Goal: Task Accomplishment & Management: Use online tool/utility

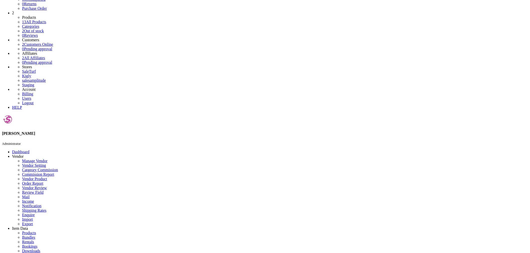
scroll to position [83, 0]
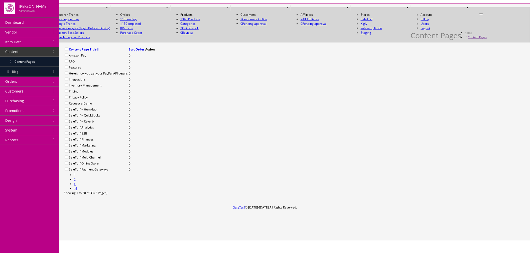
click at [145, 164] on icon at bounding box center [145, 164] width 0 height 0
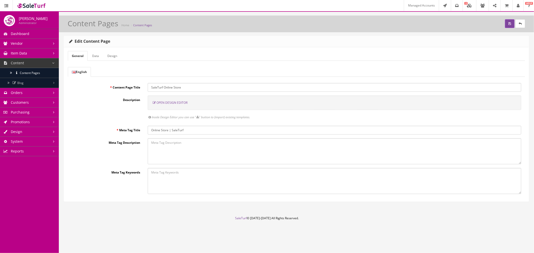
click at [181, 103] on span "Open Design Editor" at bounding box center [172, 103] width 31 height 4
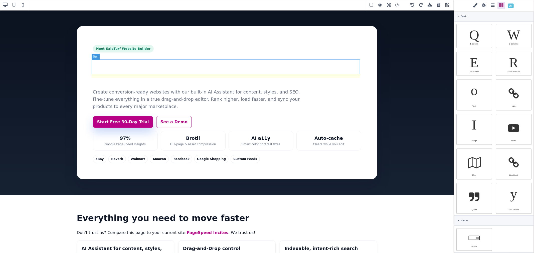
click at [138, 67] on h1 "Build faster with AI. Sell everywhere." at bounding box center [227, 71] width 268 height 30
type input "14"
type input "rgb(15, 23, 42)"
select select
select select "px"
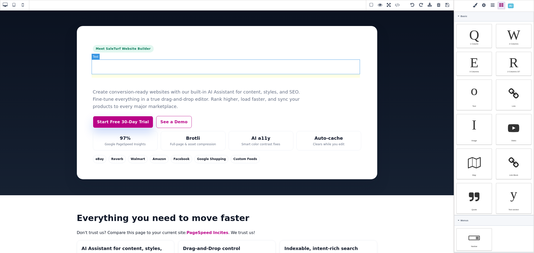
select select "700"
select select
type input "1.05"
select select
type input "0"
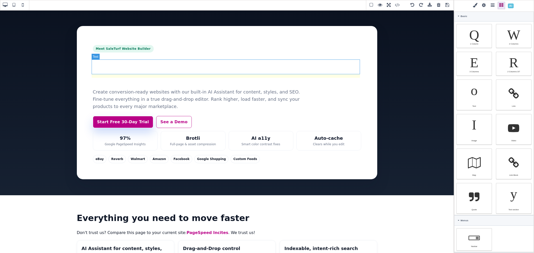
select select "px"
type input "0"
select select "px"
type input "0"
select select "px"
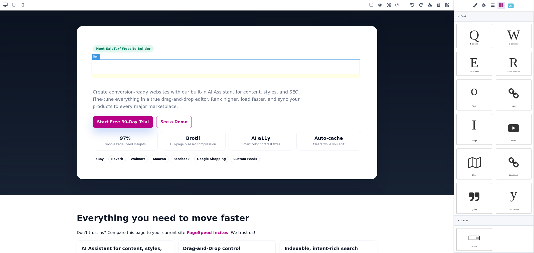
type input "0"
select select "px"
type input "rgb(15, 23, 42)"
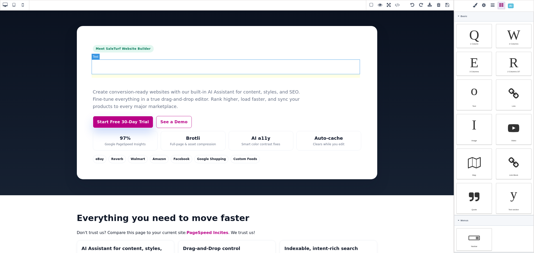
type input "rgb(15, 23, 42)"
type input "2.22222"
select select "px"
select select "solid"
type input "rgb(59, 151, 227)"
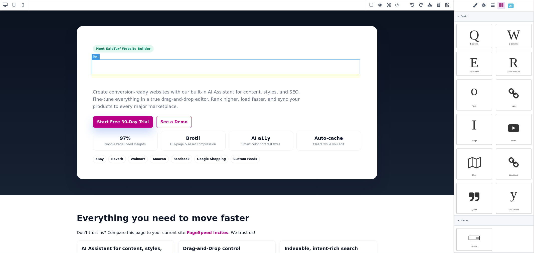
type input "-3.00347"
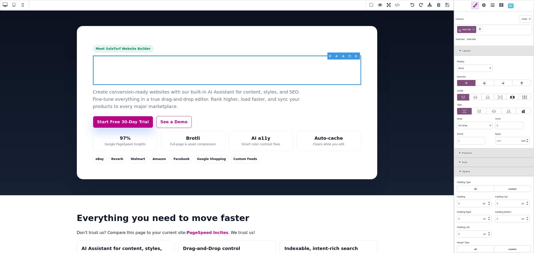
click at [478, 30] on icon at bounding box center [480, 29] width 4 height 4
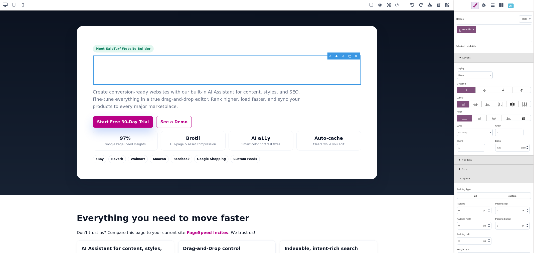
paste input "st-hero-title"
type input "st-hero-title"
type input "56"
type input "58.8px"
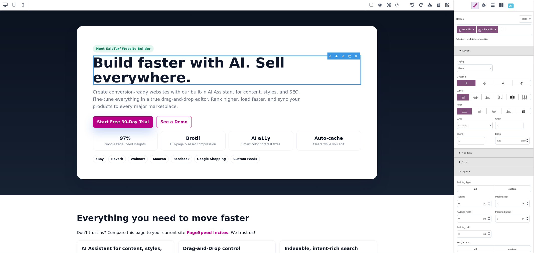
click at [474, 29] on icon at bounding box center [473, 29] width 3 height 3
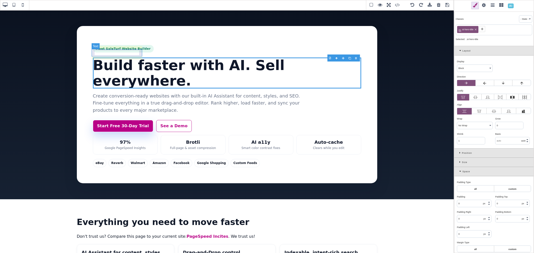
click at [135, 53] on p "Meet SaleTurf Website Builder" at bounding box center [123, 49] width 61 height 8
select select
type input "5.6"
type input "12"
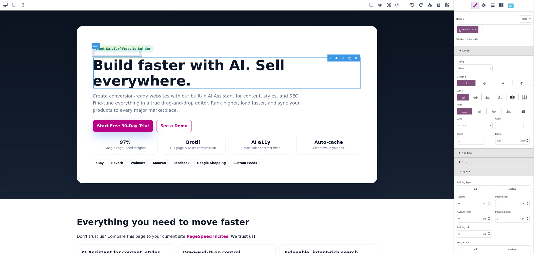
type input "5.6"
type input "12"
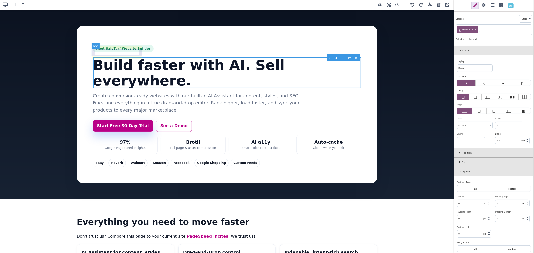
type input "rgb(4, 120, 87)"
type input "inherit"
select select
select select "600"
select select
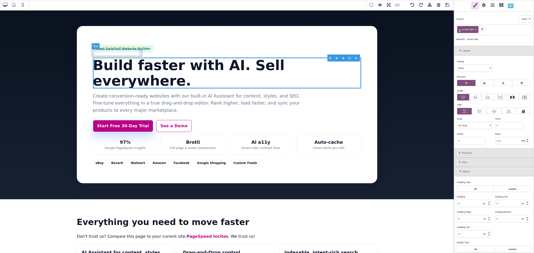
type input "19.2px"
type input "0.48"
select select "px"
select select
type input "rgba(16, 185, 129, 0.12)"
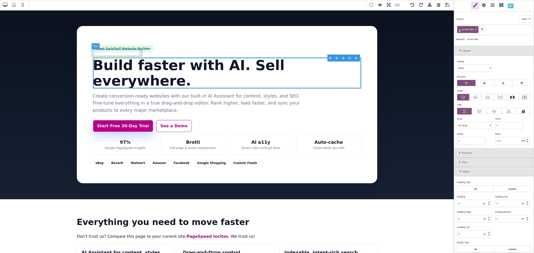
type input "rgb(4, 120, 87)"
type input "999"
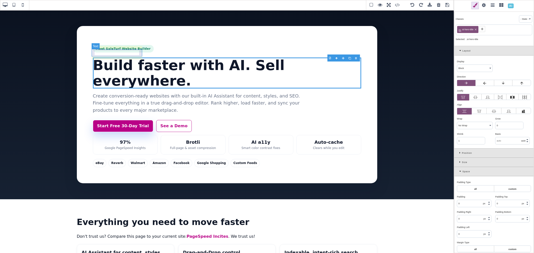
type input "999"
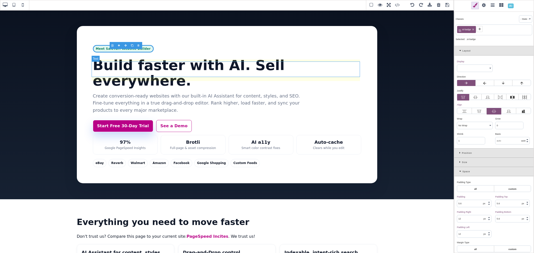
click at [144, 65] on h1 "Build faster with AI. Sell everywhere." at bounding box center [227, 73] width 268 height 31
select select "block"
type input "0"
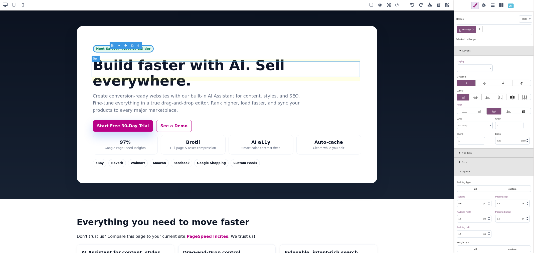
type input "0"
type input "8"
type input "16"
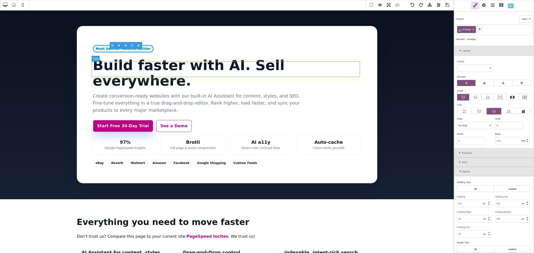
type input "rgb(15, 23, 42)"
type input "56"
select select "px"
select select "700"
select select
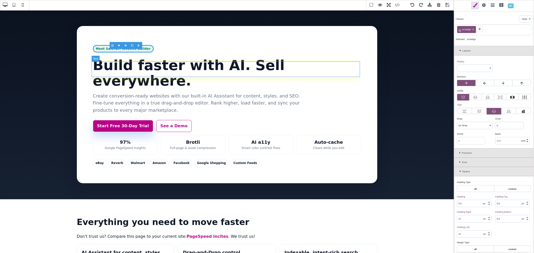
type input "61.6px"
select select "normal"
select select
type input "transparent"
type input "rgb(15, 23, 42)"
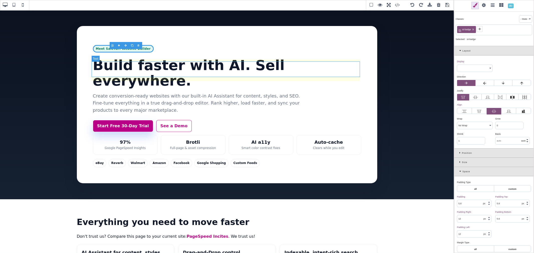
type input "rgb(15, 23, 42)"
type input "0"
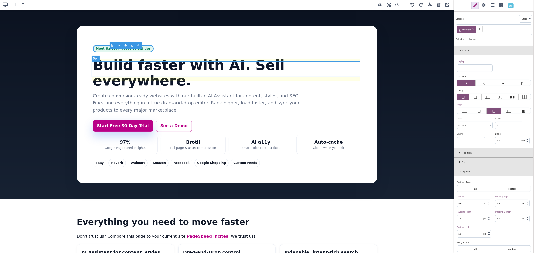
type input "0"
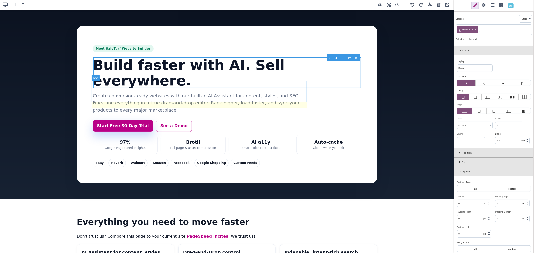
click at [212, 93] on p "Create conversion-ready websites with our built-in AI Assistant for content, st…" at bounding box center [200, 104] width 215 height 22
type input "0"
type input "24"
type input "var(--stwb-muted)"
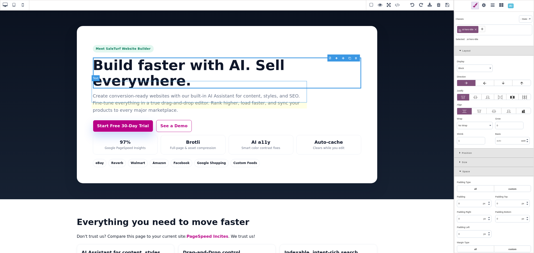
select select "normal"
select select
type input "28.8px"
select select
type input "rgb(102, 112, 133)"
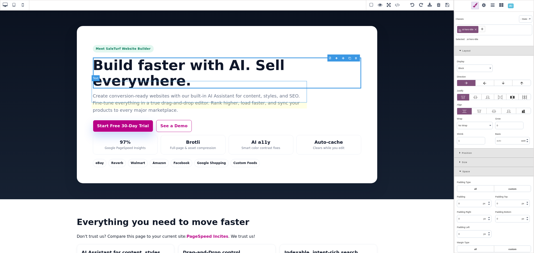
type input "rgb(102, 112, 133)"
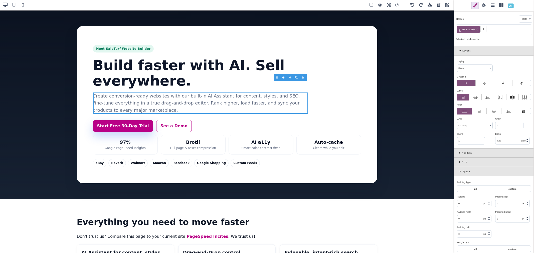
click at [483, 28] on icon at bounding box center [484, 29] width 4 height 4
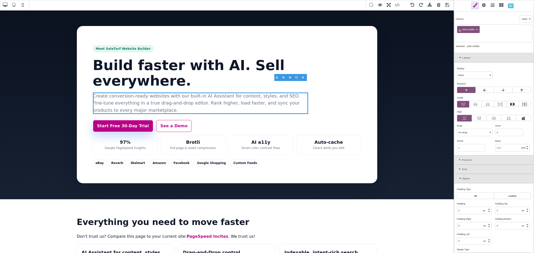
paste input "st-hero-sub"
type input "st-hero-sub"
type input "rgb(102, 112, 133)"
type input "18"
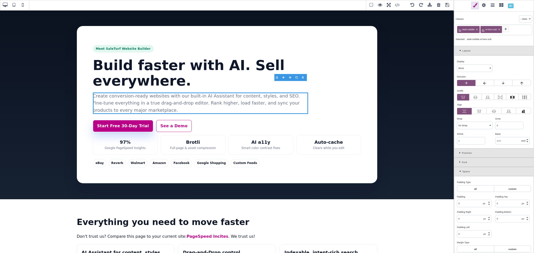
click at [478, 30] on icon at bounding box center [477, 29] width 3 height 3
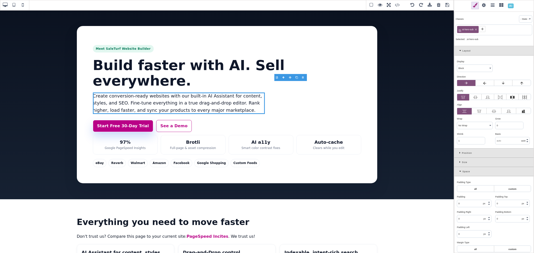
click at [489, 36] on div "Classes - State - Hover Click Even/Odd st-hero-sub Selected: .st-hero-sub" at bounding box center [494, 28] width 80 height 35
type input "8"
type input "16"
type input "rgb(15, 23, 42)"
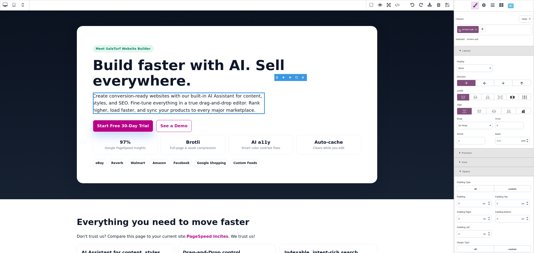
type input "56"
select select "700"
select select
type input "61.6px"
select select
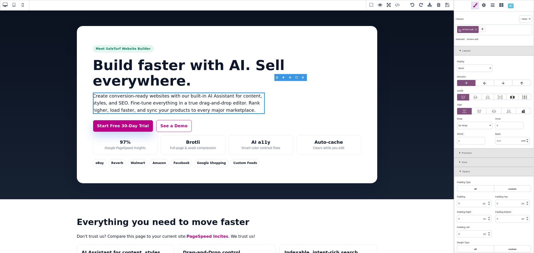
type input "rgb(15, 23, 42)"
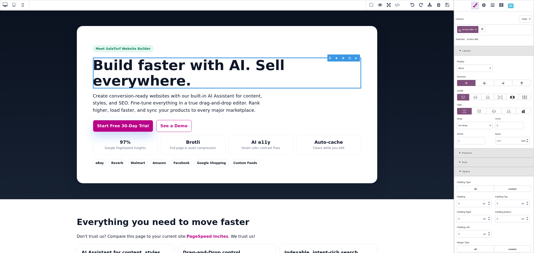
click at [419, 6] on span at bounding box center [422, 6] width 8 height 8
type input "18.4"
type input "rgb(100, 116, 139)"
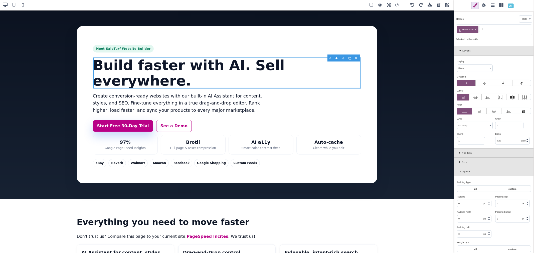
type input "18.4"
select select "normal"
select select
type input "29.44px"
select select
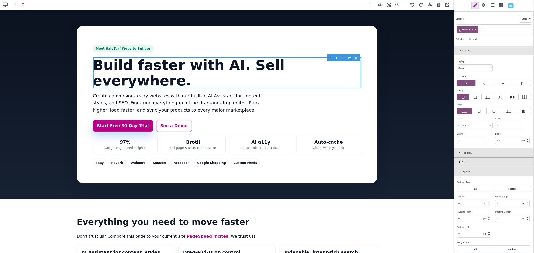
type input "rgb(100, 116, 139)"
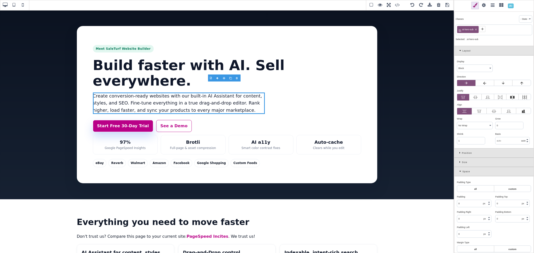
click at [414, 4] on span at bounding box center [413, 6] width 8 height 8
type input "8"
type input "16"
type input "rgb(15, 23, 42)"
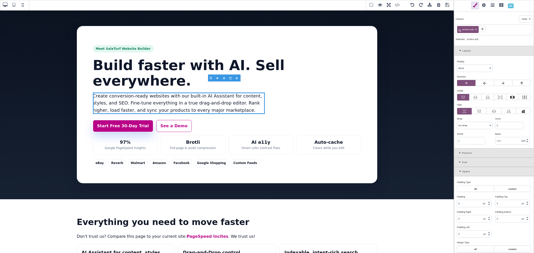
type input "56"
select select "700"
select select
type input "61.6px"
select select
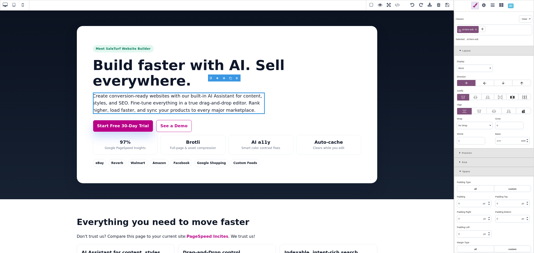
type input "rgb(15, 23, 42)"
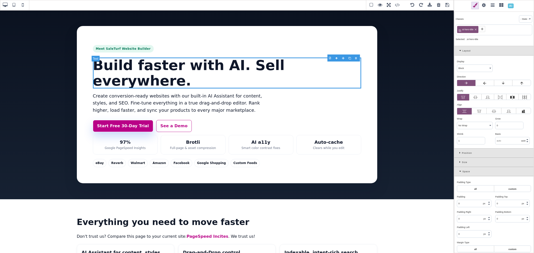
click at [414, 4] on span at bounding box center [413, 6] width 8 height 8
select select
type input "5.6"
type input "12"
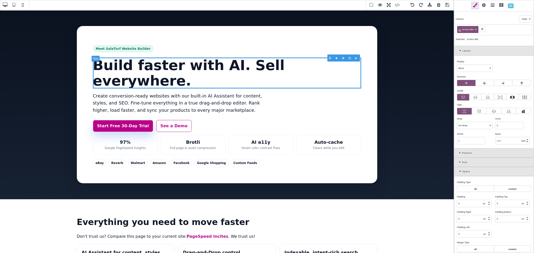
type input "5.6"
type input "12"
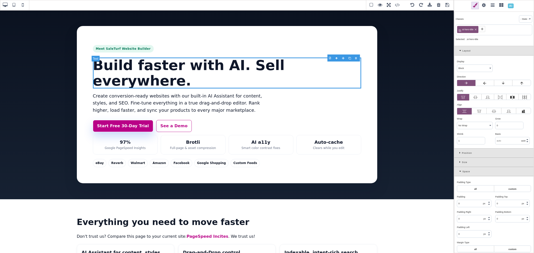
type input "rgb(4, 120, 87)"
type input "inherit"
select select
select select "600"
select select
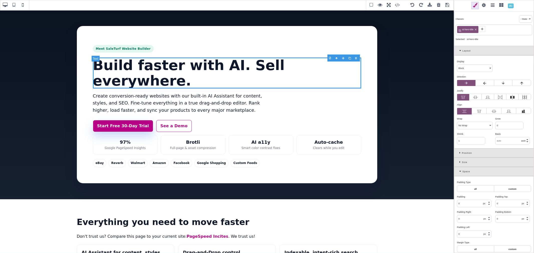
type input "19.2px"
type input "0.48"
select select "px"
select select
type input "rgba(16, 185, 129, 0.12)"
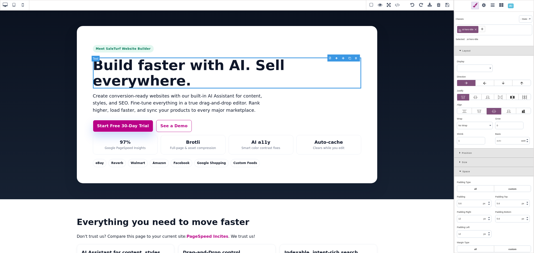
type input "rgb(4, 120, 87)"
type input "999"
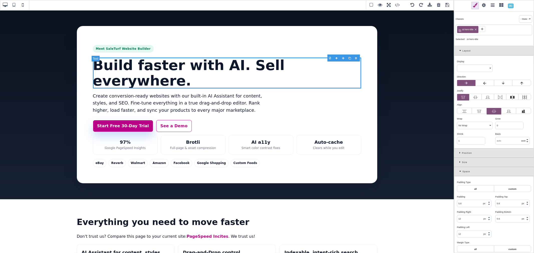
type input "999"
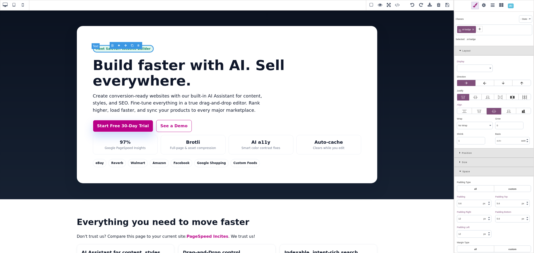
click at [424, 4] on span at bounding box center [422, 6] width 8 height 8
select select "block"
type input "0"
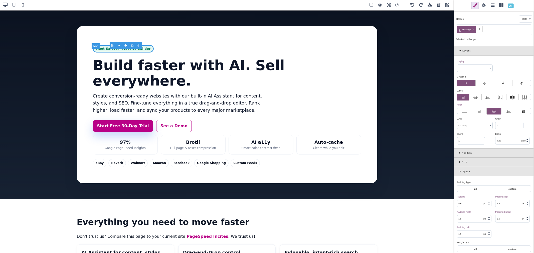
type input "0"
type input "8"
type input "16"
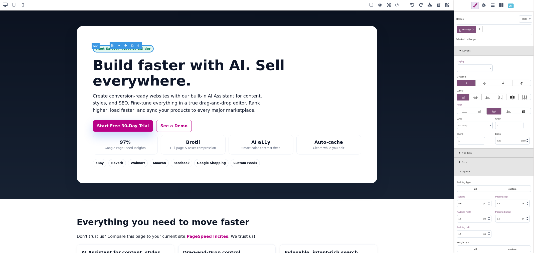
type input "rgb(15, 23, 42)"
type input "56"
select select "px"
select select "700"
select select
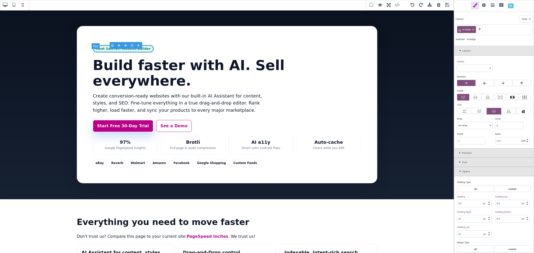
type input "61.6px"
select select "normal"
select select
type input "transparent"
type input "rgb(15, 23, 42)"
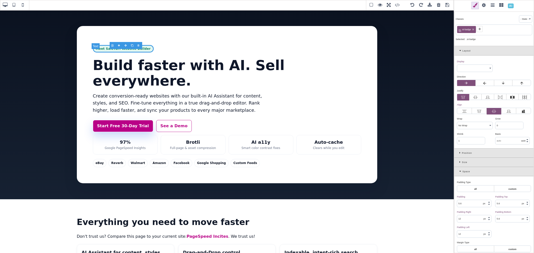
type input "rgb(15, 23, 42)"
type input "0"
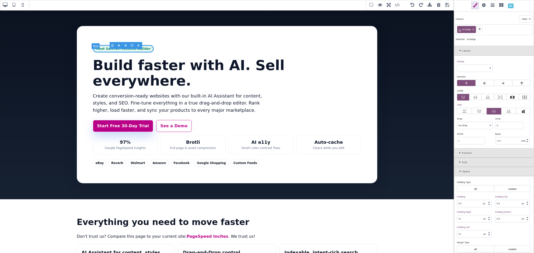
type input "0"
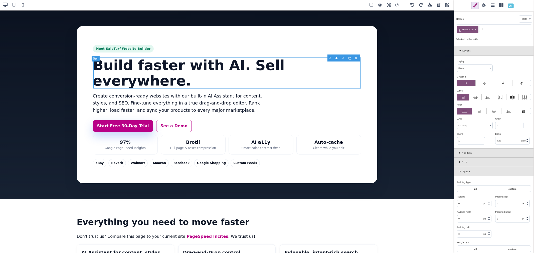
click at [424, 4] on span at bounding box center [422, 6] width 8 height 8
type input "18.4"
type input "rgb(100, 116, 139)"
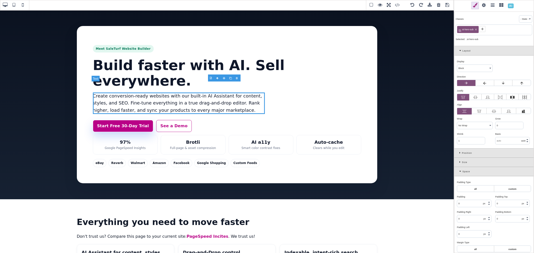
click at [424, 4] on span at bounding box center [422, 6] width 8 height 8
click at [476, 29] on icon at bounding box center [476, 29] width 3 height 3
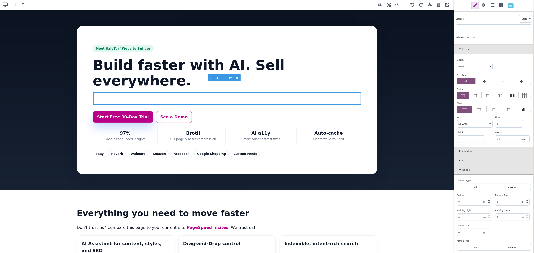
drag, startPoint x: 303, startPoint y: 4, endPoint x: 461, endPoint y: 28, distance: 160.1
click at [461, 28] on icon at bounding box center [460, 29] width 4 height 4
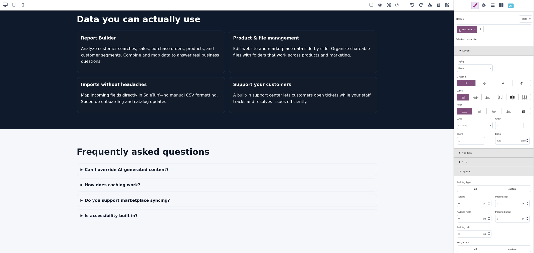
scroll to position [1098, 0]
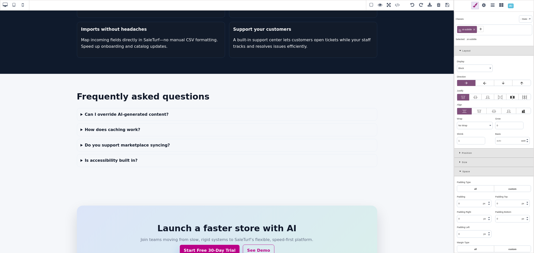
drag, startPoint x: 453, startPoint y: 71, endPoint x: 455, endPoint y: 234, distance: 162.8
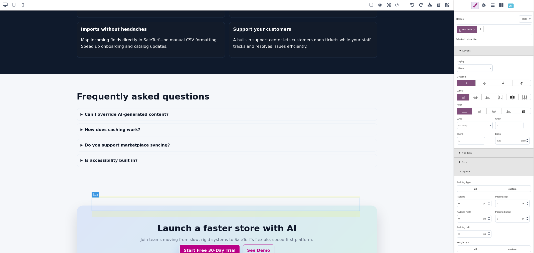
click at [289, 245] on div "Start Free 30-Day Trial See Demo" at bounding box center [227, 251] width 268 height 12
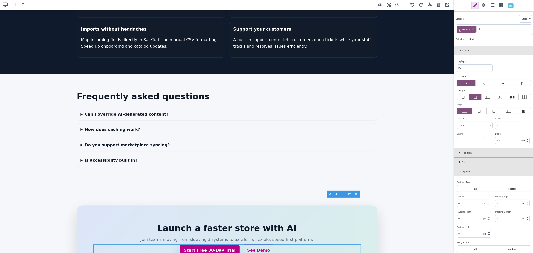
click at [481, 30] on icon at bounding box center [480, 29] width 4 height 4
click at [476, 97] on icon at bounding box center [475, 97] width 5 height 5
click at [0, 0] on input "radio" at bounding box center [0, 0] width 0 height 0
click at [473, 30] on icon at bounding box center [473, 29] width 3 height 3
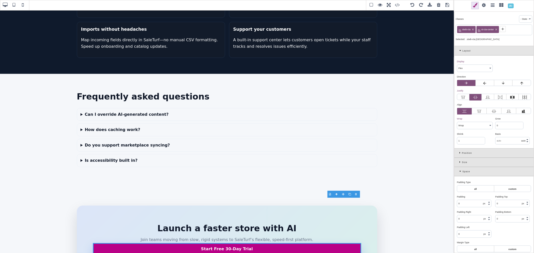
scroll to position [1091, 0]
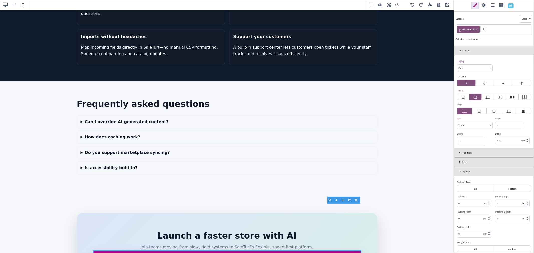
click at [478, 29] on icon at bounding box center [477, 30] width 2 height 2
click at [462, 29] on icon at bounding box center [460, 29] width 4 height 4
paste input "st-cta-group"
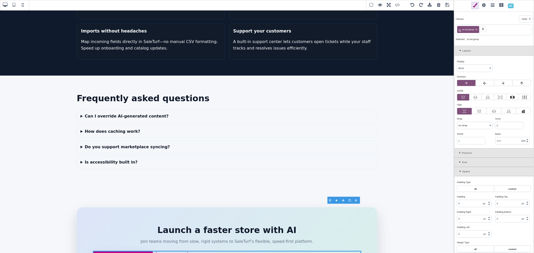
click at [482, 31] on icon at bounding box center [483, 29] width 4 height 4
click at [477, 97] on icon at bounding box center [475, 97] width 5 height 5
click at [0, 0] on input "radio" at bounding box center [0, 0] width 0 height 0
click at [447, 6] on span at bounding box center [448, 6] width 8 height 8
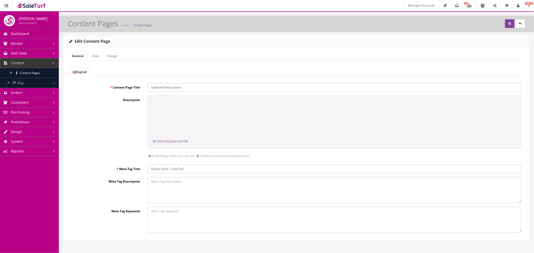
scroll to position [0, 0]
drag, startPoint x: 506, startPoint y: 24, endPoint x: 477, endPoint y: 13, distance: 30.6
click at [509, 24] on icon "submit" at bounding box center [510, 23] width 3 height 3
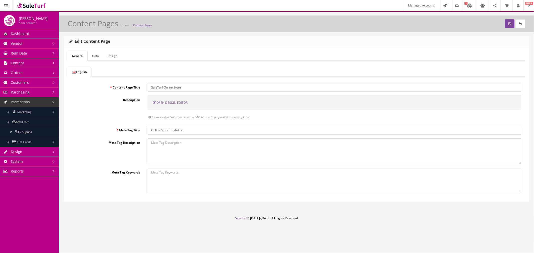
click at [32, 63] on link "Content" at bounding box center [29, 63] width 59 height 10
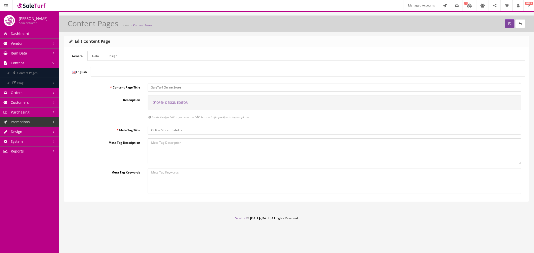
click at [38, 133] on link "Design" at bounding box center [29, 132] width 59 height 10
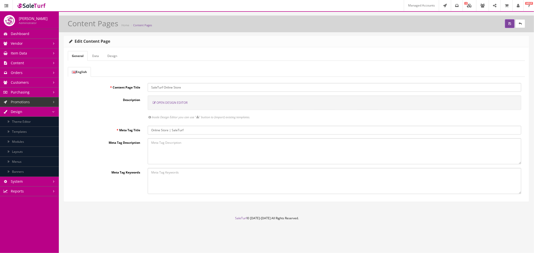
click at [39, 143] on link "Modules" at bounding box center [29, 142] width 59 height 10
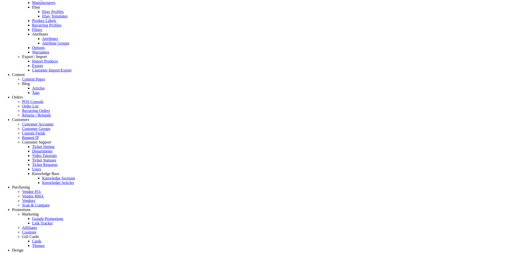
scroll to position [334, 0]
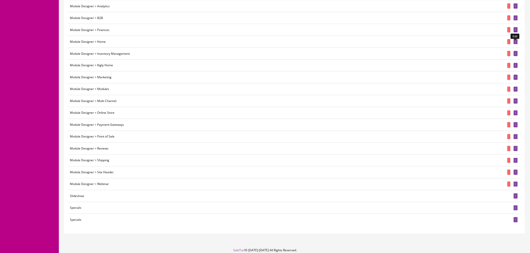
click at [515, 43] on icon at bounding box center [515, 42] width 1 height 3
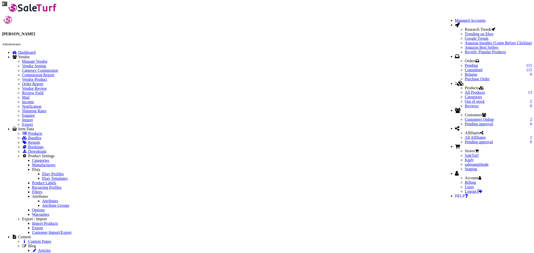
select select "inherit"
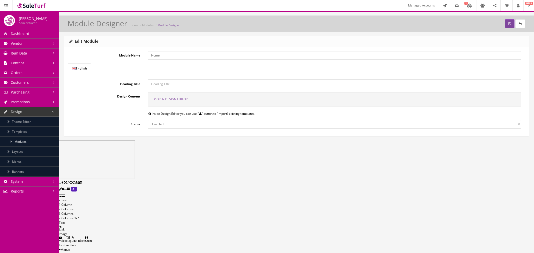
select select
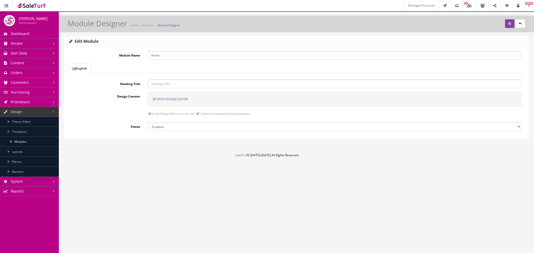
select select "manual"
click at [166, 99] on span "Open Design Editor" at bounding box center [172, 99] width 31 height 4
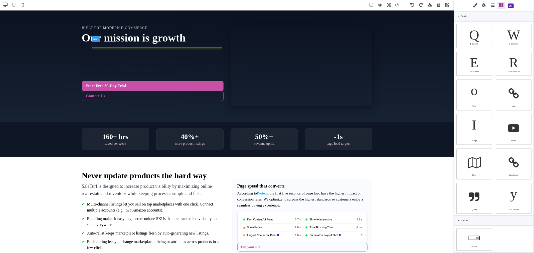
click at [108, 30] on div "Built for modern e‑commerce" at bounding box center [153, 28] width 142 height 4
type input "8"
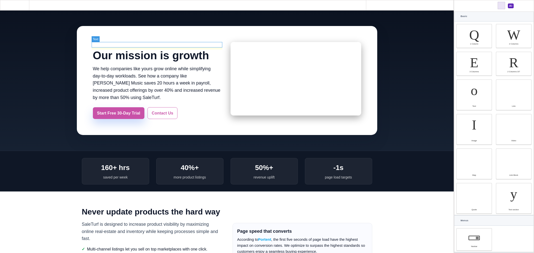
type input "rgb(255, 255, 255)"
select select
type input "14"
select select "px"
type input "22.4px"
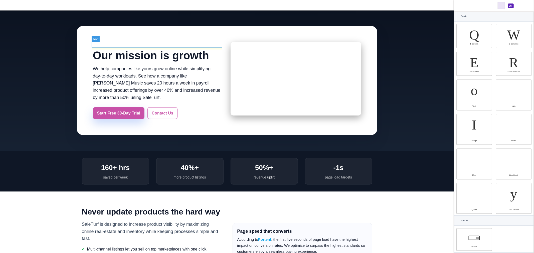
type input "0.08"
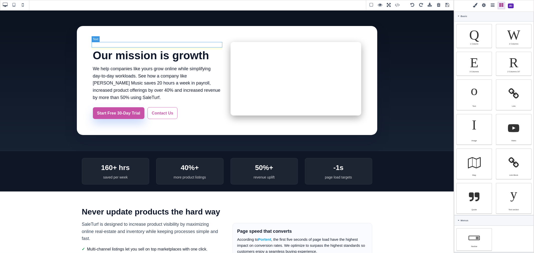
select select "em"
select select
select select "uppercase"
type input "0"
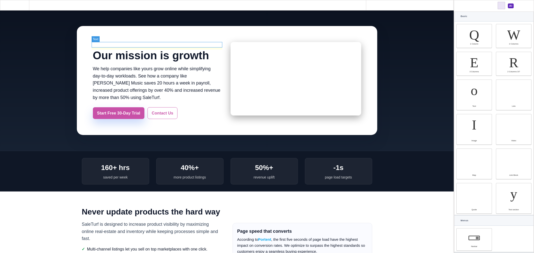
select select "px"
type input "0"
select select "px"
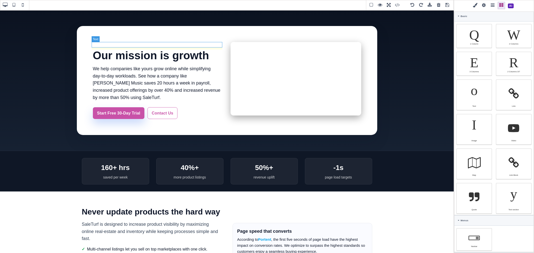
type input "0"
select select "px"
type input "0"
select select "px"
type input "rgb(255, 255, 255)"
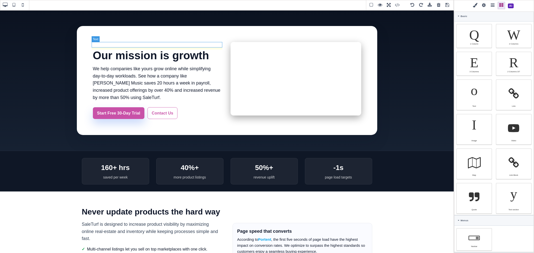
type input "rgb(255, 255, 255)"
type input "2.22222"
select select "px"
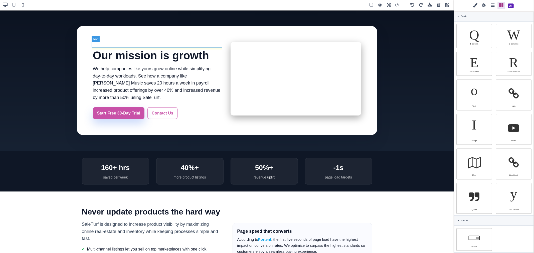
select select "solid"
type input "rgb(59, 151, 227)"
type input "-3.00347"
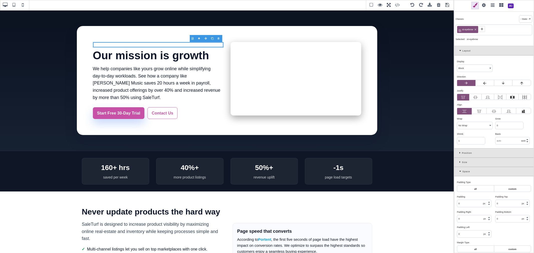
drag, startPoint x: 14, startPoint y: 87, endPoint x: 482, endPoint y: 29, distance: 472.1
click at [482, 29] on icon at bounding box center [482, 29] width 2 height 2
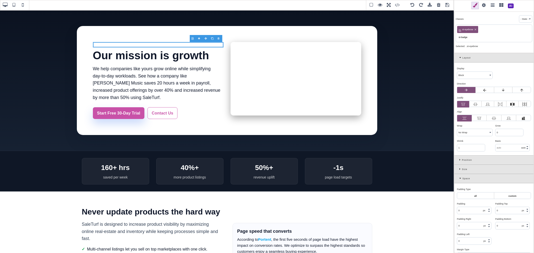
type input "st-badge"
type input "1.12"
select select "px"
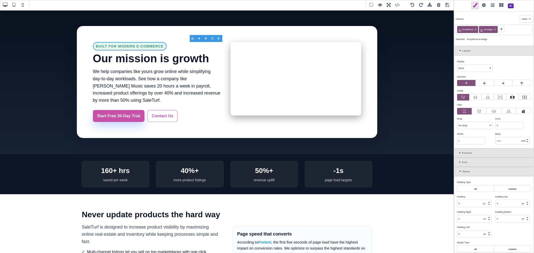
click at [476, 29] on icon at bounding box center [475, 29] width 3 height 3
select select
type input "5.6"
type input "12"
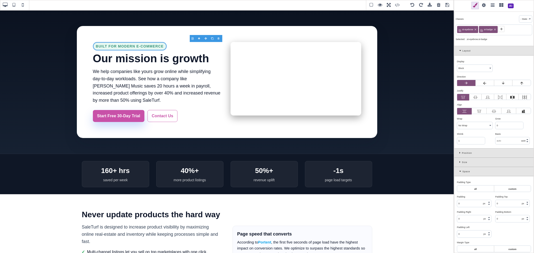
type input "5.6"
type input "12"
type input "rgb(4, 120, 87)"
select select "600"
select select
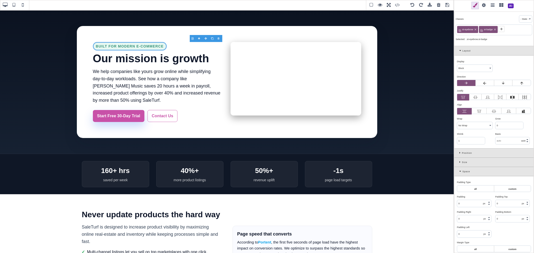
type input "rgba(16, 185, 129, 0.12)"
type input "rgb(4, 120, 87)"
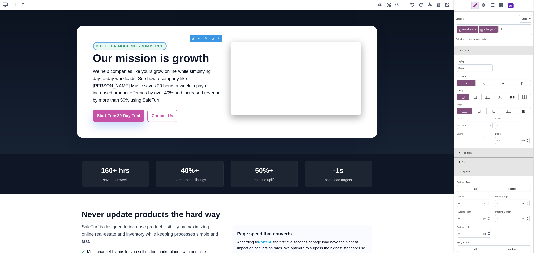
type input "999"
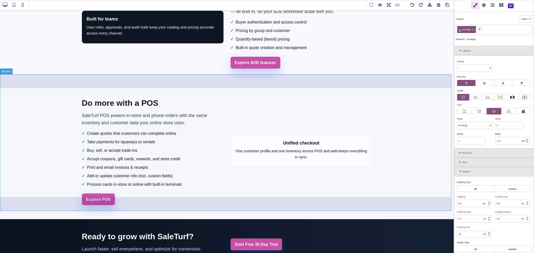
scroll to position [375, 0]
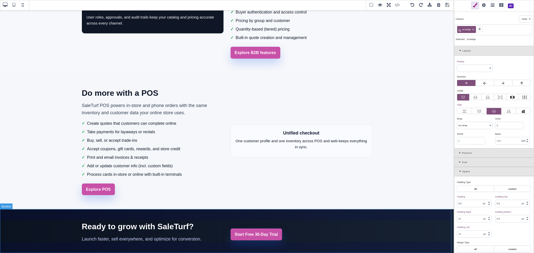
click at [202, 213] on section "Ready to grow with SaleTurf? Launch faster, sell everywhere, and optimize for c…" at bounding box center [227, 232] width 454 height 45
select select "block"
type input "44"
type input "0"
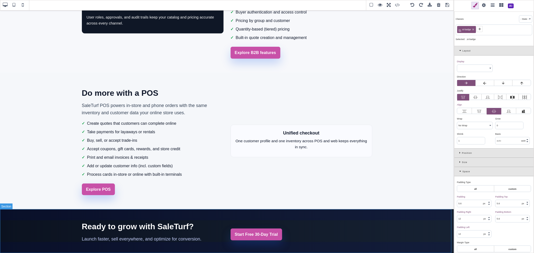
type input "44"
type input "0"
type input "rgb(15, 23, 42)"
type input "16"
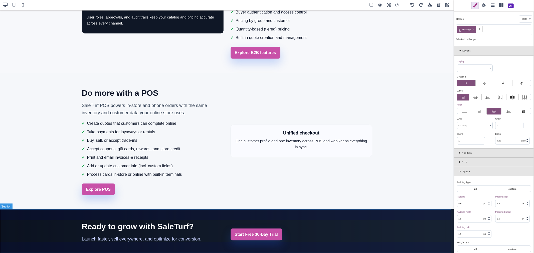
select select "normal"
type input "25.6px"
select select "normal"
select select
select select "none"
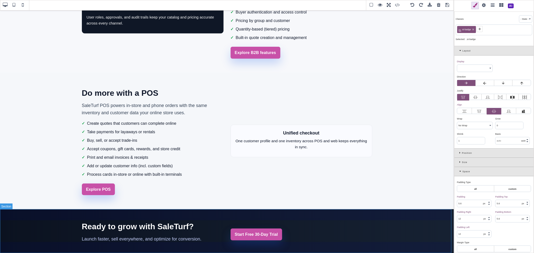
type input "initial"
type input "rgb(15, 23, 42)"
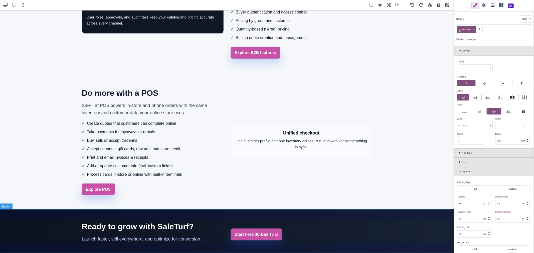
type input "0"
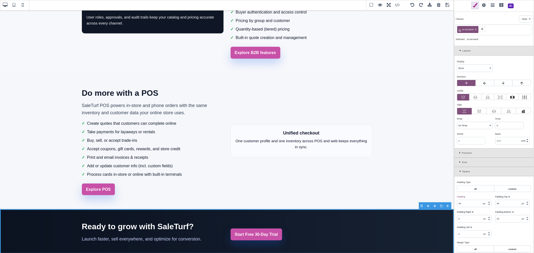
click at [483, 30] on icon at bounding box center [482, 29] width 4 height 4
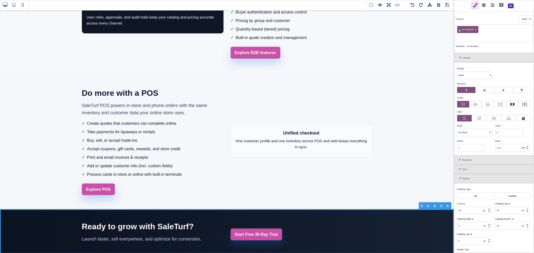
paste input "st-cta-bottom"
type input "st-cta-bottom"
type input "transparent"
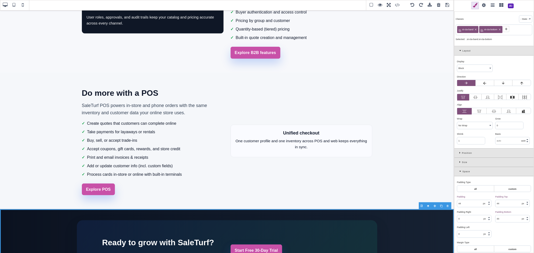
click at [475, 29] on icon at bounding box center [476, 30] width 2 height 2
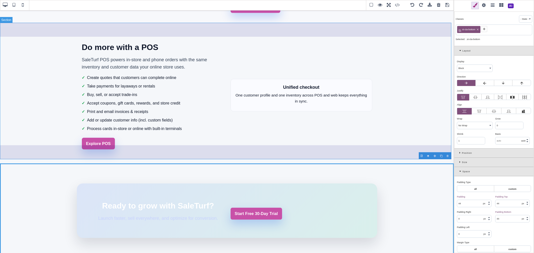
scroll to position [425, 0]
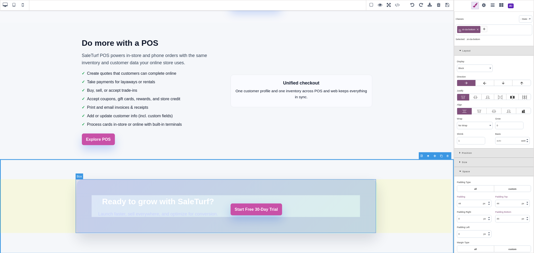
click at [204, 186] on div "Ready to grow with SaleTurf? Launch faster, sell everywhere, and optimize for c…" at bounding box center [227, 207] width 301 height 55
select select
type input "64"
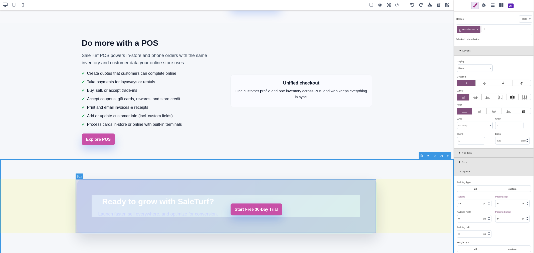
type input "64"
type input "301.667"
select select "center"
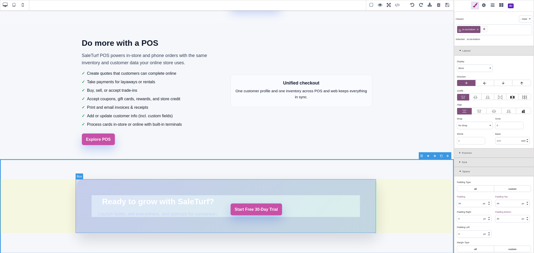
type input "24"
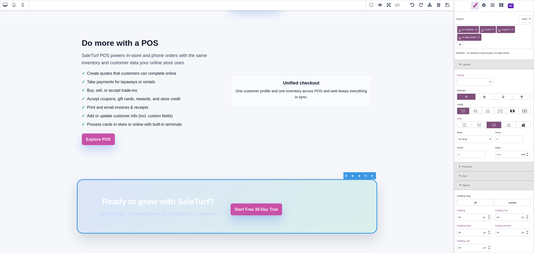
click at [493, 30] on icon at bounding box center [494, 30] width 2 height 2
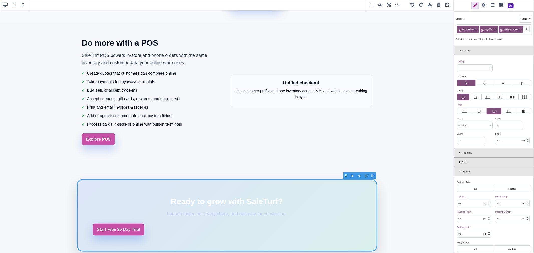
click at [495, 30] on icon at bounding box center [496, 30] width 2 height 2
select select "block"
click at [502, 30] on icon at bounding box center [501, 29] width 3 height 3
type input "0"
type input "20"
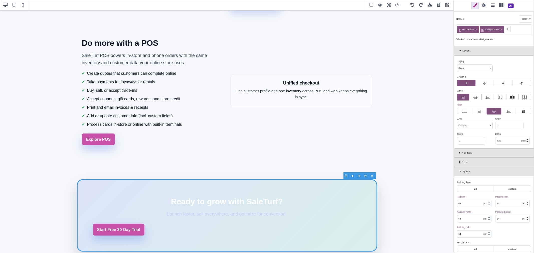
type input "0"
type input "20"
select select "auto"
click at [265, 207] on h2 "Ready to grow with SaleTurf?" at bounding box center [227, 202] width 268 height 13
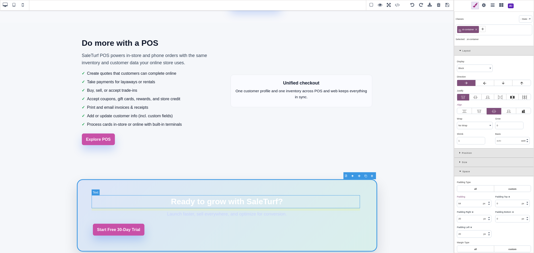
type input "0"
type input "10"
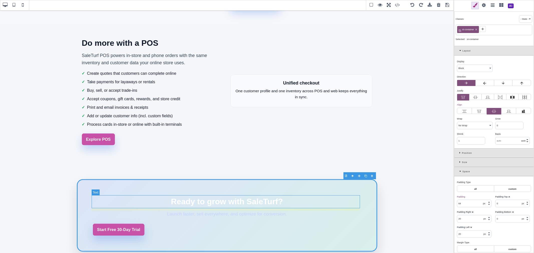
type input "0"
type input "rgb(255, 255, 255)"
type input "32"
select select "700"
type input "51.2px"
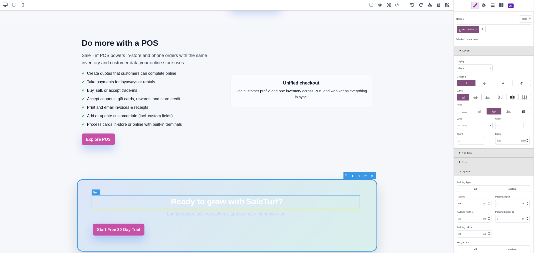
select select
type input "rgb(255, 255, 255)"
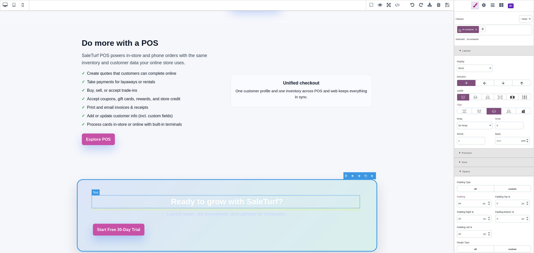
type input "0"
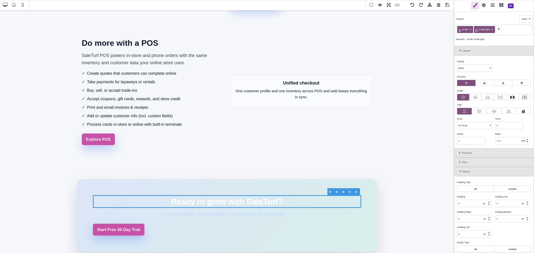
click at [492, 29] on icon at bounding box center [492, 29] width 3 height 3
select select "px"
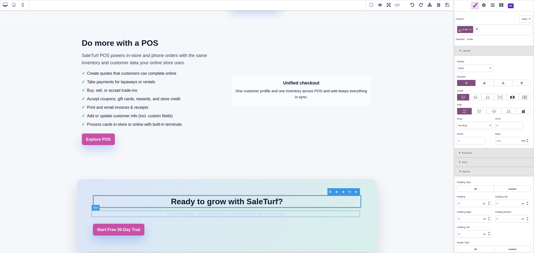
click at [289, 214] on p "Launch faster, sell everywhere, and optimize for conversion." at bounding box center [227, 214] width 268 height 7
type input "6"
type input "0"
type input "rgb(199, 210, 254)"
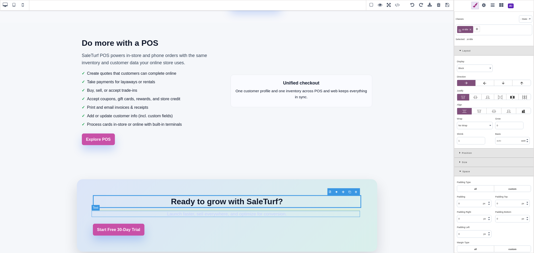
type input "16"
select select "normal"
type input "25.6px"
select select
type input "rgb(199, 210, 254)"
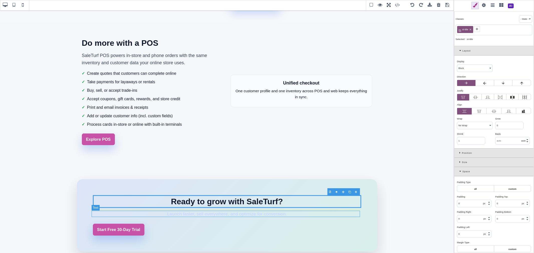
type input "rgb(199, 210, 254)"
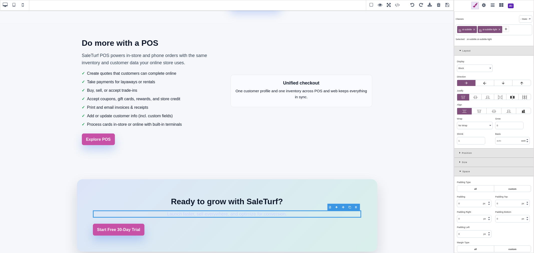
click at [500, 30] on icon at bounding box center [499, 29] width 3 height 3
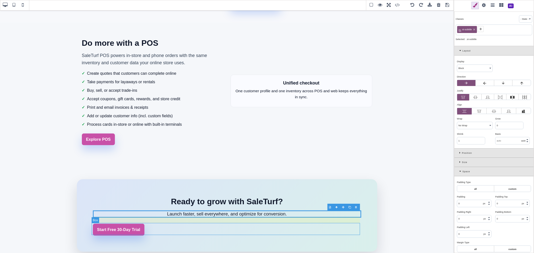
click at [169, 226] on div "Start Free 30-Day Trial" at bounding box center [227, 230] width 268 height 12
select select "flex"
select select "wrap"
type input "24"
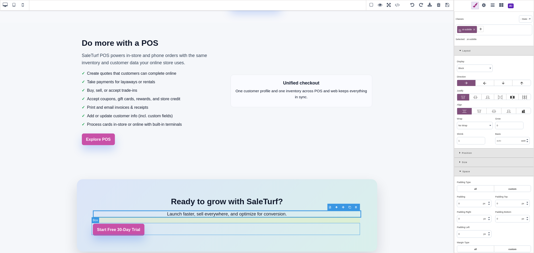
type input "rgb(15, 23, 42)"
select select "right"
select select
type input "rgb(15, 23, 42)"
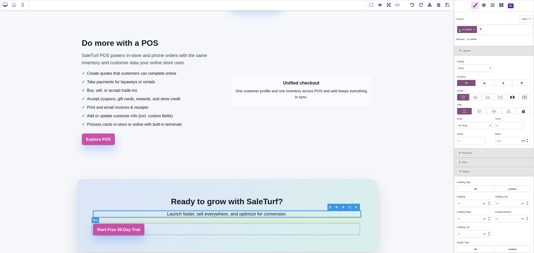
type input "rgb(15, 23, 42)"
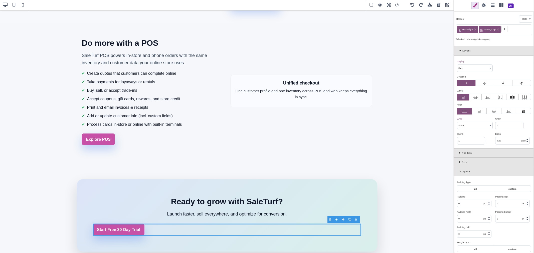
click at [476, 30] on icon at bounding box center [475, 30] width 2 height 2
click at [155, 230] on div "Start Free 30-Day Trial" at bounding box center [227, 230] width 268 height 12
click at [196, 229] on div "Start Free 30-Day Trial" at bounding box center [227, 230] width 268 height 12
click at [484, 29] on icon at bounding box center [483, 29] width 4 height 4
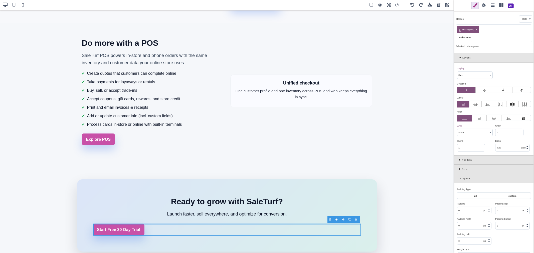
type input "st-cta-center"
select select "center"
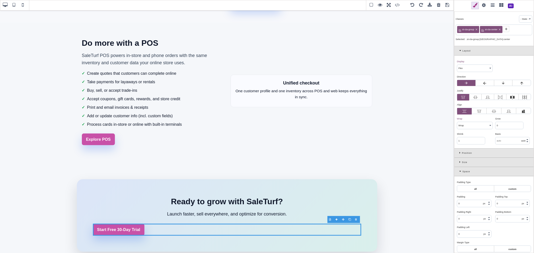
click at [477, 98] on icon at bounding box center [475, 97] width 5 height 5
click at [0, 0] on input "radio" at bounding box center [0, 0] width 0 height 0
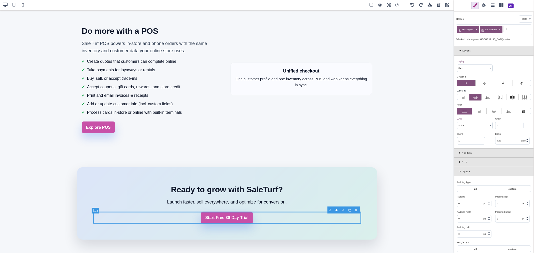
scroll to position [443, 0]
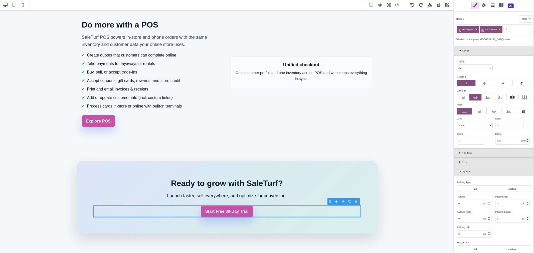
click at [469, 30] on span "st-cta-group" at bounding box center [469, 29] width 14 height 5
copy span "st-cta-group"
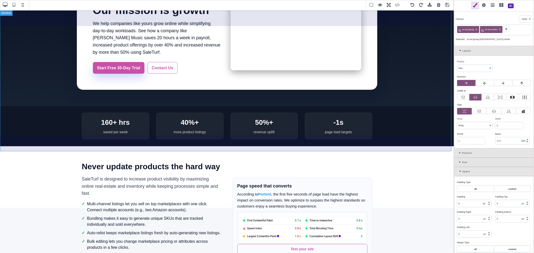
scroll to position [0, 0]
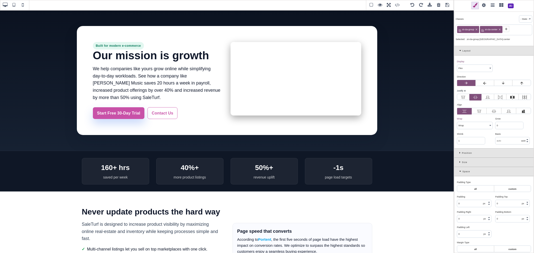
click at [446, 6] on span at bounding box center [448, 6] width 8 height 8
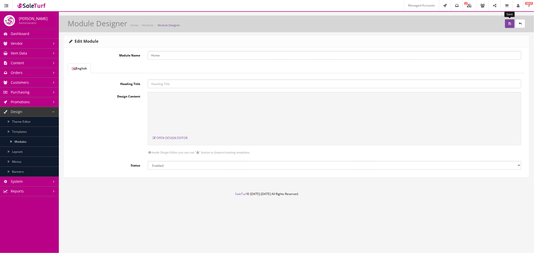
click at [508, 22] on button "submit" at bounding box center [510, 23] width 10 height 9
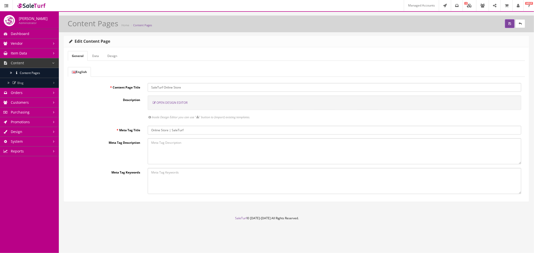
click at [179, 102] on span "Open Design Editor" at bounding box center [172, 103] width 31 height 4
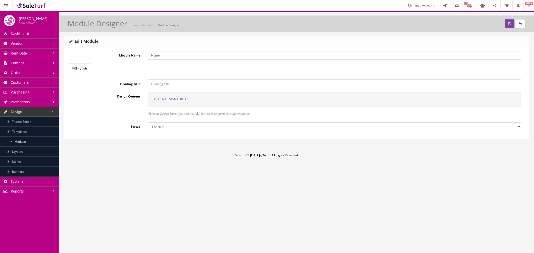
click at [171, 97] on span "Open Design Editor" at bounding box center [172, 99] width 31 height 4
click at [174, 99] on span "Open Design Editor" at bounding box center [172, 99] width 31 height 4
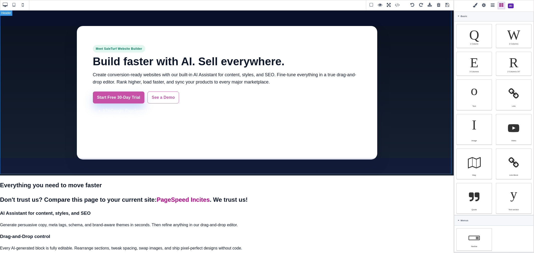
click at [436, 39] on header "Meet SaleTurf Website Builder Build faster with AI. Sell everywhere. Create con…" at bounding box center [227, 93] width 454 height 166
type input "64"
type input "rgb(255, 255, 255)"
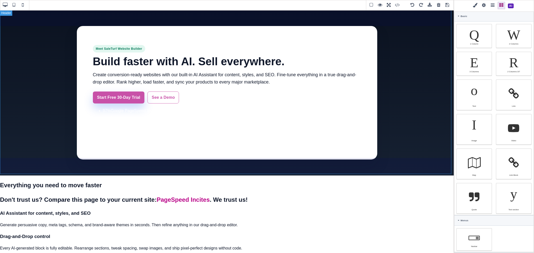
select select
type input "16"
select select "px"
type input "25.6px"
select select
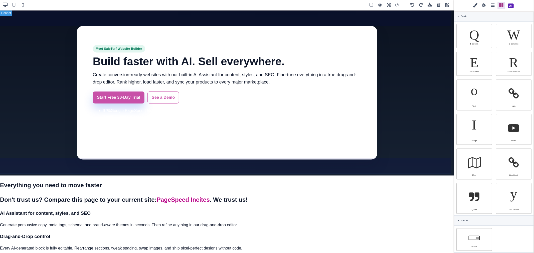
type input "initial"
type input "0"
select select "px"
type input "0"
select select "px"
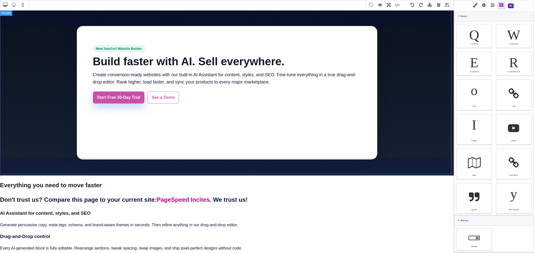
type input "0"
select select "px"
type input "0"
select select "px"
type input "rgb(255, 255, 255)"
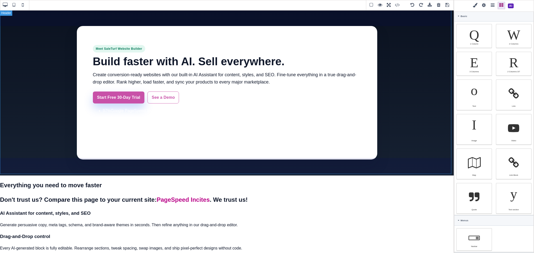
type input "rgb(255, 255, 255)"
type input "2.22222"
select select "px"
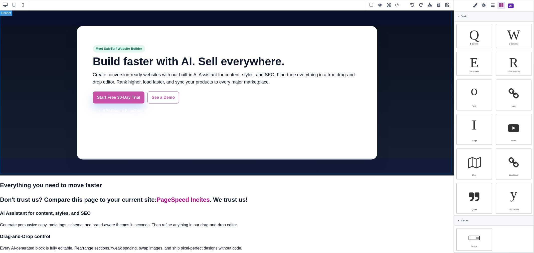
select select "solid"
type input "rgb(59, 151, 227)"
type input "-3.00347"
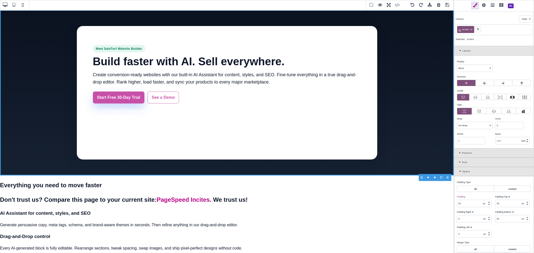
type input "0"
type input "rgb(15, 23, 42)"
select select
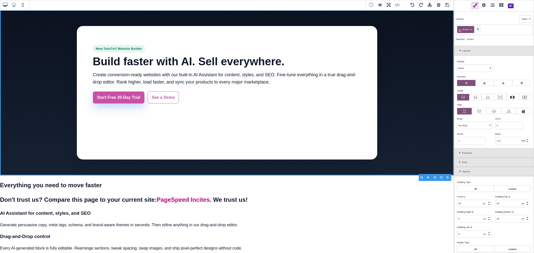
type input "transparent"
type input "rgb(15, 23, 42)"
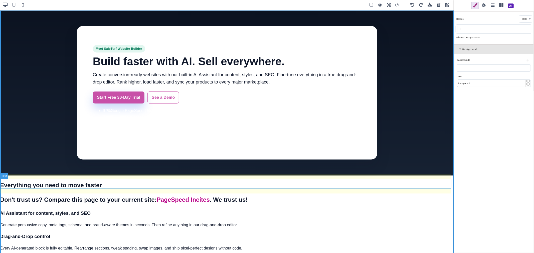
click at [232, 188] on h2 "Everything you need to move faster" at bounding box center [227, 186] width 454 height 10
type input "19.92"
type input "24"
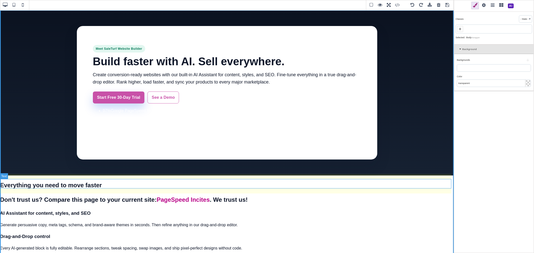
select select "700"
type input "38.4px"
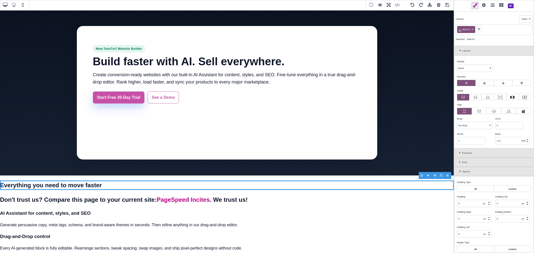
type input "0"
type input "16"
select select "normal"
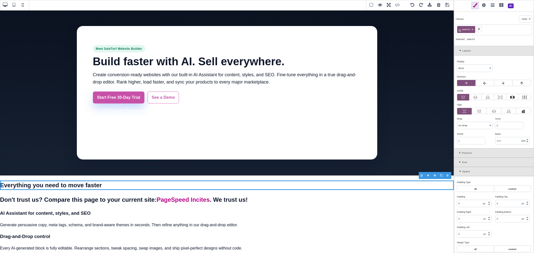
type input "25.6px"
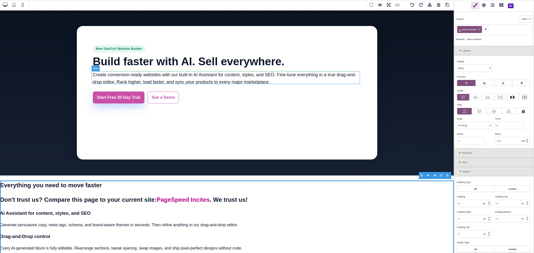
click at [134, 76] on p "Create conversion-ready websites with our built-in AI Assistant for content, st…" at bounding box center [227, 78] width 268 height 15
type input "6"
type input "rgb(255, 255, 255)"
select select
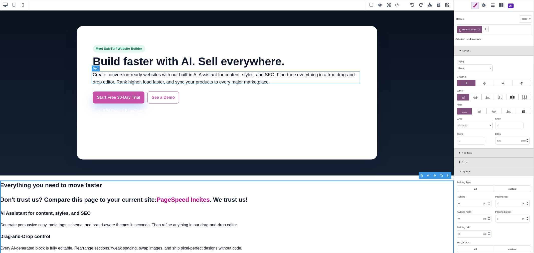
type input "rgb(255, 255, 255)"
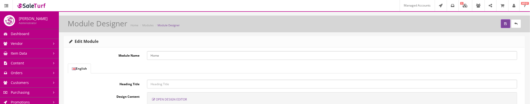
click at [172, 97] on span "Open Design Editor" at bounding box center [171, 99] width 31 height 4
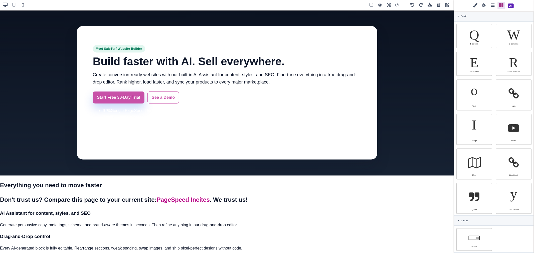
click at [397, 5] on span at bounding box center [401, 6] width 14 height 8
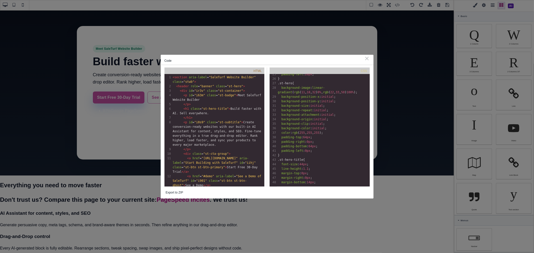
scroll to position [2, 0]
click at [286, 104] on span "background-clip" at bounding box center [295, 124] width 27 height 4
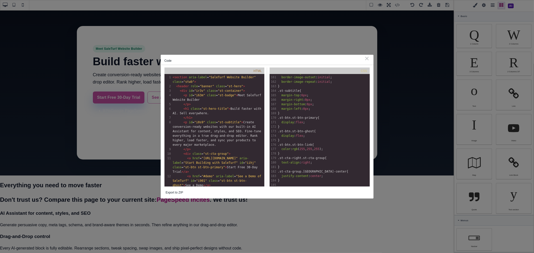
click at [370, 57] on div "Code ⨯" at bounding box center [267, 60] width 213 height 10
click at [369, 59] on div "⨯" at bounding box center [367, 58] width 5 height 5
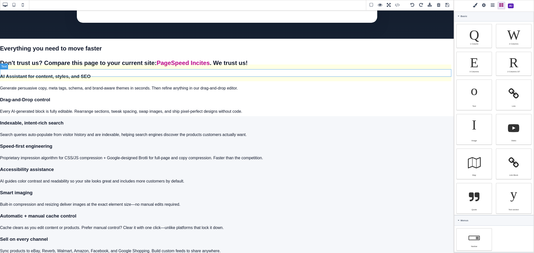
scroll to position [139, 0]
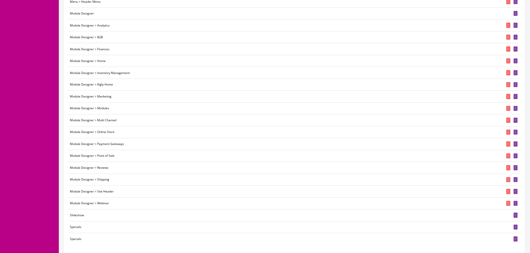
scroll to position [306, 0]
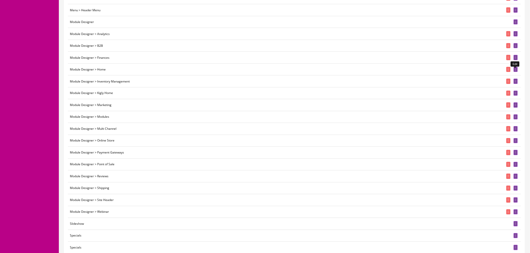
click at [515, 71] on icon at bounding box center [515, 69] width 1 height 3
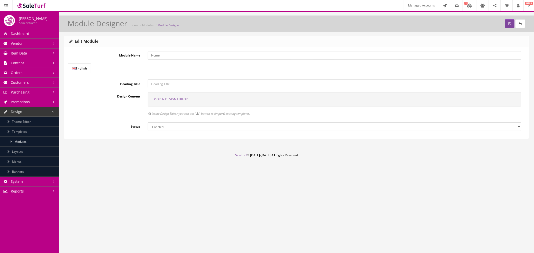
click at [177, 97] on span "Open Design Editor" at bounding box center [172, 99] width 31 height 4
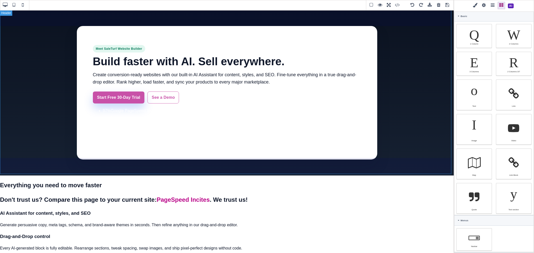
click at [43, 16] on header "Meet SaleTurf Website Builder Build faster with AI. Sell everywhere. Create con…" at bounding box center [227, 93] width 454 height 166
type input "64"
type input "rgb(255, 255, 255)"
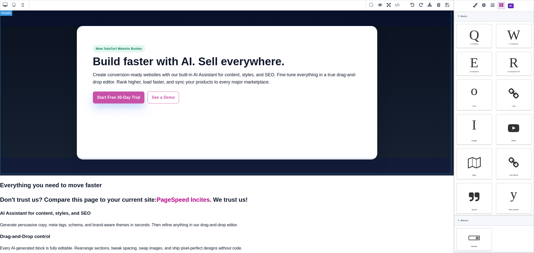
select select
type input "16"
select select "px"
type input "25.6px"
select select
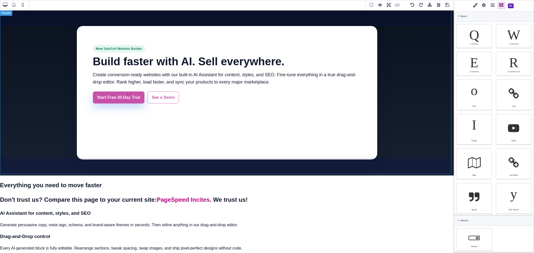
type input "initial"
type input "0"
select select "px"
type input "0"
select select "px"
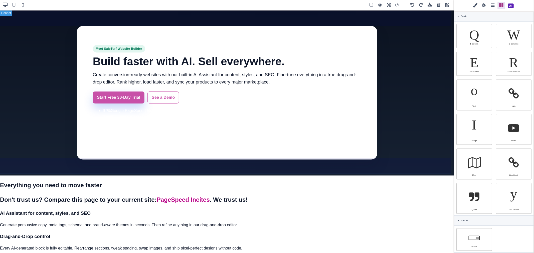
type input "0"
select select "px"
type input "0"
select select "px"
type input "rgb(255, 255, 255)"
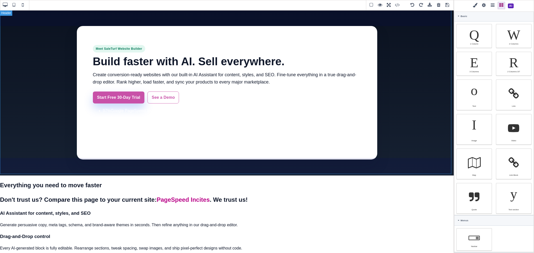
type input "rgb(255, 255, 255)"
type input "2.22222"
select select "px"
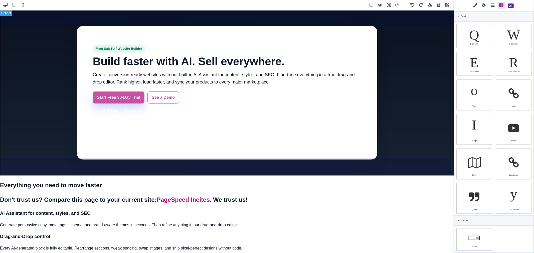
select select "solid"
type input "rgb(59, 151, 227)"
type input "-3.00347"
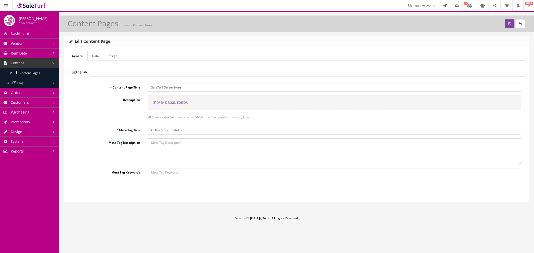
click at [166, 103] on span "Open Design Editor" at bounding box center [172, 103] width 31 height 4
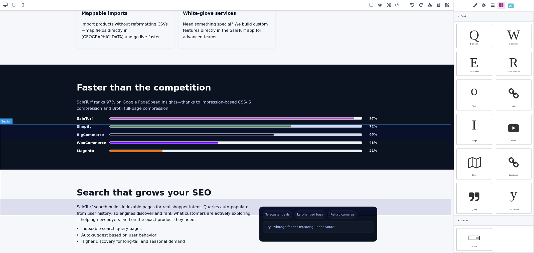
scroll to position [557, 0]
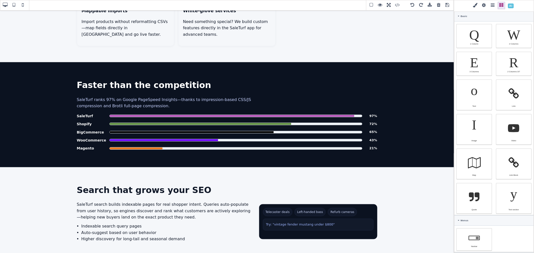
click at [448, 4] on span at bounding box center [448, 6] width 8 height 8
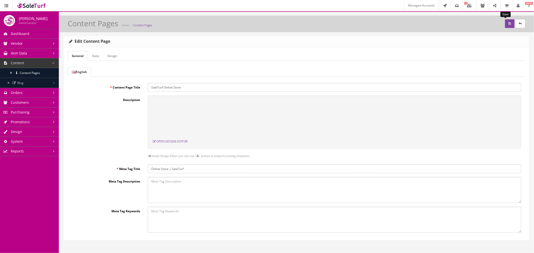
click at [509, 24] on icon "submit" at bounding box center [510, 23] width 3 height 3
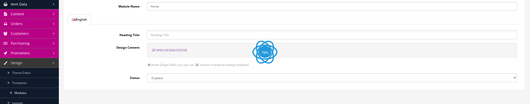
scroll to position [56, 0]
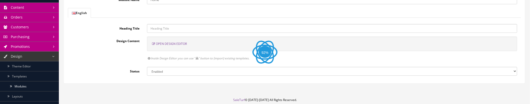
click at [175, 45] on span "Open Design Editor" at bounding box center [171, 44] width 31 height 4
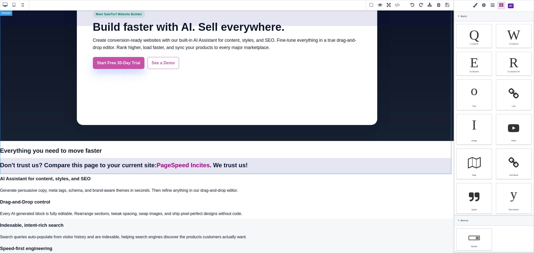
scroll to position [0, 0]
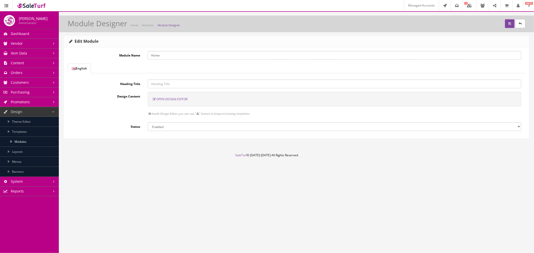
click at [166, 100] on span "Open Design Editor" at bounding box center [172, 99] width 31 height 4
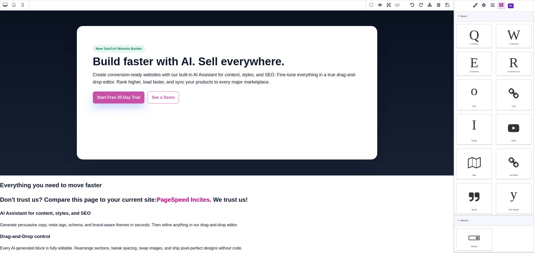
click at [432, 5] on span at bounding box center [430, 6] width 8 height 8
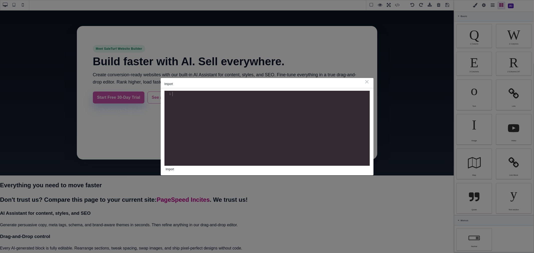
scroll to position [1, 0]
click at [256, 100] on div "xxxxxxxxxx 1 1 ​" at bounding box center [271, 132] width 213 height 83
paste textarea "</div>"
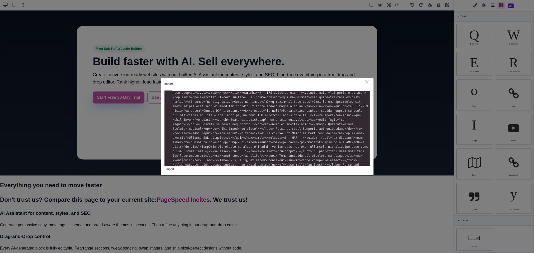
type textarea "</div>"
drag, startPoint x: 238, startPoint y: 160, endPoint x: 261, endPoint y: 157, distance: 22.6
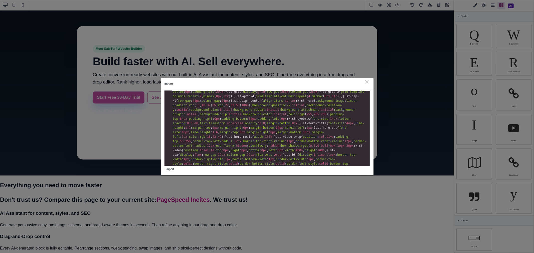
scroll to position [0, 0]
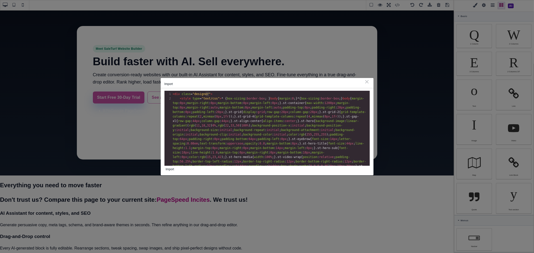
type textarea "<div class="designer">"
drag, startPoint x: 212, startPoint y: 93, endPoint x: 164, endPoint y: 92, distance: 47.8
click at [164, 92] on div "<div class="designer"> x 1 < div class = "designer" > 2 < style type = "text/cs…" at bounding box center [267, 131] width 213 height 87
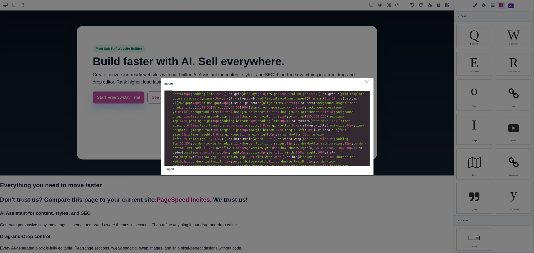
scroll to position [28, 0]
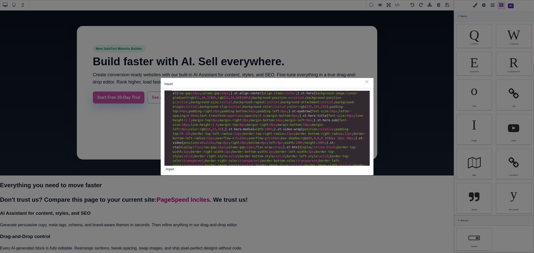
click at [170, 170] on button "Import" at bounding box center [170, 169] width 11 height 7
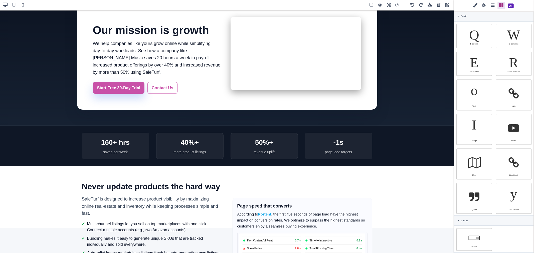
scroll to position [0, 0]
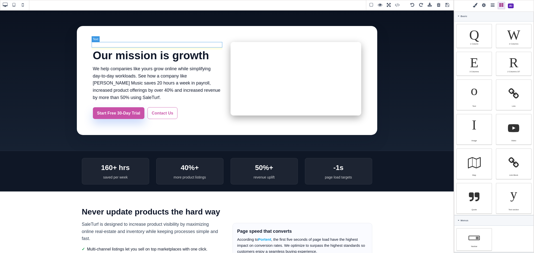
click at [107, 43] on div "Built for modern e‑commerce" at bounding box center [158, 45] width 131 height 6
type input "8"
type input "rgb(255, 255, 255)"
select select
type input "14"
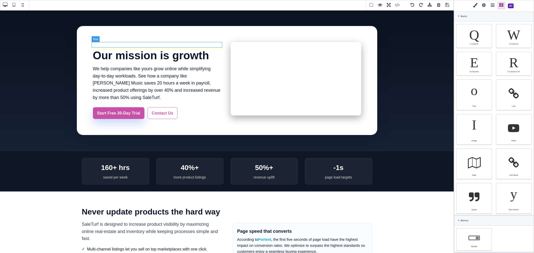
select select "px"
type input "22.4px"
type input "0.08"
select select "em"
select select
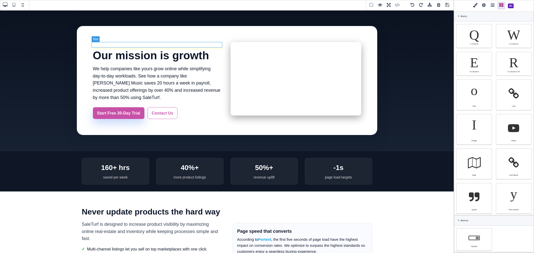
select select "uppercase"
type input "0"
select select "px"
type input "0"
select select "px"
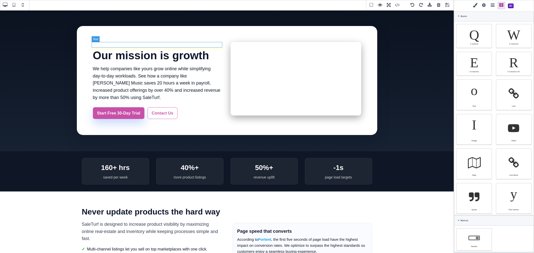
type input "0"
select select "px"
type input "0"
select select "px"
type input "rgb(255, 255, 255)"
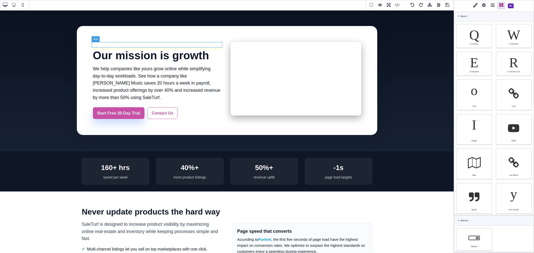
type input "rgb(255, 255, 255)"
type input "2.22222"
select select "px"
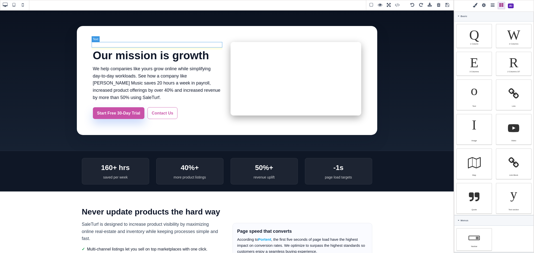
select select "solid"
type input "rgb(59, 151, 227)"
type input "-3.00347"
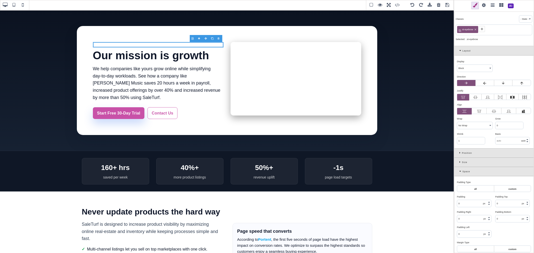
click at [477, 29] on icon at bounding box center [475, 29] width 3 height 3
type input "1.12"
select select "px"
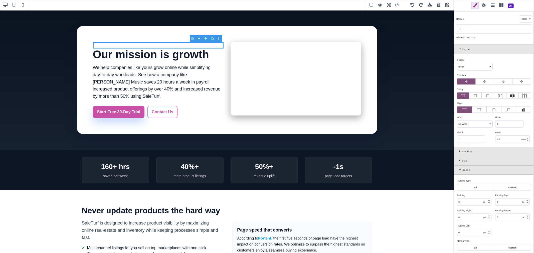
click at [463, 29] on span at bounding box center [460, 29] width 6 height 6
type input "st-badge"
type input "0"
type input "16"
type input "25.6px"
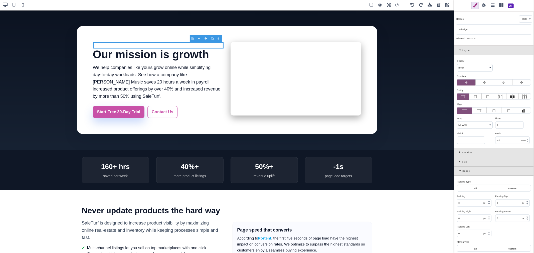
select select "normal"
select select "none"
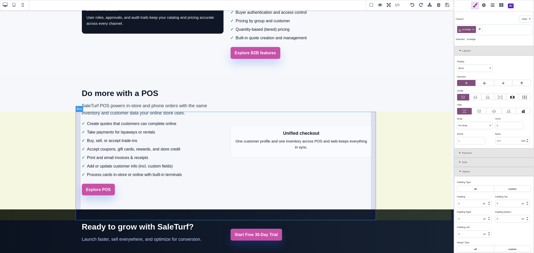
scroll to position [375, 0]
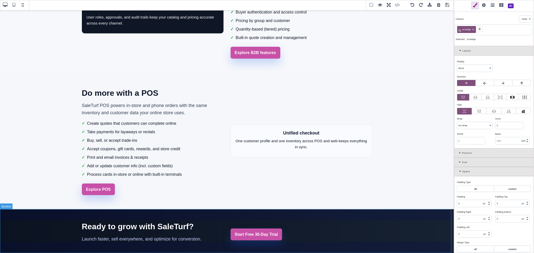
click at [312, 214] on section "Ready to grow with SaleTurf? Launch faster, sell everywhere, and optimize for c…" at bounding box center [227, 232] width 454 height 45
type input "44"
type input "rgb(15, 23, 42)"
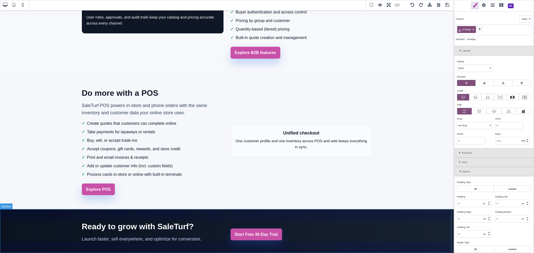
select select
type input "initial"
type input "rgb(15, 23, 42)"
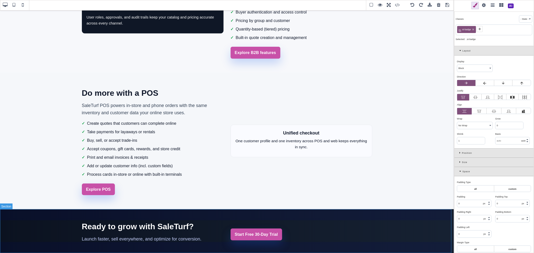
type input "rgb(15, 23, 42)"
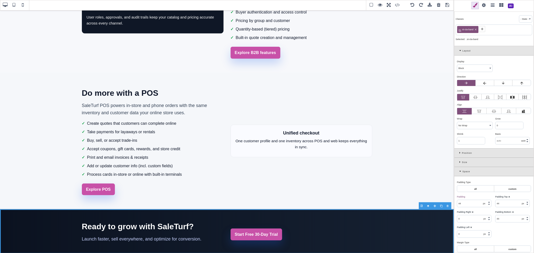
click at [482, 29] on icon at bounding box center [482, 29] width 4 height 4
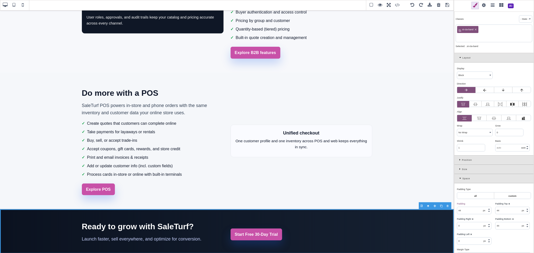
paste input "st-cta-bottom"
type input "st-cta-bottom"
type input "transparent"
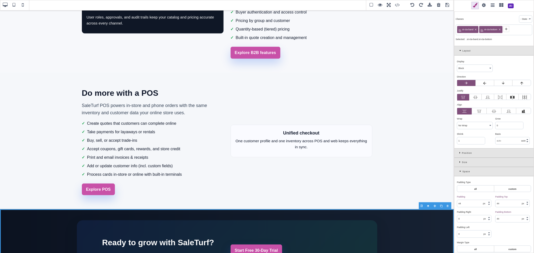
click at [475, 30] on icon at bounding box center [475, 29] width 3 height 3
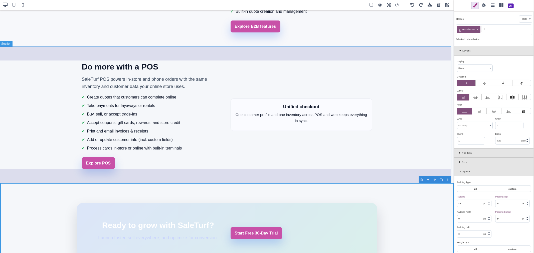
scroll to position [425, 0]
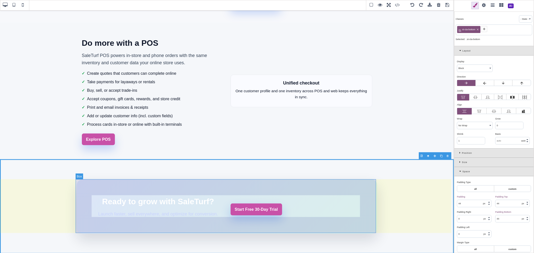
click at [202, 188] on div "Ready to grow with SaleTurf? Launch faster, sell everywhere, and optimize for c…" at bounding box center [227, 207] width 301 height 55
select select
type input "64"
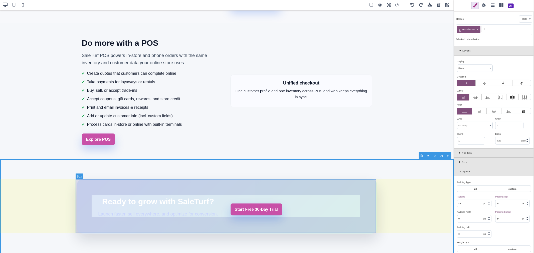
type input "64"
type input "301.667"
select select "center"
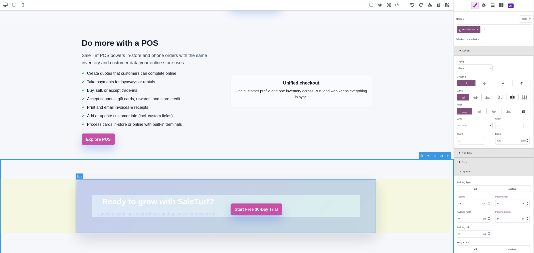
type input "24"
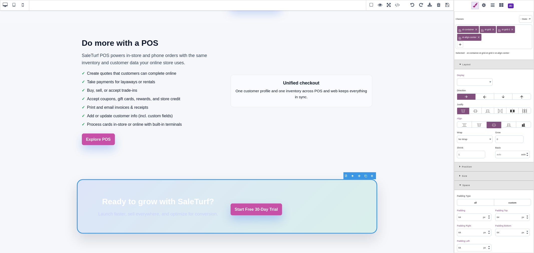
click at [479, 36] on icon at bounding box center [478, 37] width 3 height 3
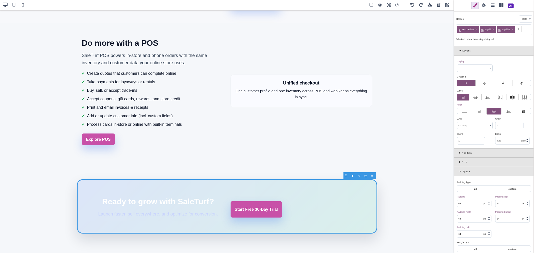
click at [493, 31] on icon at bounding box center [493, 29] width 3 height 3
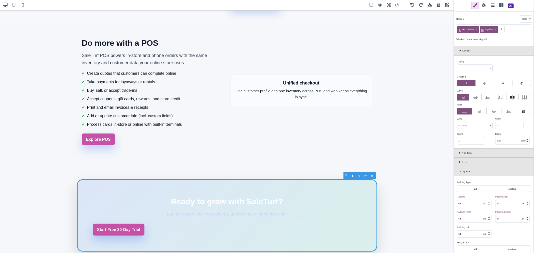
click at [495, 30] on icon at bounding box center [495, 29] width 3 height 3
select select "block"
type input "0"
type input "20"
type input "0"
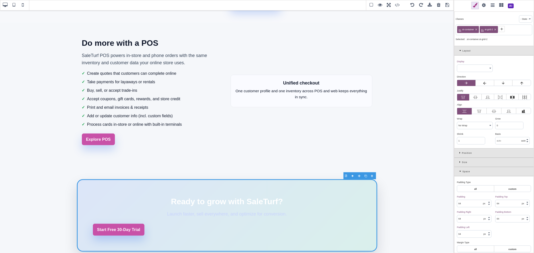
type input "20"
select select "auto"
click at [190, 204] on h2 "Ready to grow with SaleTurf?" at bounding box center [227, 202] width 268 height 13
type input "0"
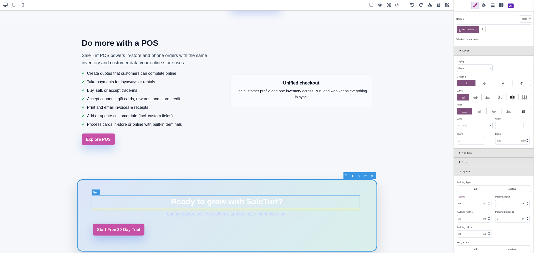
type input "0"
type input "10"
type input "0"
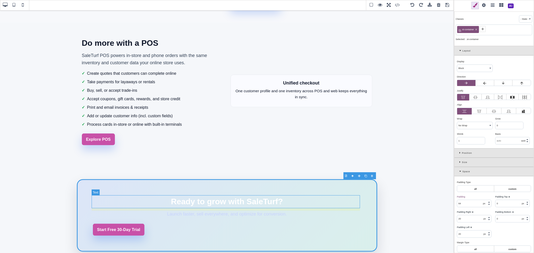
type input "rgb(255, 255, 255)"
type input "32"
select select "700"
type input "51.2px"
select select
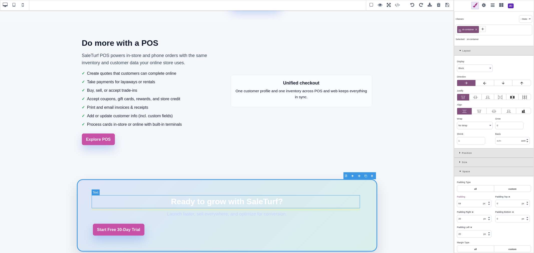
type input "rgb(255, 255, 255)"
type input "0"
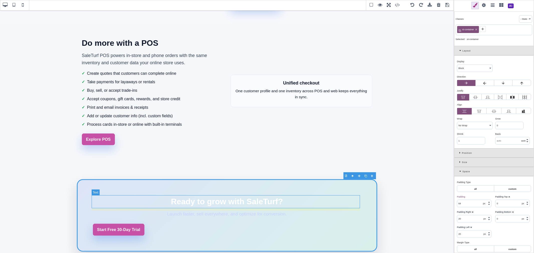
type input "0"
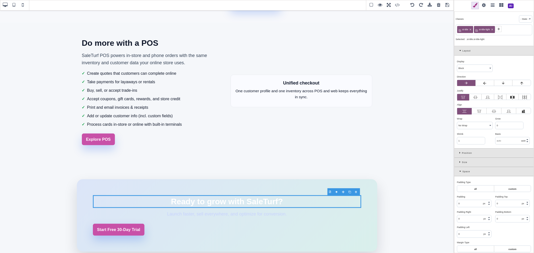
click at [492, 29] on icon at bounding box center [492, 29] width 3 height 3
select select "px"
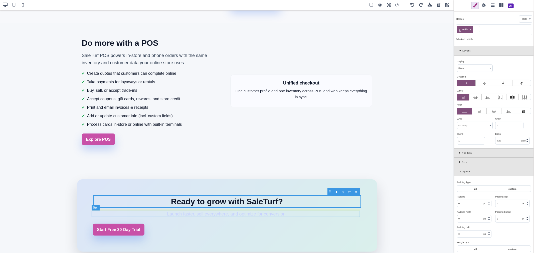
click at [275, 212] on p "Launch faster, sell everywhere, and optimize for conversion." at bounding box center [227, 214] width 268 height 7
type input "6"
type input "0"
type input "rgb(199, 210, 254)"
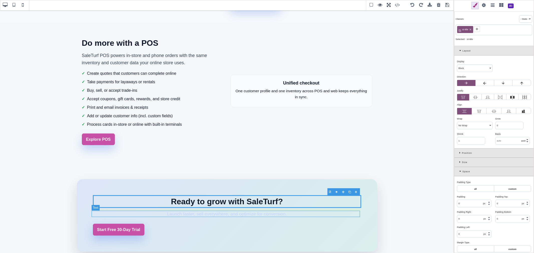
type input "16"
select select "normal"
type input "25.6px"
select select
type input "rgb(199, 210, 254)"
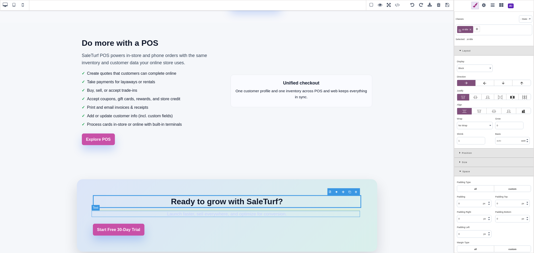
type input "rgb(199, 210, 254)"
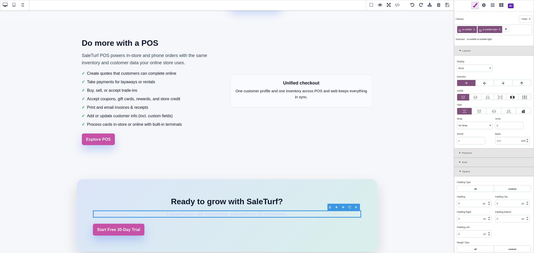
click at [500, 29] on icon at bounding box center [499, 29] width 3 height 3
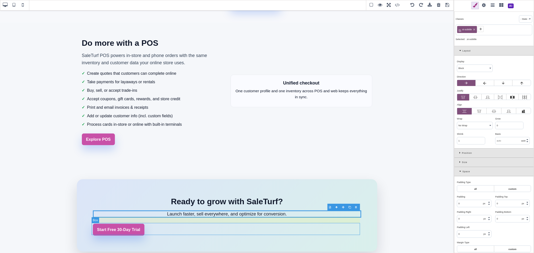
click at [208, 227] on div "Start Free 30-Day Trial" at bounding box center [227, 230] width 268 height 12
select select "flex"
select select "wrap"
type input "24"
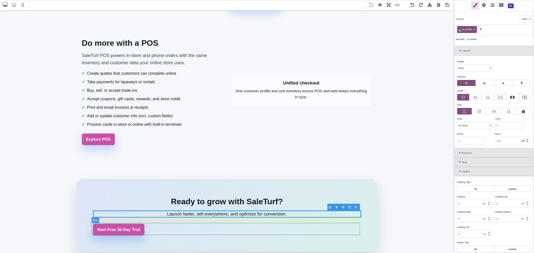
type input "rgb(15, 23, 42)"
select select "right"
select select
type input "rgb(15, 23, 42)"
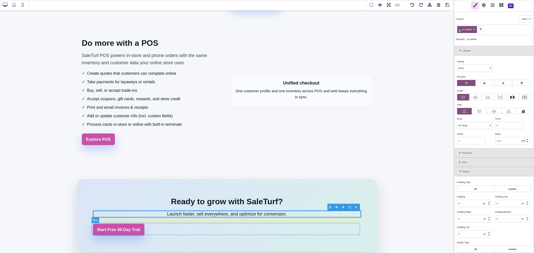
type input "rgb(15, 23, 42)"
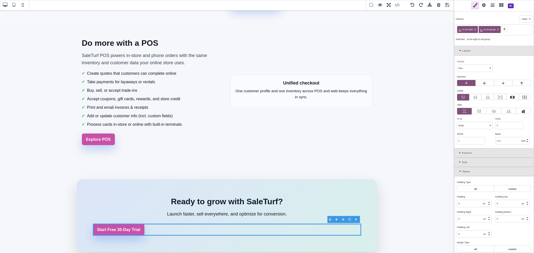
click at [476, 30] on icon at bounding box center [475, 29] width 3 height 3
click at [483, 30] on icon at bounding box center [483, 29] width 4 height 4
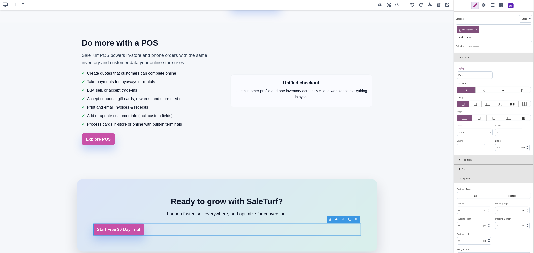
type input "st-cta-center"
select select "center"
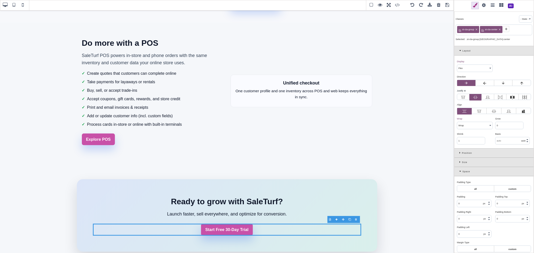
click at [448, 5] on span at bounding box center [448, 6] width 8 height 8
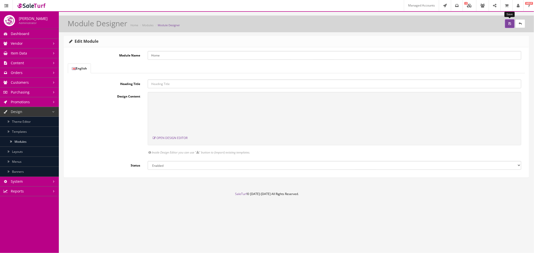
click at [508, 25] on button "submit" at bounding box center [510, 23] width 10 height 9
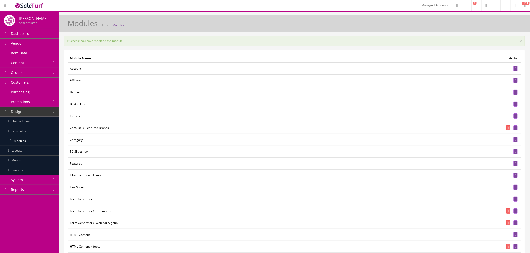
click at [15, 63] on span "Content" at bounding box center [17, 63] width 13 height 5
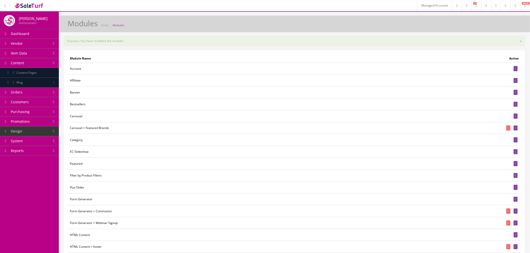
click at [47, 74] on link "Content Pages" at bounding box center [29, 73] width 59 height 10
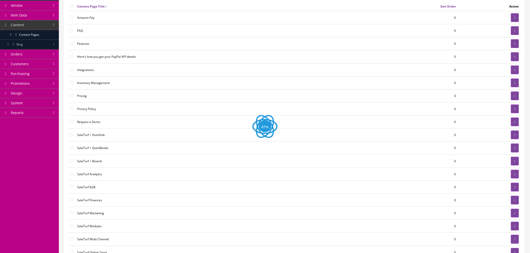
scroll to position [115, 0]
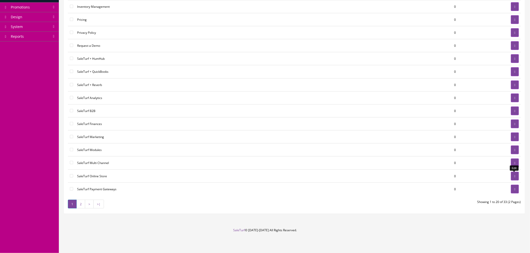
click at [511, 176] on link at bounding box center [515, 176] width 8 height 9
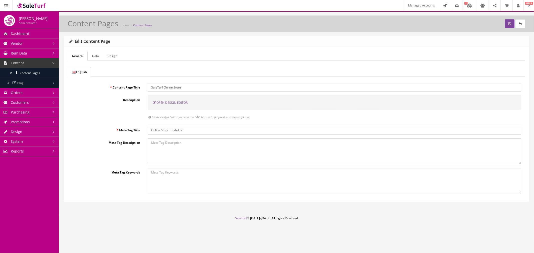
click at [176, 103] on span "Open Design Editor" at bounding box center [172, 103] width 31 height 4
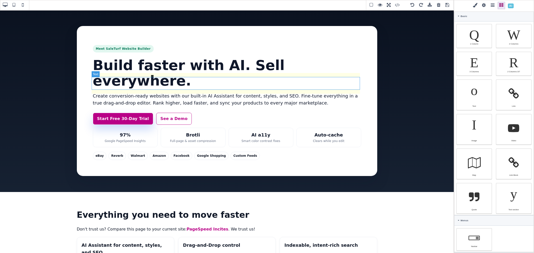
click at [168, 93] on p "Create conversion-ready websites with our built-in AI Assistant for content, st…" at bounding box center [227, 100] width 268 height 15
type input "16"
type input "rgb(255, 255, 255)"
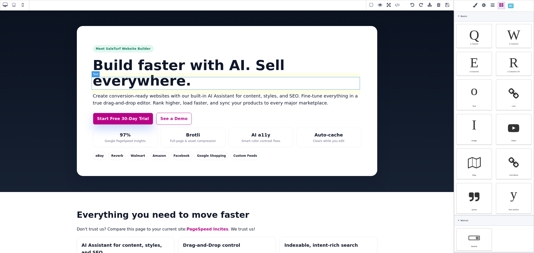
select select
type input "16"
select select "px"
select select
type input "25.6px"
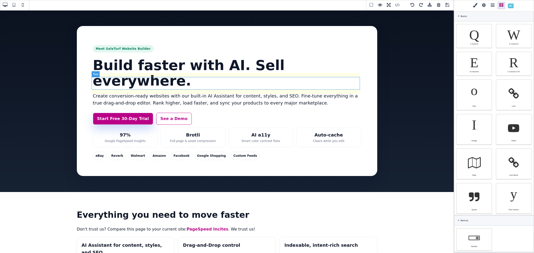
select select
type input "0"
select select "px"
type input "0"
select select "px"
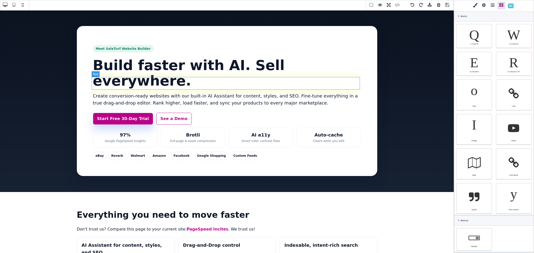
type input "0"
select select "px"
type input "0"
select select "px"
type input "rgb(255, 255, 255)"
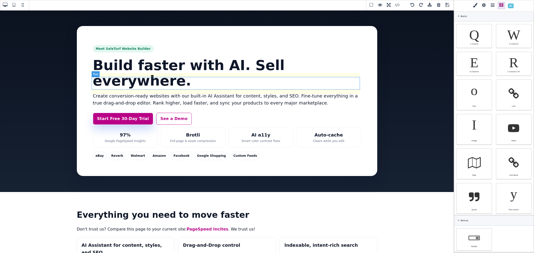
type input "rgb(255, 255, 255)"
type input "2.22222"
select select "px"
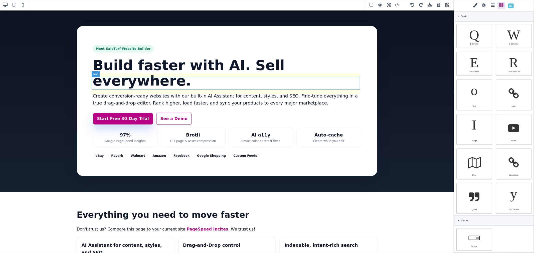
select select "solid"
type input "rgb(59, 151, 227)"
type input "-3.00347"
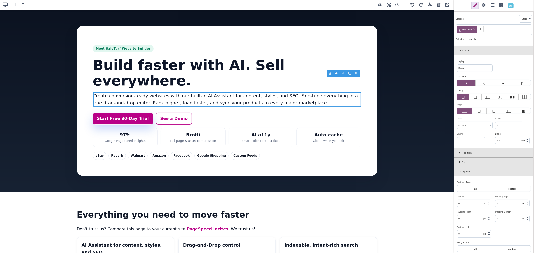
click at [481, 30] on icon at bounding box center [481, 29] width 2 height 2
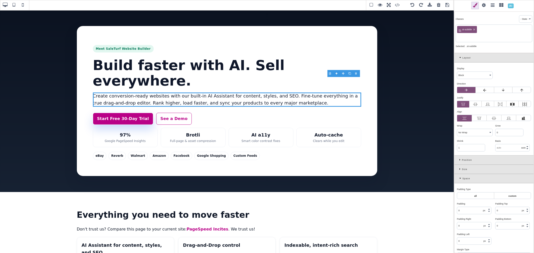
paste input ".st-hero-sub"
click at [460, 38] on input ".st-hero-sub" at bounding box center [494, 37] width 74 height 7
type input "st-hero-sub"
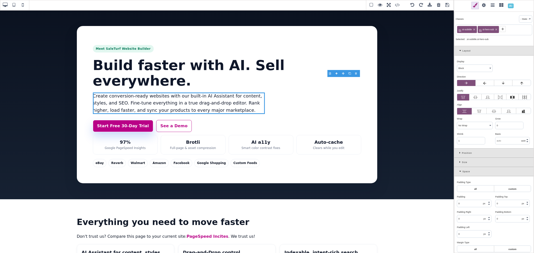
click at [475, 30] on icon at bounding box center [474, 29] width 3 height 3
type input "18.4"
type input "rgb(100, 116, 139)"
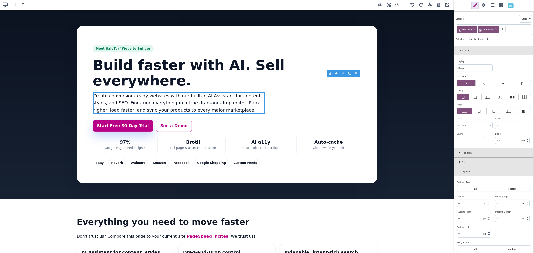
type input "18.4"
select select
type input "29.44px"
select select
type input "rgb(100, 116, 139)"
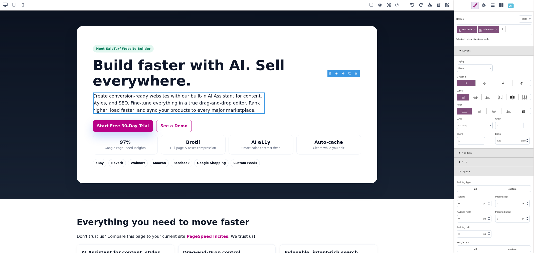
type input "rgb(100, 116, 139)"
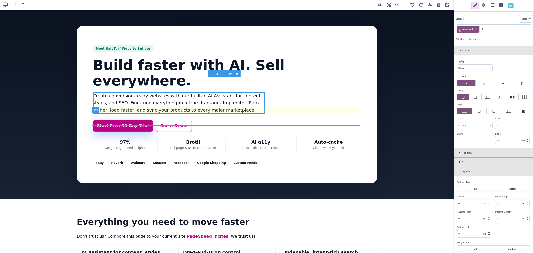
click at [197, 120] on div "Start Free 30-Day Trial See a Demo" at bounding box center [227, 126] width 268 height 12
select select "flex"
select select "wrap"
type input "24"
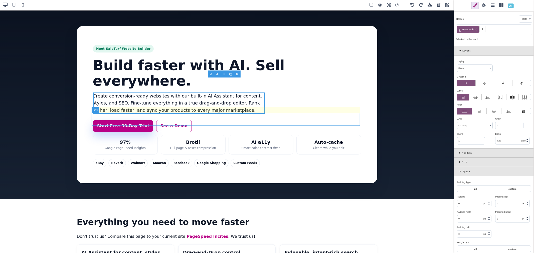
type input "0"
type input "rgb(255, 255, 255)"
type input "16"
select select
type input "25.6px"
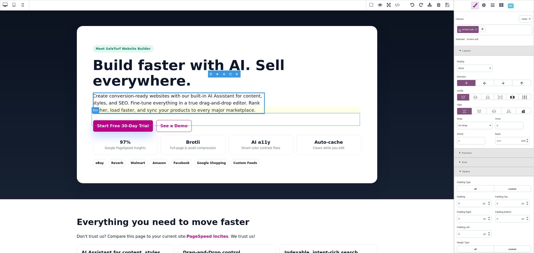
select select
type input "rgb(255, 255, 255)"
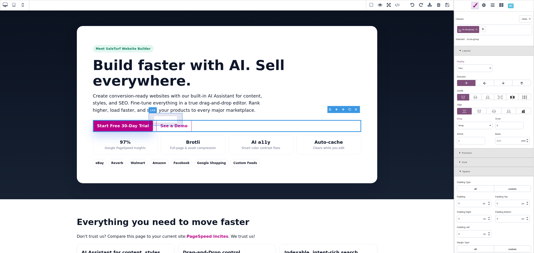
click at [178, 120] on link "See a Demo" at bounding box center [174, 126] width 36 height 12
select select "nowrap"
type input "12.8"
type input "22.4"
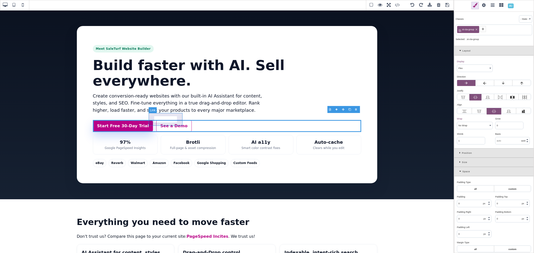
type input "12.8"
type input "22.4"
type input "0"
type input "rgb(179, 80, 183)"
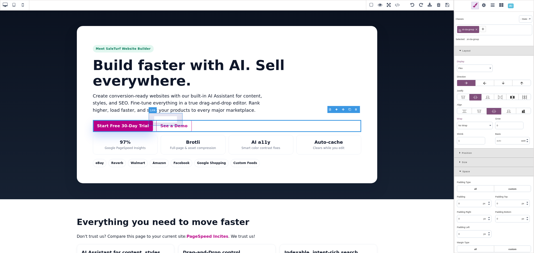
select select "700"
select select
type input "0.16"
select select "px"
select select
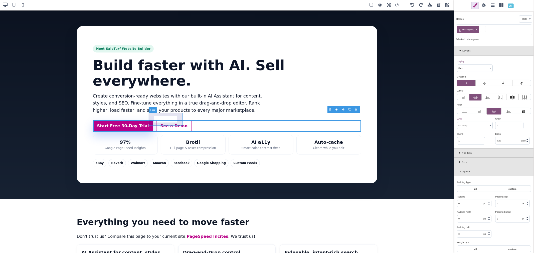
type input "rgba(200, 81, 168, 0.08)"
type input "rgb(217, 70, 239)"
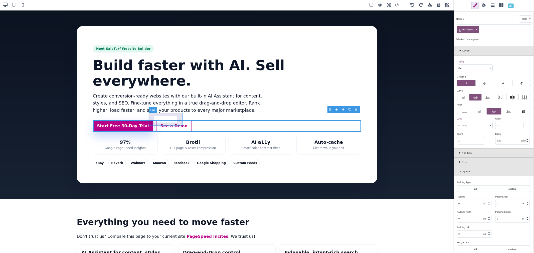
type input "8"
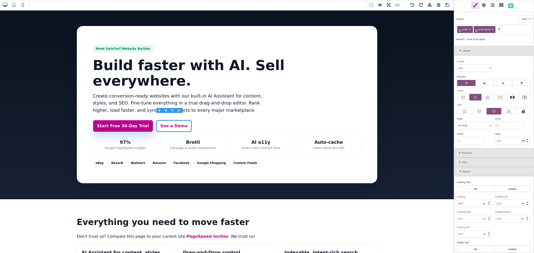
click at [449, 6] on span at bounding box center [448, 6] width 8 height 8
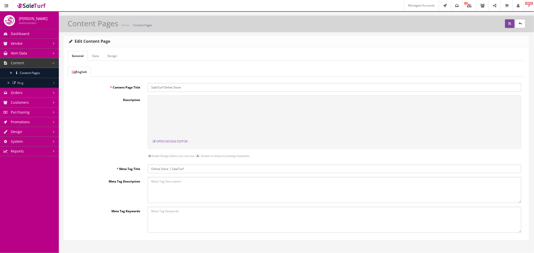
click at [505, 24] on button "submit" at bounding box center [510, 23] width 10 height 9
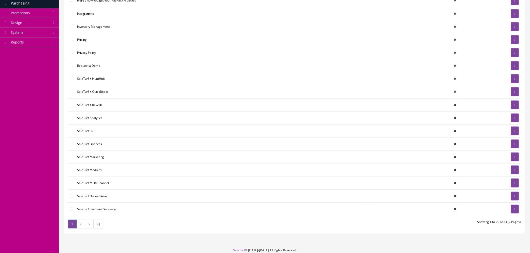
scroll to position [111, 0]
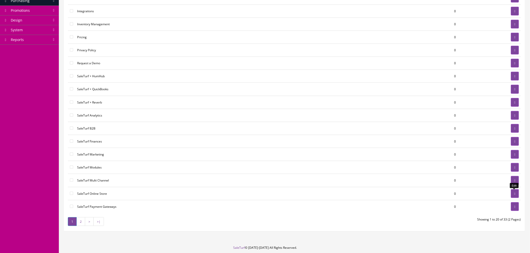
click at [517, 196] on link at bounding box center [515, 194] width 8 height 9
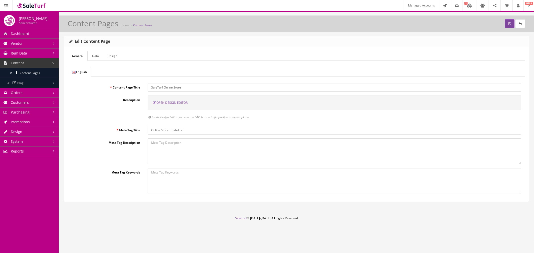
click at [179, 103] on span "Open Design Editor" at bounding box center [172, 103] width 31 height 4
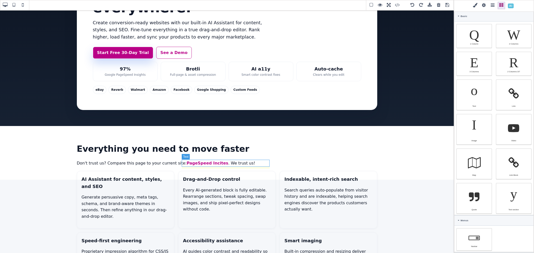
scroll to position [83, 0]
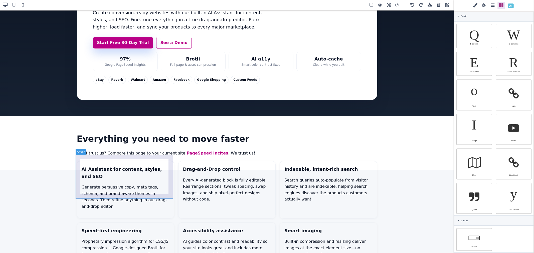
click at [111, 161] on article "AI Assistant for content, styles, and SEO Generate persuasive copy, meta tags, …" at bounding box center [125, 190] width 97 height 58
type input "18"
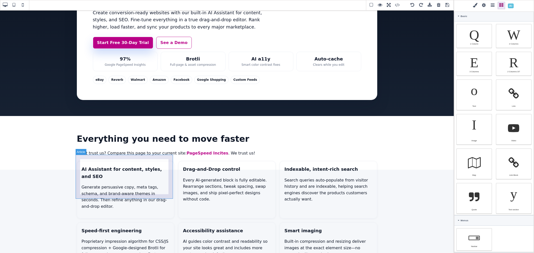
type input "18"
type input "rgb(16, 24, 40)"
select select
type input "16"
select select "px"
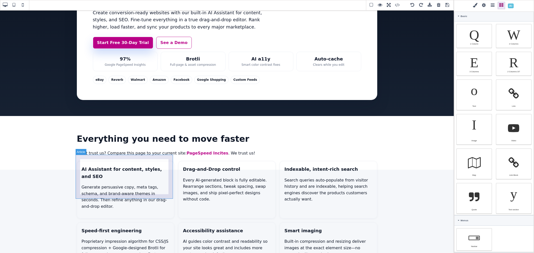
select select
type input "25.6px"
select select
type input "1"
select select "px"
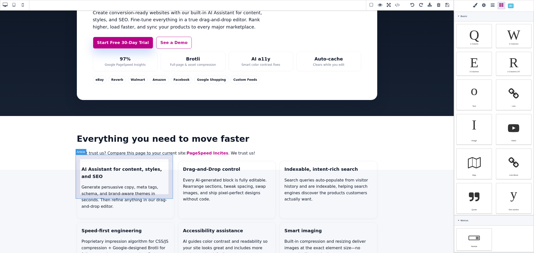
type input "1"
select select "px"
type input "1"
select select "px"
type input "1"
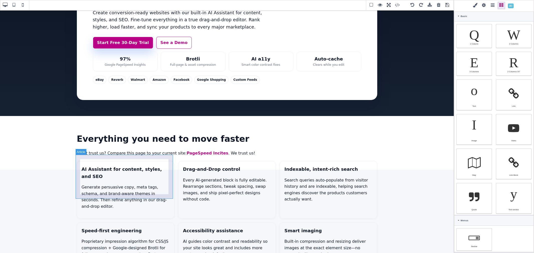
select select "px"
select select "solid"
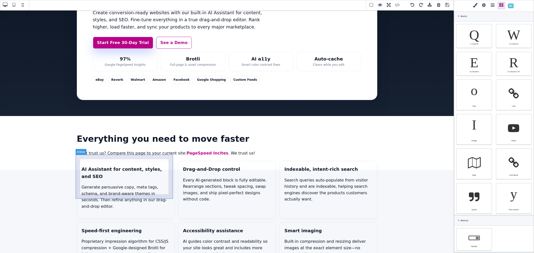
type input "rgb(236, 239, 245)"
type input "14"
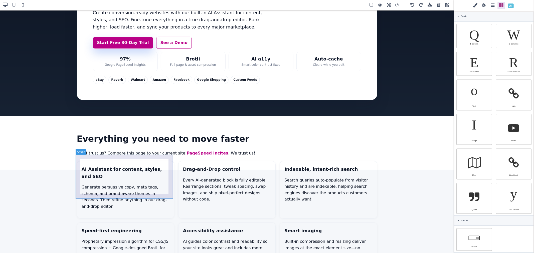
type input "14"
type input "initial"
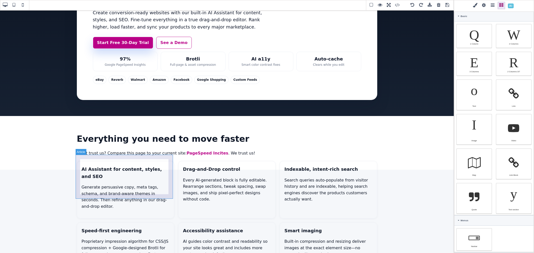
type input "initial"
select select
type input "initial"
select select
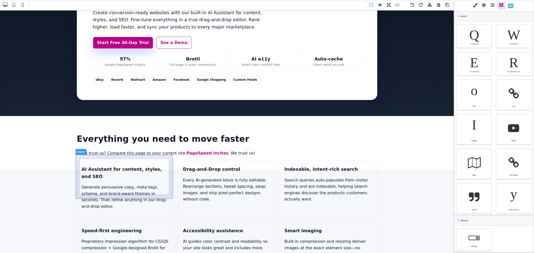
select select
type input "2.22222"
select select "px"
select select "solid"
type input "rgb(59, 151, 227)"
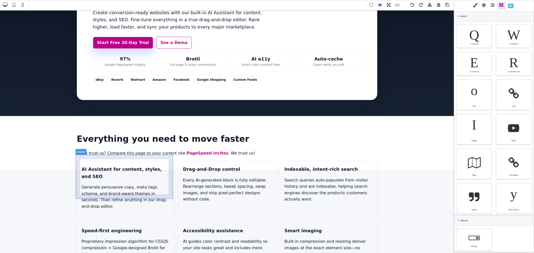
type input "-3.00347"
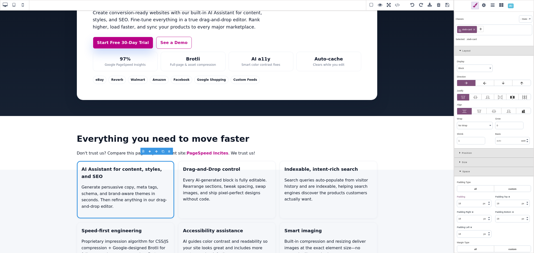
select select
type input "0"
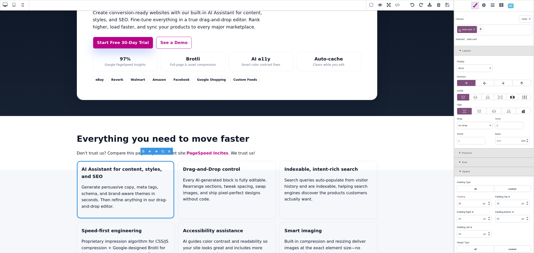
type input "0"
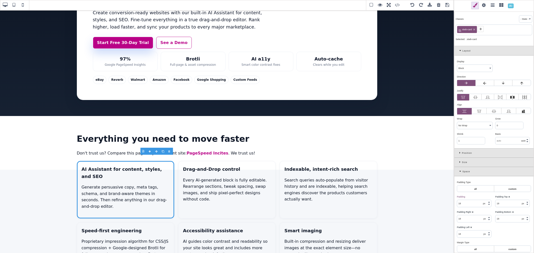
select select "none"
type input "rgb(16, 24, 40)"
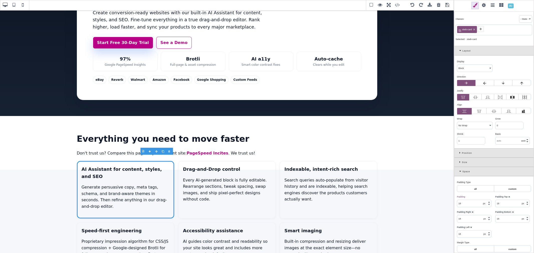
type input "rgb(16, 24, 40)"
type input "0"
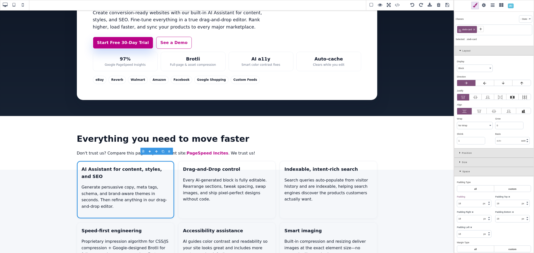
type input "0"
type input "none"
type input "100%"
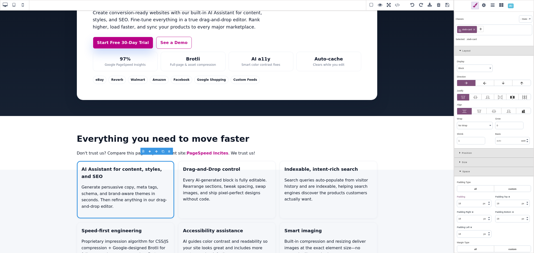
type input "1"
select select "px"
type input "0"
select select "px"
select select "stretch"
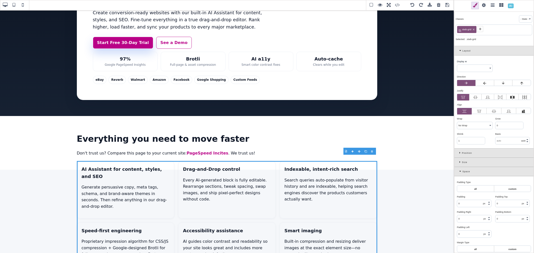
click at [481, 29] on icon at bounding box center [480, 29] width 2 height 2
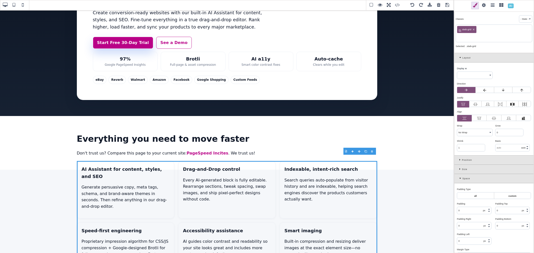
paste input "st-feature-grid"
type input "st-feature-grid"
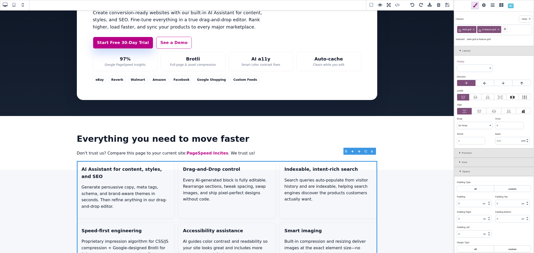
click at [475, 30] on icon at bounding box center [473, 29] width 3 height 3
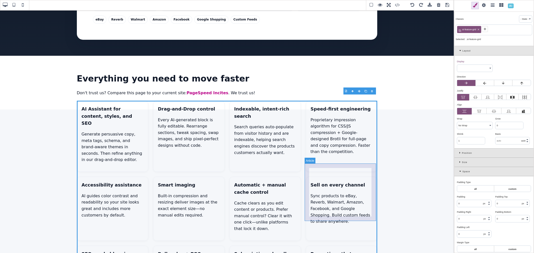
scroll to position [139, 0]
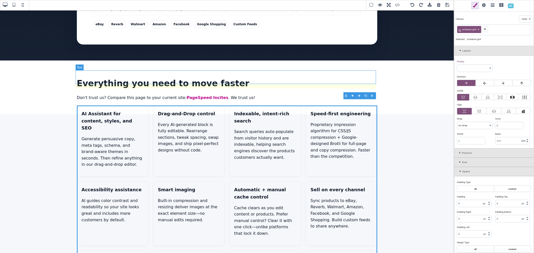
click at [251, 81] on h2 "Everything you need to move faster" at bounding box center [227, 84] width 301 height 14
select select "block"
type input "18"
select select "700"
type input "54.4px"
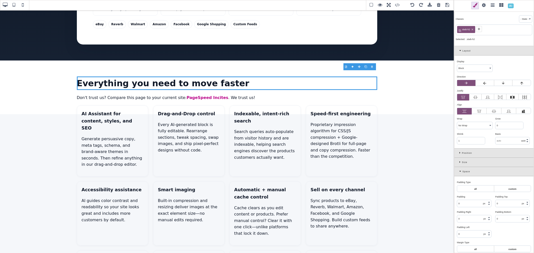
click at [478, 29] on icon at bounding box center [479, 29] width 4 height 4
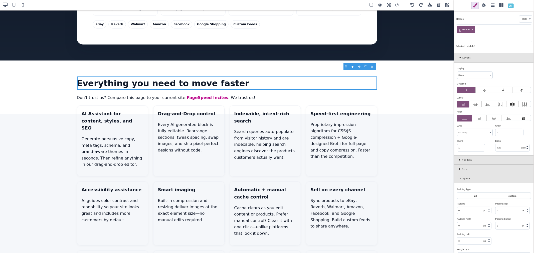
paste input "st-feature-grid"
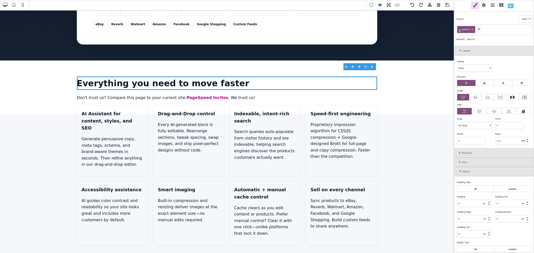
click at [479, 30] on icon at bounding box center [479, 29] width 4 height 4
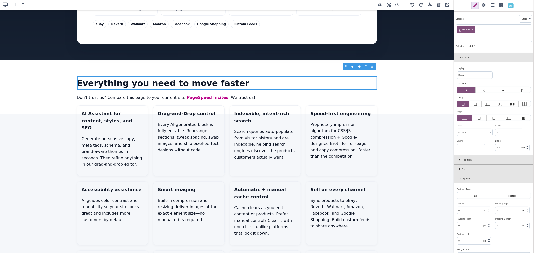
paste input "st-section-title"
type input "st-section-title"
type input "34"
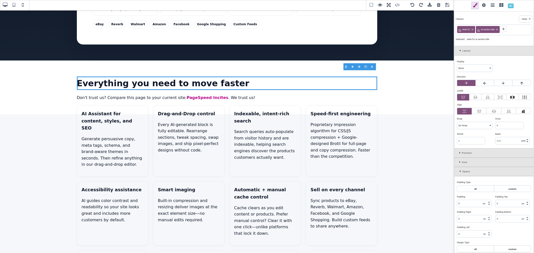
click at [472, 29] on icon at bounding box center [473, 30] width 2 height 2
type input "rgb(15, 23, 42)"
select select
type input "rgb(15, 23, 42)"
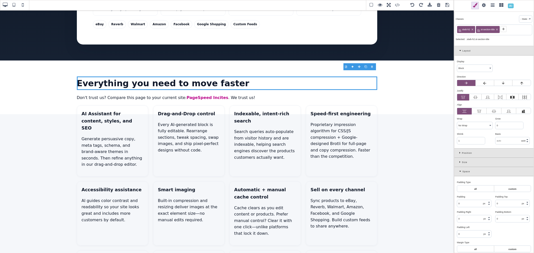
type input "rgb(15, 23, 42)"
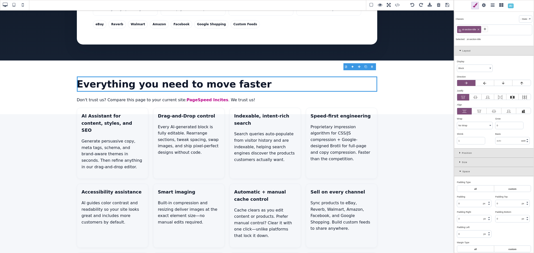
click at [484, 29] on icon at bounding box center [485, 29] width 4 height 4
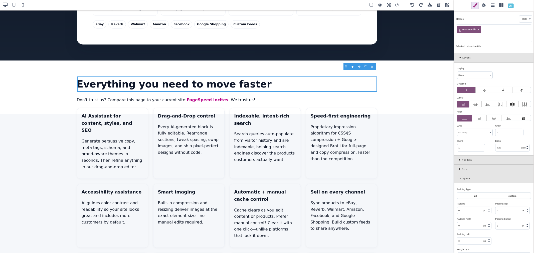
paste input "title-black"
type input "title-black"
type input "20"
type input "38.4"
type input "61.44px"
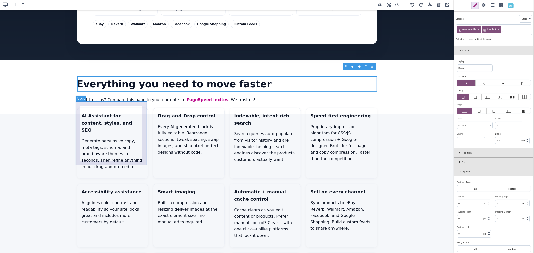
click at [83, 108] on article "AI Assistant for content, styles, and SEO Generate persuasive copy, meta tags, …" at bounding box center [112, 143] width 71 height 71
type input "18"
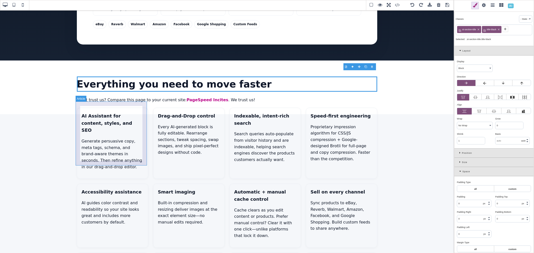
type input "18"
type input "0"
type input "rgb(16, 24, 40)"
type input "16"
select select "normal"
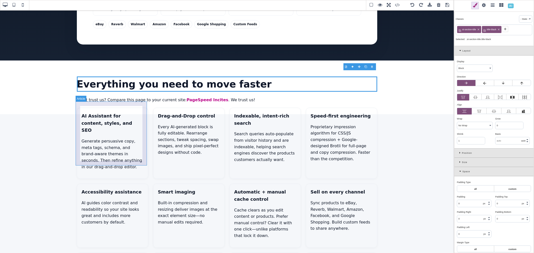
select select
type input "25.6px"
select select
type input "1"
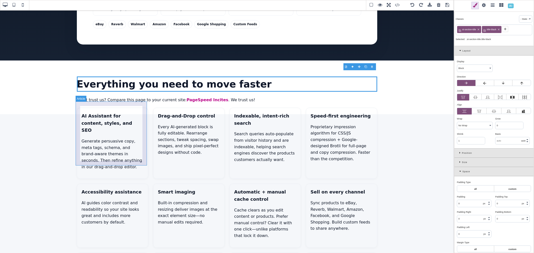
type input "1"
select select "solid"
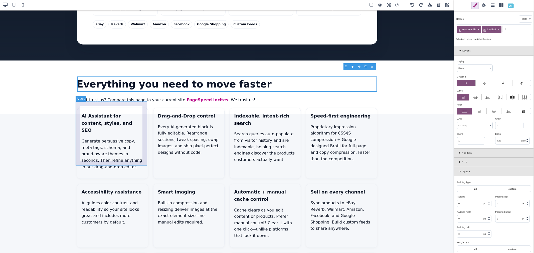
select select "solid"
type input "rgb(236, 239, 245)"
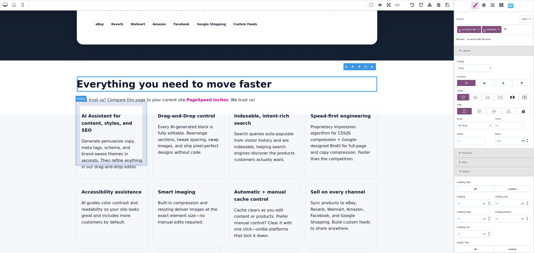
type input "14"
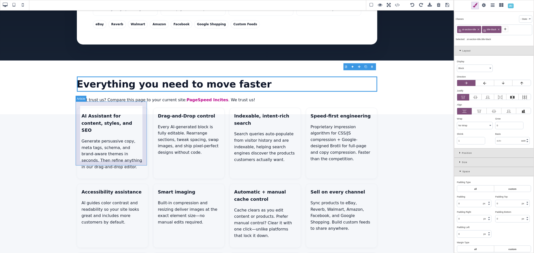
type input "initial"
select select
type input "initial"
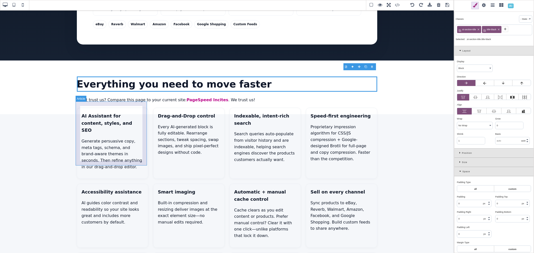
select select
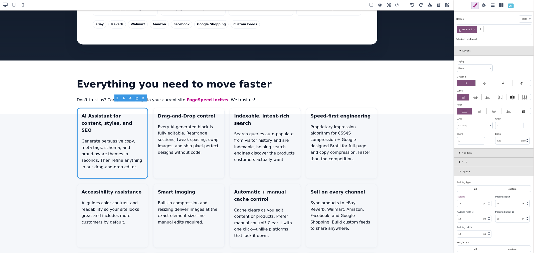
click at [475, 29] on icon at bounding box center [475, 30] width 2 height 2
type input "1.11111"
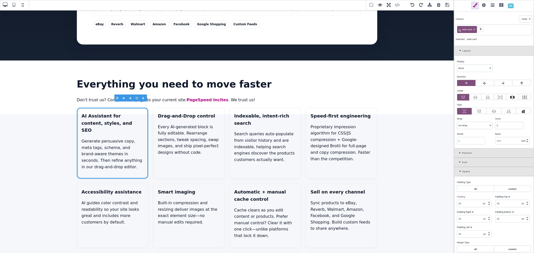
type input "none"
type input "100%"
type input "1"
select select "px"
type input "0"
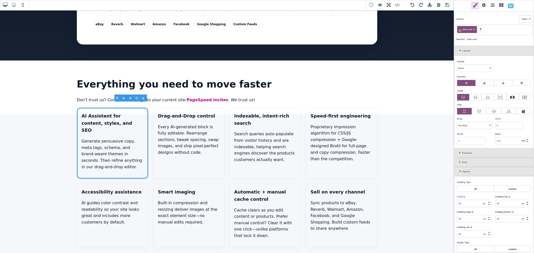
select select "px"
select select "stretch"
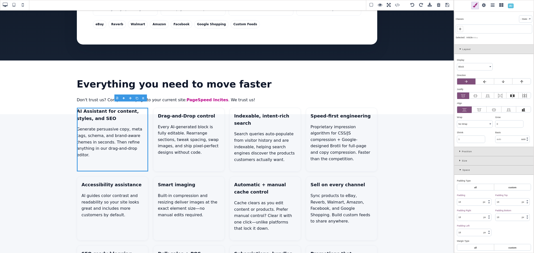
click at [462, 29] on icon at bounding box center [460, 29] width 4 height 4
paste input "title-black"
click at [459, 31] on icon at bounding box center [460, 29] width 4 height 4
paste input "st-feature-card"
type input "st-feature-card"
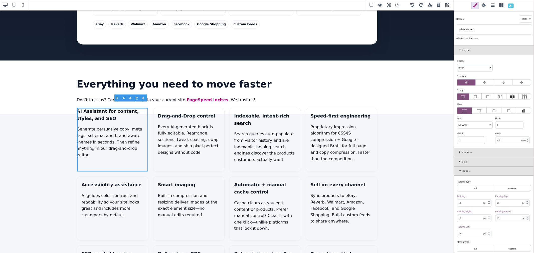
type input "0"
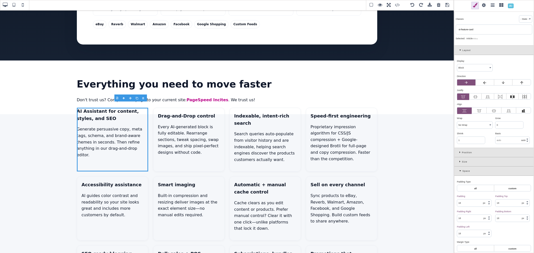
type input "0"
select select "none"
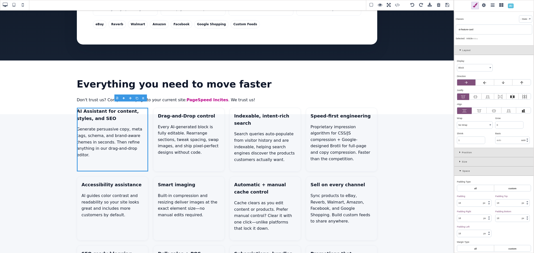
select select "none"
type input "rgb(16, 24, 40)"
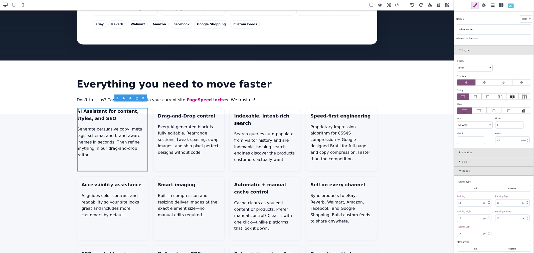
type input "rgb(16, 24, 40)"
type input "0"
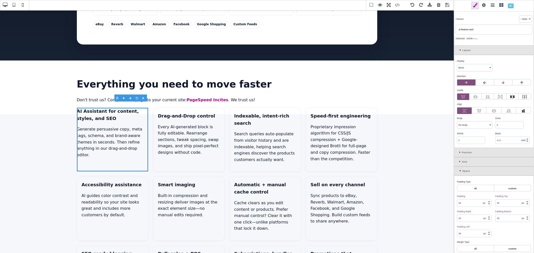
type input "0"
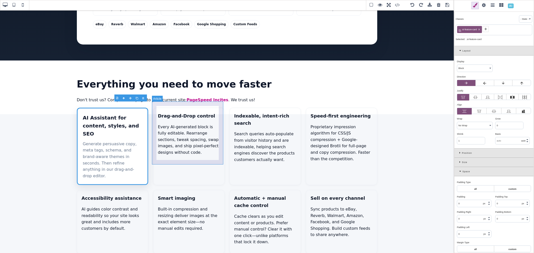
click at [154, 108] on article "Drag-and-Drop control Every AI-generated block is fully editable. Rearrange sec…" at bounding box center [188, 147] width 71 height 78
type input "18"
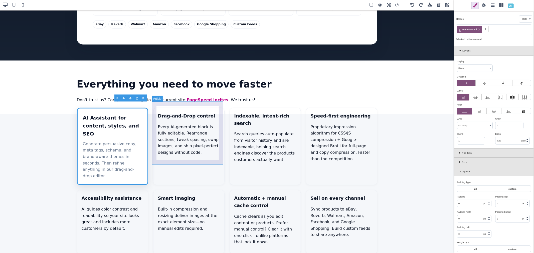
type input "18"
type input "1"
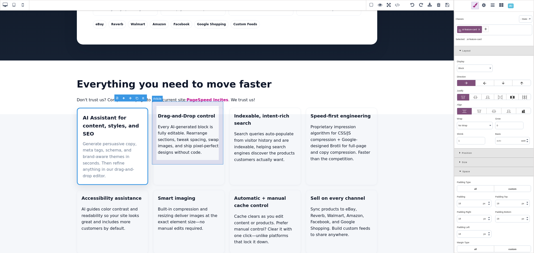
select select "solid"
type input "rgb(236, 239, 245)"
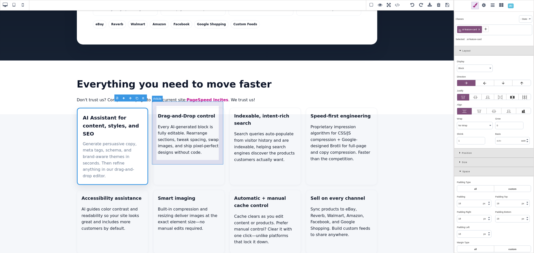
type input "rgb(236, 239, 245)"
type input "14"
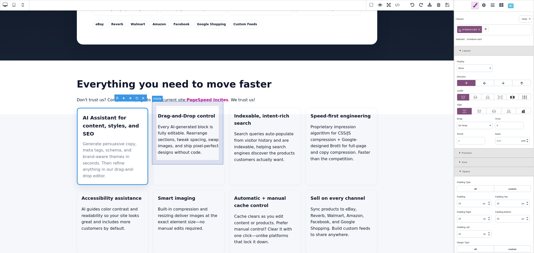
type input "14"
type input "initial"
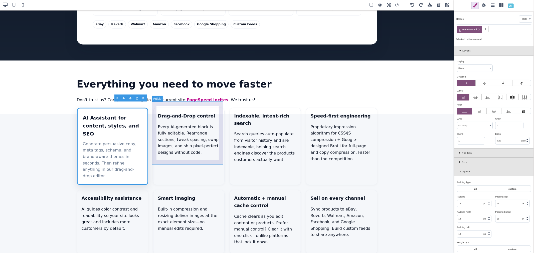
type input "initial"
select select
type input "initial"
select select
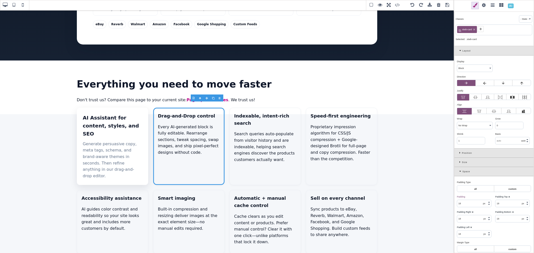
click at [475, 30] on icon at bounding box center [474, 29] width 3 height 3
type input "1.11111"
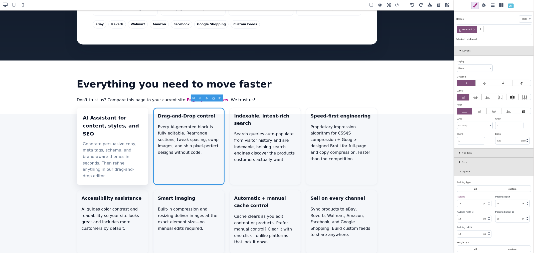
type input "none"
type input "100%"
type input "1"
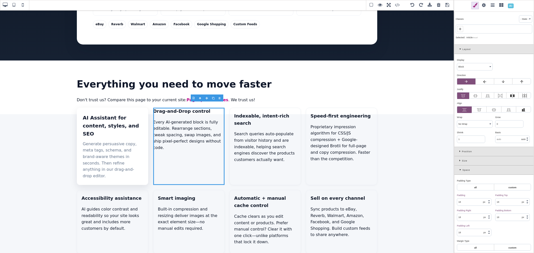
click at [462, 29] on icon at bounding box center [460, 29] width 4 height 4
paste input "st-feature-card"
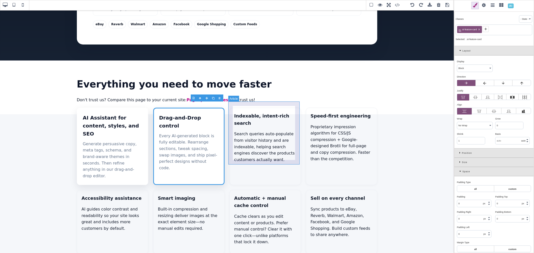
click at [233, 108] on article "Indexable, intent-rich search Search queries auto-populate from visitor history…" at bounding box center [265, 147] width 71 height 78
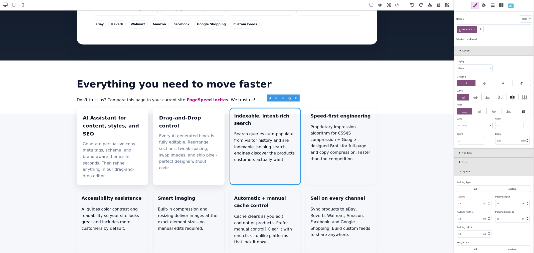
click at [474, 29] on icon at bounding box center [474, 29] width 3 height 3
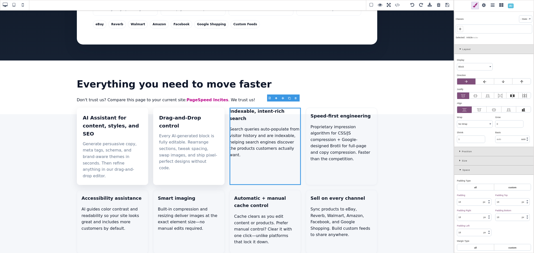
click at [461, 29] on icon at bounding box center [460, 29] width 4 height 4
paste input "st-feature-card"
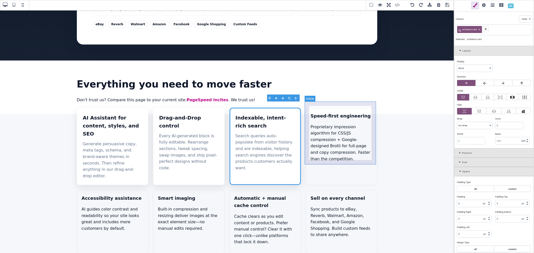
click at [310, 108] on article "Speed-first engineering Proprietary impression algorithm for CSS/JS compression…" at bounding box center [341, 147] width 71 height 78
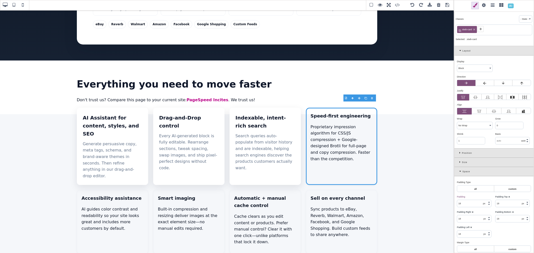
click at [474, 28] on icon at bounding box center [474, 29] width 3 height 3
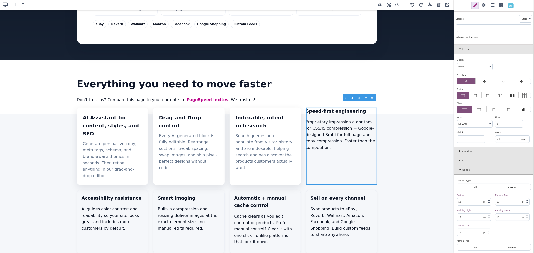
click at [461, 29] on icon at bounding box center [460, 29] width 4 height 4
paste input "st-feature-card"
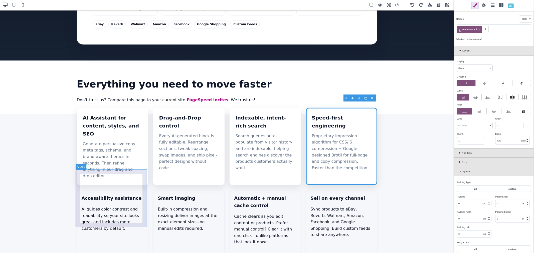
click at [91, 190] on article "Accessibility assistance AI guides color contrast and readability so your site …" at bounding box center [112, 222] width 71 height 64
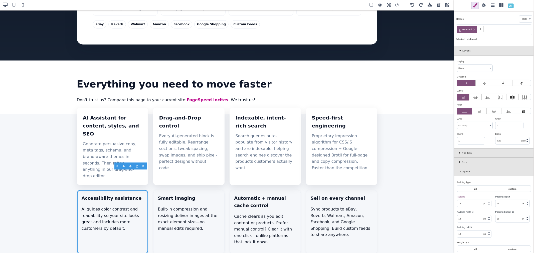
click at [474, 29] on icon at bounding box center [474, 29] width 3 height 3
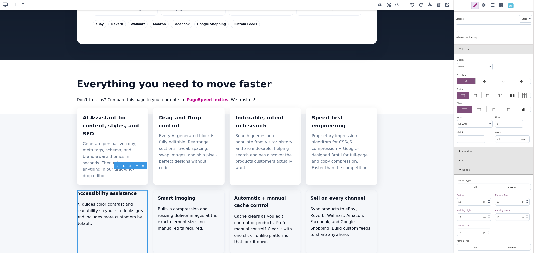
click at [461, 29] on icon at bounding box center [460, 29] width 2 height 2
paste input "st-feature-card"
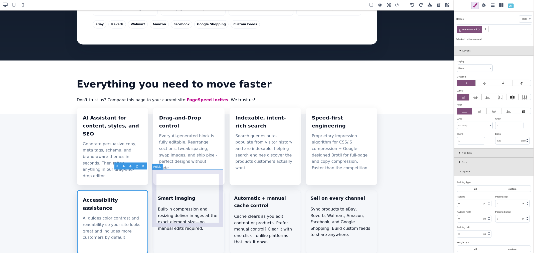
click at [154, 190] on article "Smart imaging Built-in compression and resizing deliver images at the exact ele…" at bounding box center [188, 222] width 71 height 64
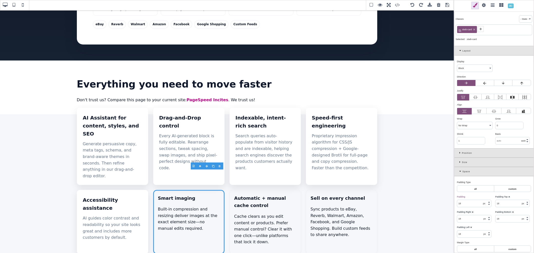
click at [475, 30] on icon at bounding box center [474, 29] width 3 height 3
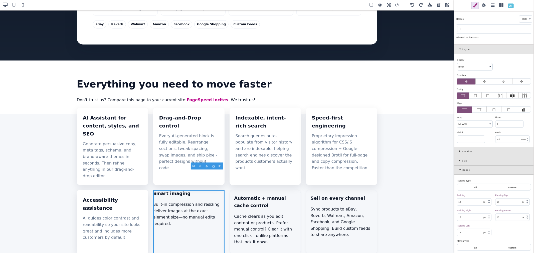
click at [460, 30] on icon at bounding box center [460, 29] width 4 height 4
paste input "st-feature-card"
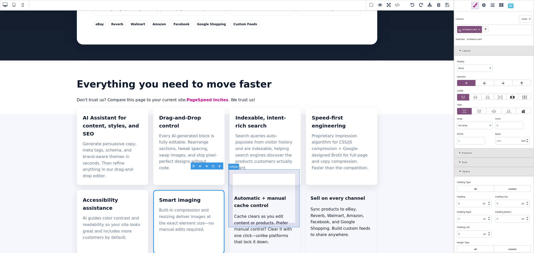
click at [248, 190] on article "Automatic + manual cache control Cache clears as you edit content or products. …" at bounding box center [265, 222] width 71 height 64
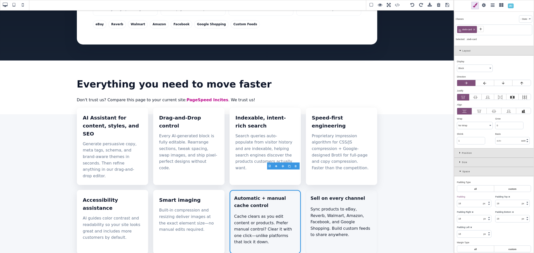
click at [474, 29] on icon at bounding box center [474, 29] width 3 height 3
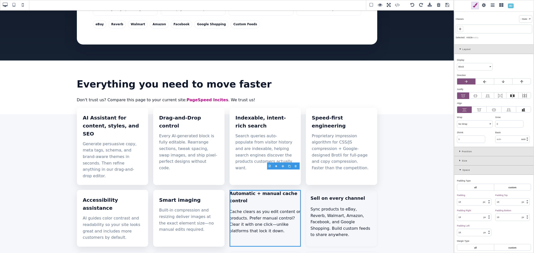
click at [462, 28] on icon at bounding box center [460, 29] width 4 height 4
paste input "st-feature-card"
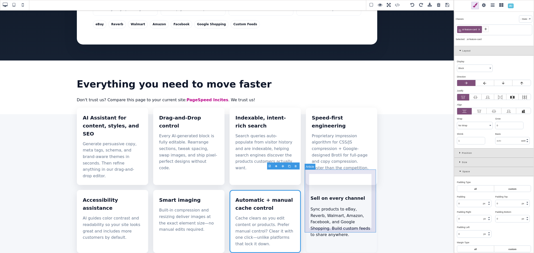
click at [316, 190] on article "Sell on every channel Sync products to eBay, Reverb, Walmart, Amazon, Facebook,…" at bounding box center [341, 221] width 71 height 63
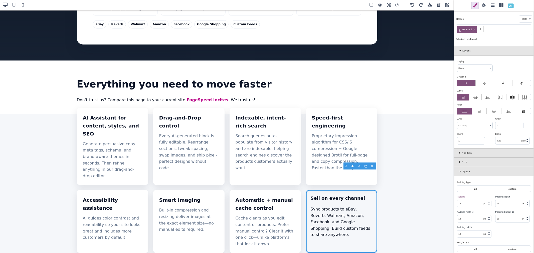
click at [475, 28] on div "stwb-card" at bounding box center [467, 29] width 20 height 7
click at [474, 29] on icon at bounding box center [474, 29] width 3 height 3
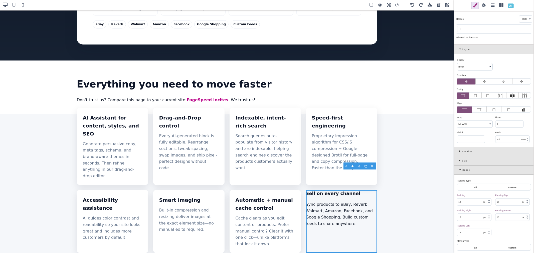
click at [463, 29] on span at bounding box center [460, 29] width 6 height 6
paste input "st-feature-card"
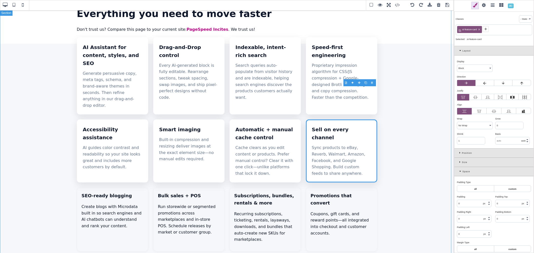
scroll to position [222, 0]
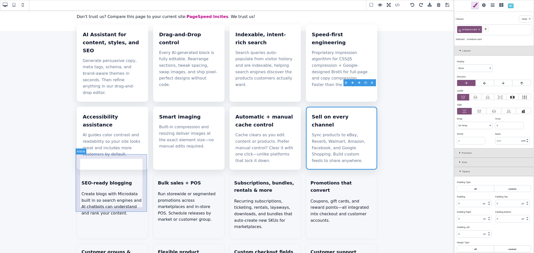
click at [142, 175] on article "SEO-ready blogging Create blogs with Microdata built in so search engines and A…" at bounding box center [112, 207] width 71 height 64
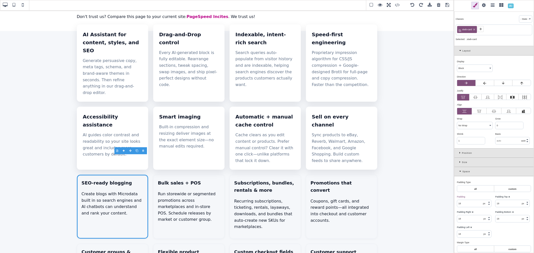
click at [475, 29] on icon at bounding box center [474, 29] width 3 height 3
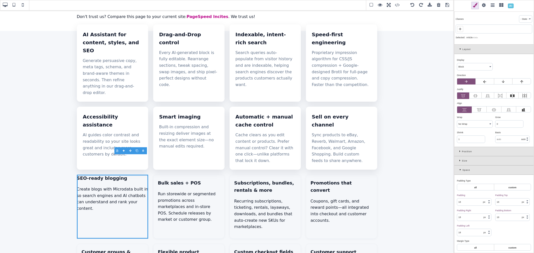
click at [462, 28] on span at bounding box center [460, 29] width 6 height 6
paste input "st-feature-card"
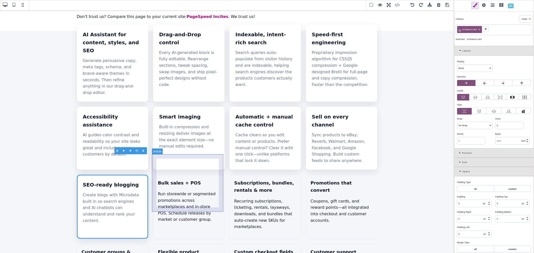
click at [194, 175] on article "Bulk sales + POS Run storewide or segmented promotions across marketplaces and …" at bounding box center [188, 207] width 71 height 64
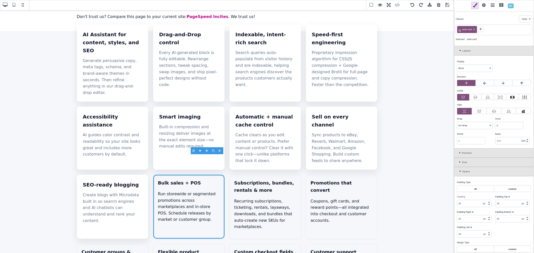
click at [474, 31] on div "stwb-card" at bounding box center [467, 29] width 20 height 7
click at [474, 30] on icon at bounding box center [475, 30] width 2 height 2
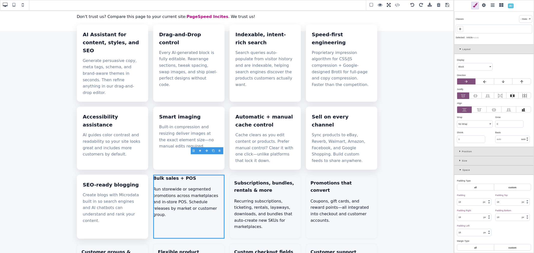
click at [462, 29] on span at bounding box center [460, 29] width 6 height 6
paste input "st-feature-card"
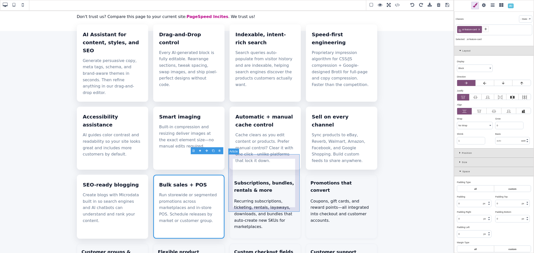
click at [291, 175] on article "Subscriptions, bundles, rentals & more Recurring subscriptions, ticketing, rent…" at bounding box center [265, 207] width 71 height 64
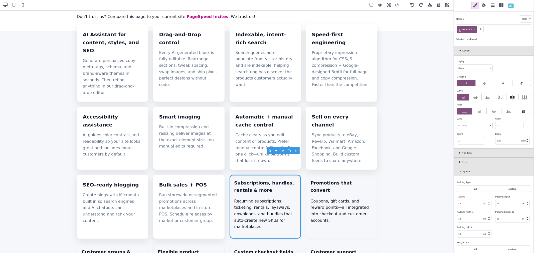
click at [474, 28] on icon at bounding box center [474, 29] width 3 height 3
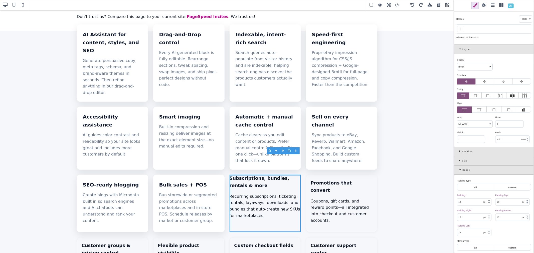
click at [459, 28] on icon at bounding box center [460, 29] width 4 height 4
paste input "st-feature-card"
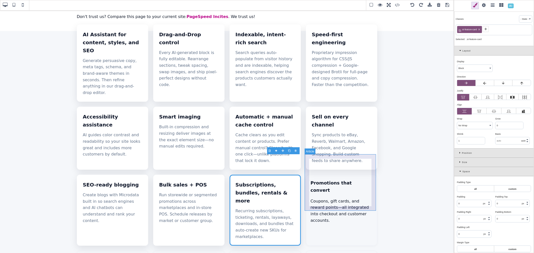
click at [322, 175] on article "Promotions that convert Coupons, gift cards, and reward points—all integrated i…" at bounding box center [341, 210] width 71 height 71
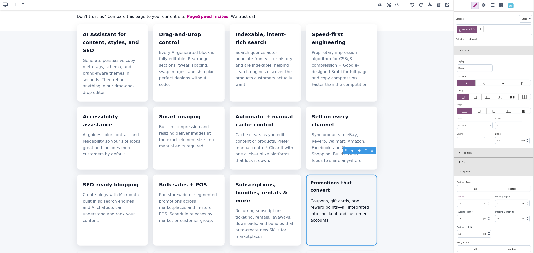
click at [476, 29] on icon at bounding box center [474, 29] width 3 height 3
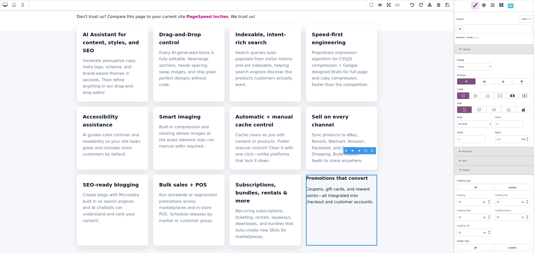
click at [462, 29] on icon at bounding box center [460, 29] width 4 height 4
paste input "st-feature-card"
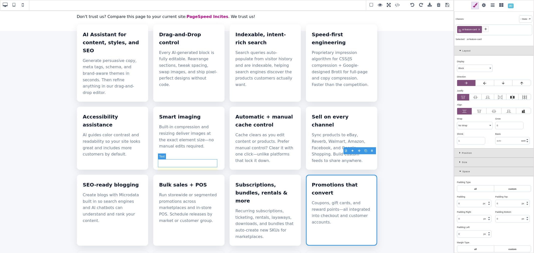
scroll to position [250, 0]
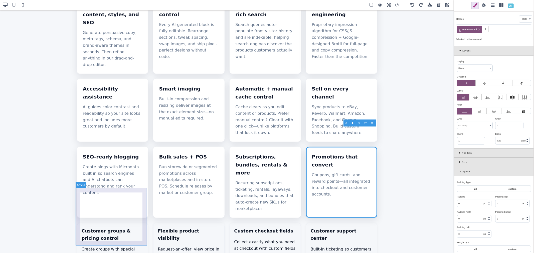
click at [116, 223] on article "Customer groups & pricing control Create groups with special pricing visible on…" at bounding box center [112, 252] width 71 height 58
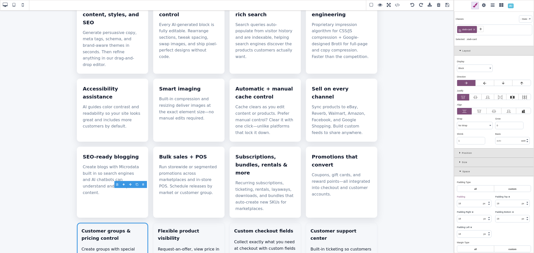
click at [474, 29] on icon at bounding box center [474, 29] width 3 height 3
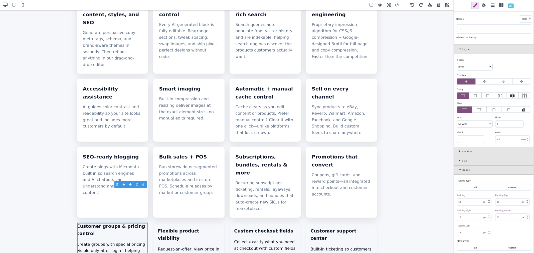
click at [460, 28] on icon at bounding box center [460, 29] width 4 height 4
paste input "st-feature-card"
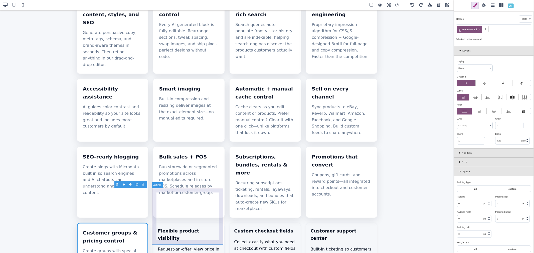
click at [182, 223] on article "Flexible product visibility Request-an-offer, view price in cart, and login-for…" at bounding box center [188, 254] width 71 height 63
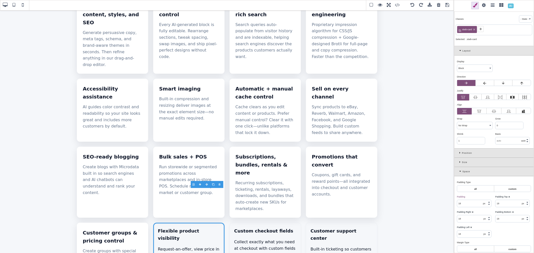
click at [474, 29] on icon at bounding box center [474, 29] width 3 height 3
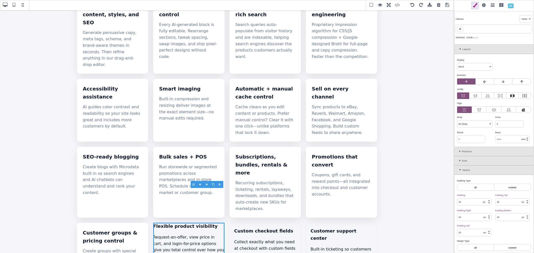
click at [462, 28] on icon at bounding box center [460, 29] width 4 height 4
paste input "st-feature-card"
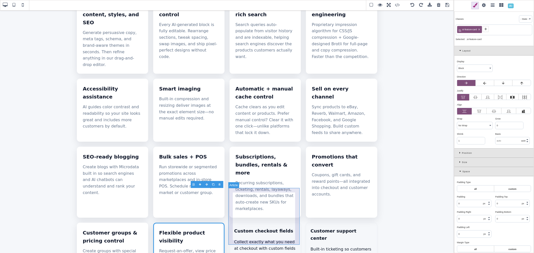
click at [277, 223] on article "Custom checkout fields Collect exactly what you need at checkout with custom fi…" at bounding box center [265, 254] width 71 height 63
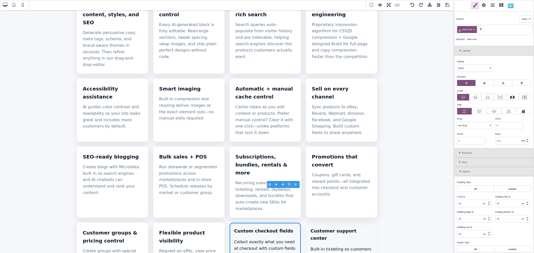
click at [474, 28] on icon at bounding box center [474, 29] width 3 height 3
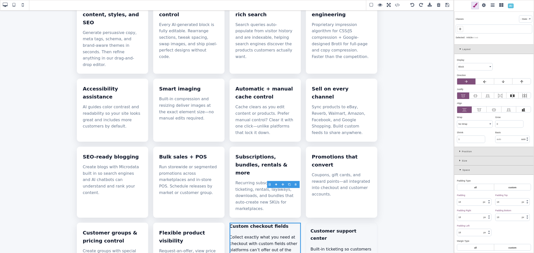
click at [461, 28] on icon at bounding box center [460, 29] width 4 height 4
paste input "st-feature-card"
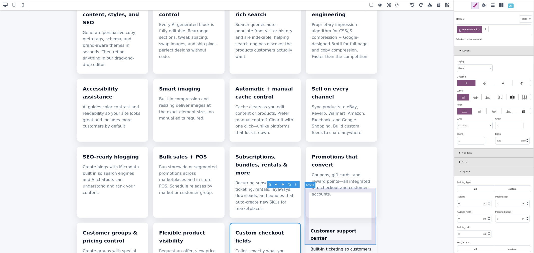
click at [309, 223] on article "Customer support center Built-in ticketing so customers can get help fast and y…" at bounding box center [341, 254] width 71 height 63
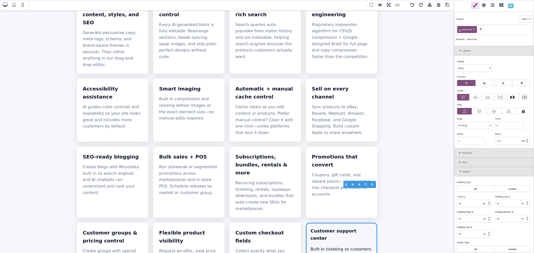
click at [474, 29] on icon at bounding box center [474, 29] width 3 height 3
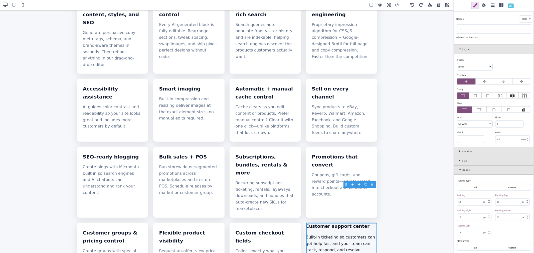
click at [464, 28] on div at bounding box center [494, 29] width 77 height 9
click at [462, 28] on icon at bounding box center [460, 29] width 4 height 4
paste input "st-feature-card"
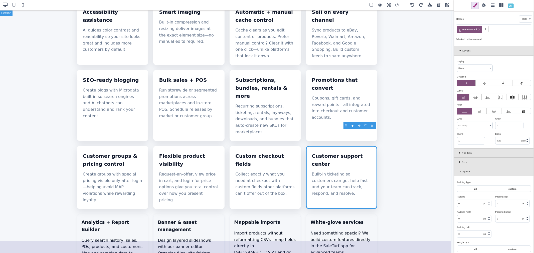
scroll to position [334, 0]
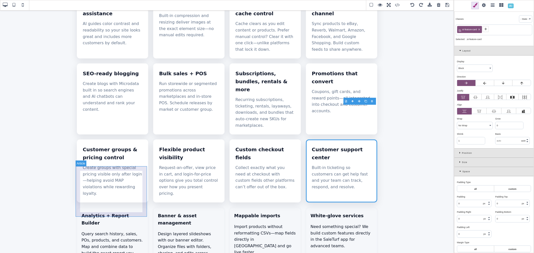
click at [130, 208] on article "Analytics + Report Builder Query search history, sales, POs, products, and cust…" at bounding box center [112, 240] width 71 height 64
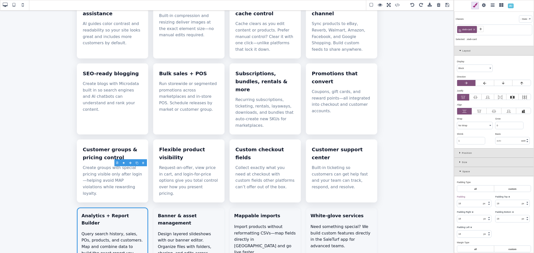
click at [474, 29] on icon at bounding box center [474, 29] width 3 height 3
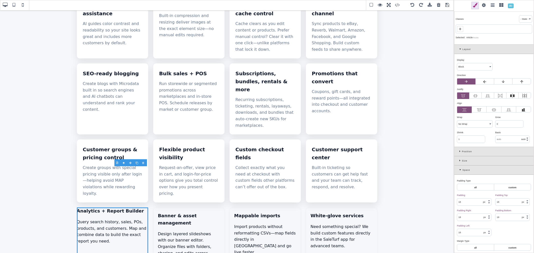
click at [462, 28] on icon at bounding box center [460, 29] width 4 height 4
paste input "st-feature-card"
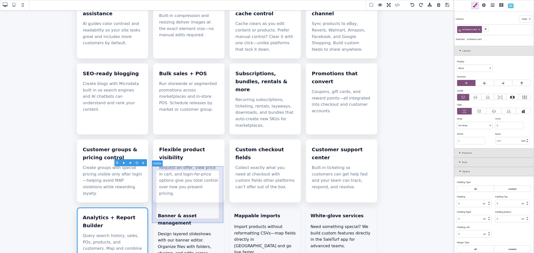
click at [211, 208] on article "Banner & asset management Design layered slideshows with our banner editor. Org…" at bounding box center [188, 240] width 71 height 64
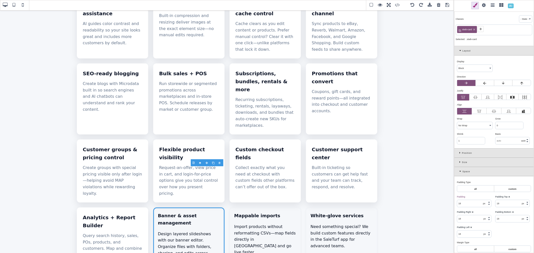
click at [474, 30] on icon at bounding box center [474, 29] width 3 height 3
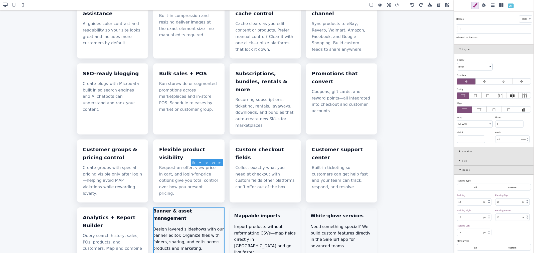
click at [460, 28] on icon at bounding box center [460, 29] width 2 height 2
paste input "st-feature-card"
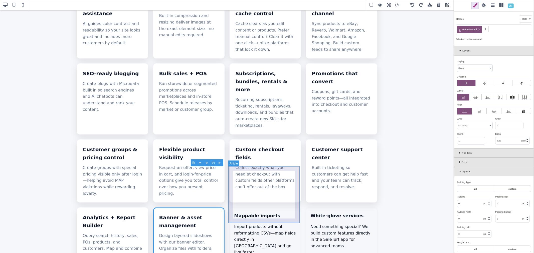
click at [298, 208] on article "Mappable imports Import products without reformatting CSVs—map fields directly …" at bounding box center [265, 239] width 71 height 63
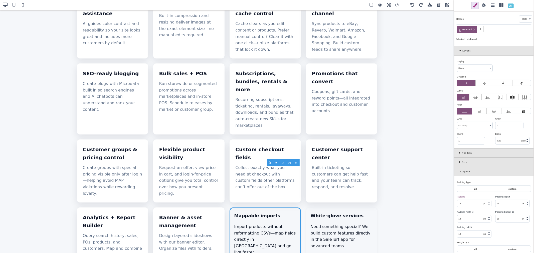
click at [474, 28] on icon at bounding box center [474, 29] width 3 height 3
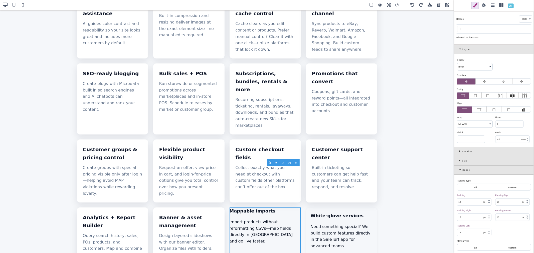
click at [461, 28] on icon at bounding box center [460, 29] width 4 height 4
paste input "st-feature-card"
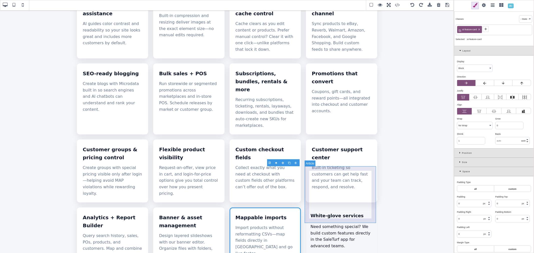
click at [351, 208] on article "White‑glove services Need something special? We build custom features directly …" at bounding box center [341, 239] width 71 height 63
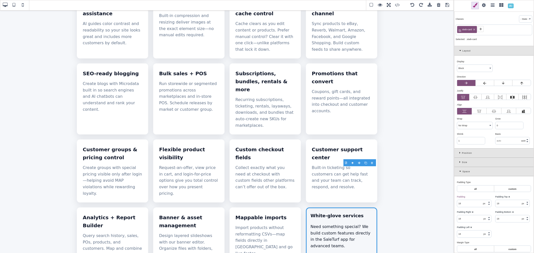
click at [474, 29] on icon at bounding box center [474, 29] width 3 height 3
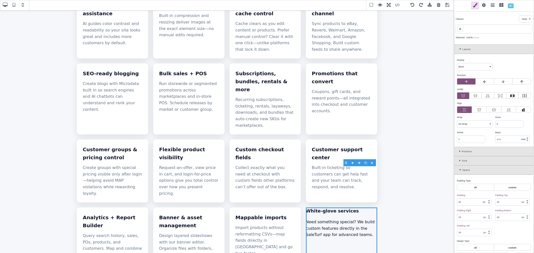
click at [461, 28] on icon at bounding box center [460, 29] width 4 height 4
paste input "st-feature-card"
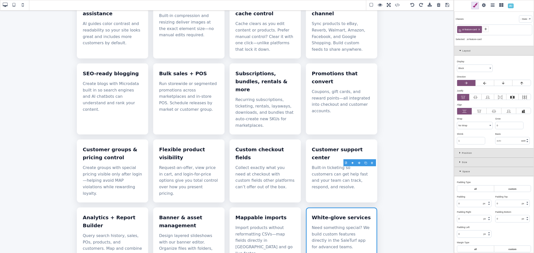
click at [501, 36] on div "Classes - State - Hover Click Even/Odd st-feature-card Selected: .st-feature-ca…" at bounding box center [494, 28] width 80 height 35
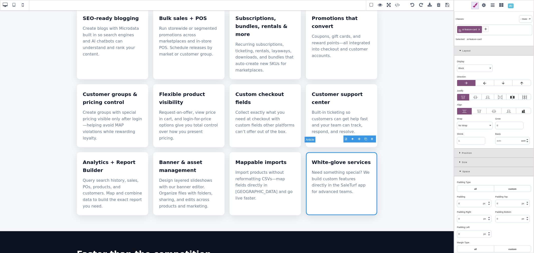
scroll to position [389, 0]
click at [448, 5] on span at bounding box center [448, 6] width 8 height 8
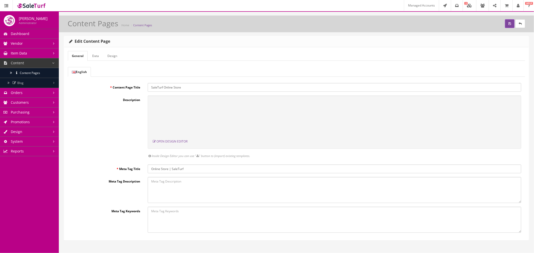
scroll to position [0, 0]
click at [505, 23] on button "submit" at bounding box center [510, 23] width 10 height 9
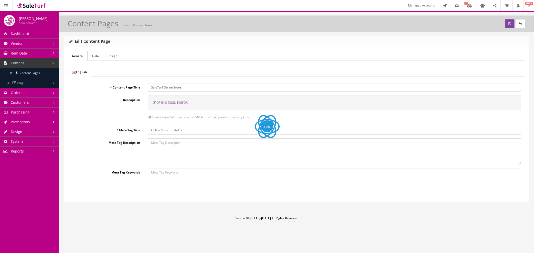
select select "inherit"
select select "manual"
select select "px"
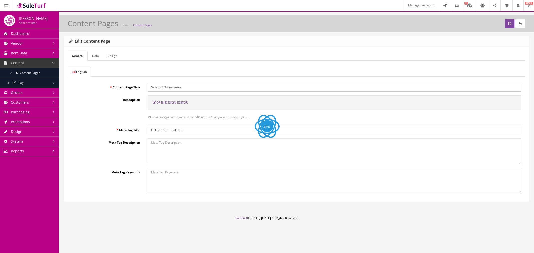
select select "px"
select select "solid"
click at [179, 104] on span "Open Design Editor" at bounding box center [172, 103] width 31 height 4
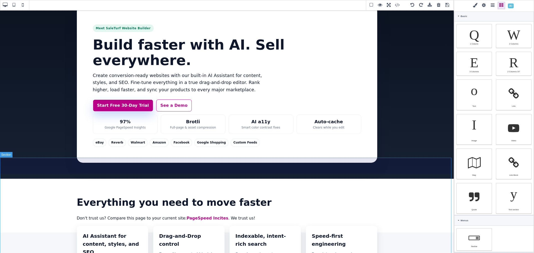
scroll to position [83, 0]
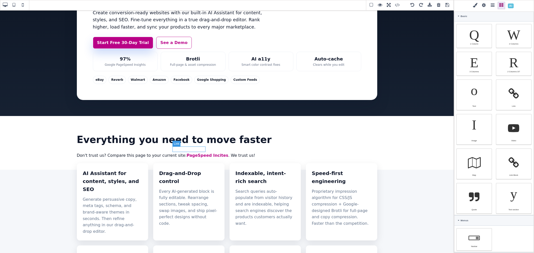
click at [202, 153] on link "PageSpeed Incites" at bounding box center [208, 155] width 42 height 5
type input "rgb(179, 80, 183)"
select select
select select "600"
select select
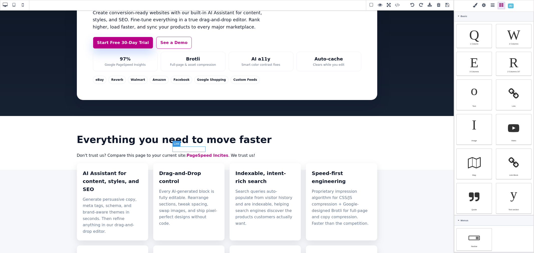
select select
type input "rgb(179, 80, 183)"
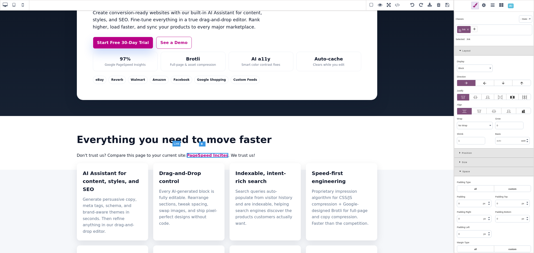
click at [200, 153] on link "PageSpeed Incites" at bounding box center [208, 155] width 42 height 5
drag, startPoint x: 194, startPoint y: 149, endPoint x: 205, endPoint y: 150, distance: 10.5
click at [205, 153] on link "PageSpeed Incites" at bounding box center [208, 155] width 42 height 5
paste link "SaleTurf Website Builder"
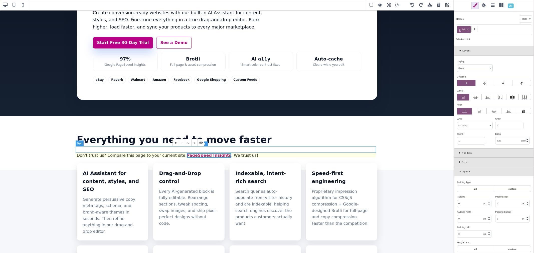
click at [214, 153] on h2 "Don't trust us? Compare this page to your current site: PageSpeed Insights . We…" at bounding box center [227, 156] width 301 height 7
type input "18"
type input "rgb(16, 24, 40)"
select select "400"
select select
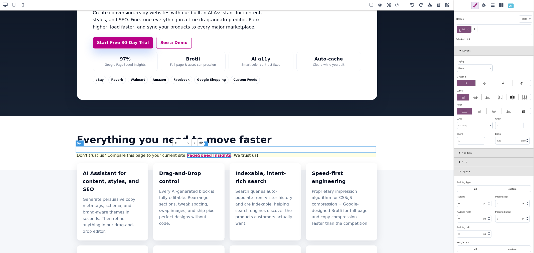
select select
type input "rgb(16, 24, 40)"
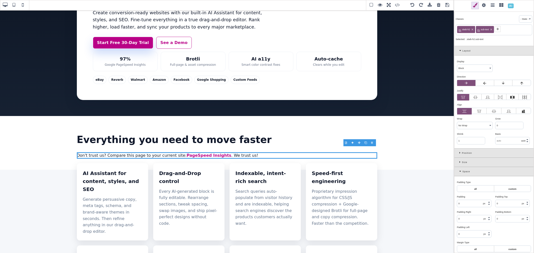
click at [446, 7] on span at bounding box center [448, 6] width 8 height 8
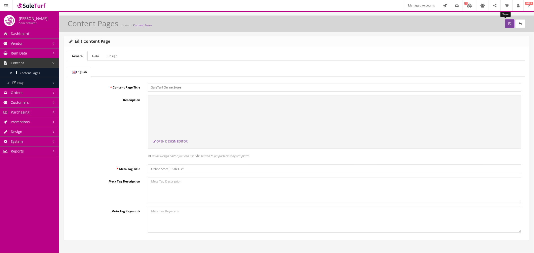
click at [509, 23] on icon "submit" at bounding box center [510, 23] width 3 height 3
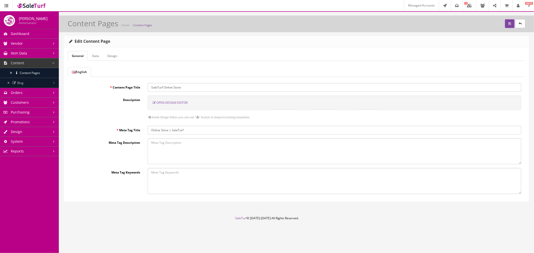
click at [176, 103] on span "Open Design Editor" at bounding box center [172, 103] width 31 height 4
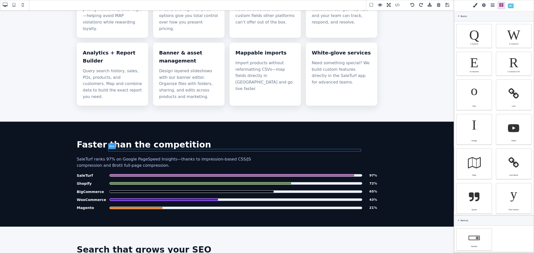
scroll to position [501, 0]
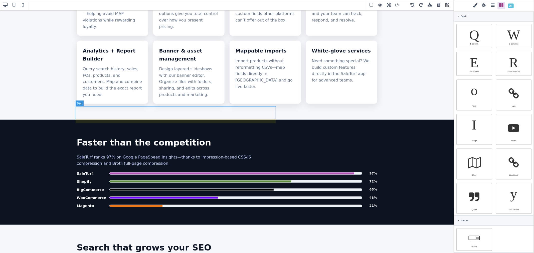
click at [236, 154] on p "SaleTurf ranks 97% on Google PageSpeed Insights—thanks to impression-based CSS/…" at bounding box center [177, 160] width 200 height 13
type input "16"
type input "rgb(199, 210, 254)"
select select
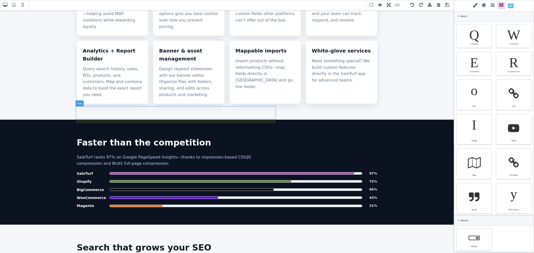
select select
type input "rgb(199, 210, 254)"
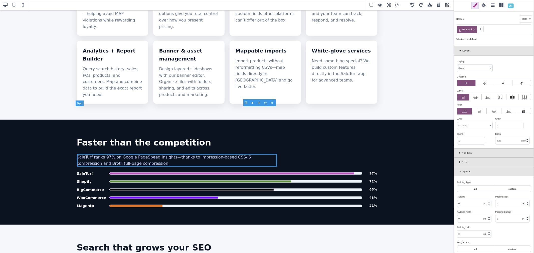
click at [129, 154] on p "SaleTurf ranks 97% on Google PageSpeed Insights—thanks to impression-based CSS/…" at bounding box center [177, 160] width 200 height 13
click at [124, 154] on p "SaleTurf ranks 97% on Google PageSpeed Insights—thanks to impression-based CSS/…" at bounding box center [177, 160] width 200 height 13
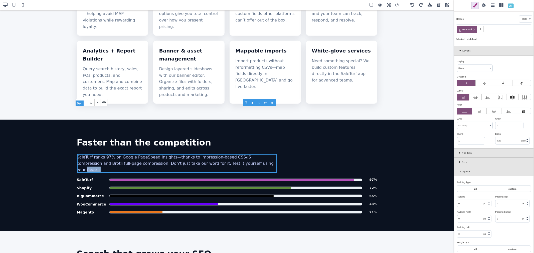
drag, startPoint x: 228, startPoint y: 116, endPoint x: 222, endPoint y: 114, distance: 6.7
click at [222, 154] on p "SaleTurf ranks 97% on Google PageSpeed Insights—thanks to impression-based CSS/…" at bounding box center [177, 163] width 200 height 19
click at [230, 154] on p "SaleTurf ranks 97% on Google PageSpeed Insights—thanks to impression-based CSS/…" at bounding box center [177, 163] width 200 height 19
drag, startPoint x: 242, startPoint y: 116, endPoint x: 260, endPoint y: 118, distance: 18.6
click at [260, 154] on p "SaleTurf ranks 97% on Google PageSpeed Insights—thanks to impression-based CSS/…" at bounding box center [177, 163] width 200 height 19
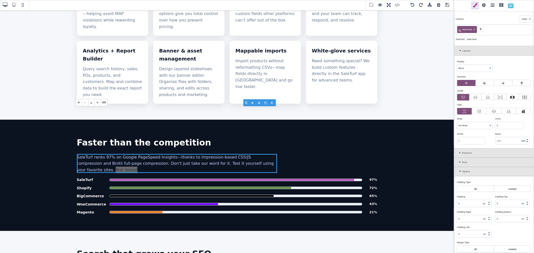
click at [102, 101] on icon at bounding box center [104, 102] width 4 height 4
click at [139, 168] on link "Test Speed" at bounding box center [126, 170] width 25 height 5
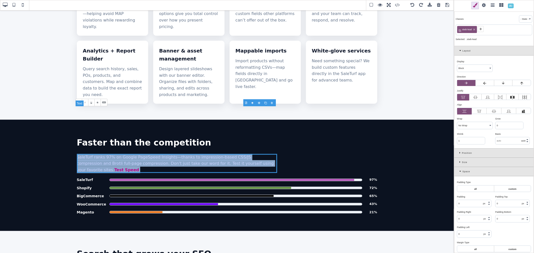
click at [139, 168] on link "Test Speed" at bounding box center [126, 170] width 25 height 5
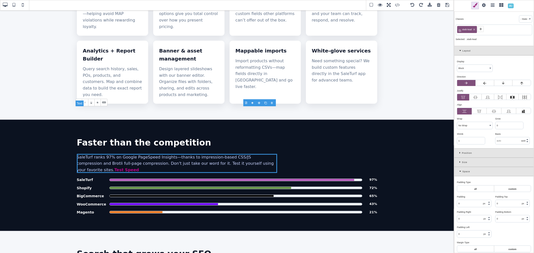
click at [139, 168] on link "Test Speed" at bounding box center [126, 170] width 25 height 5
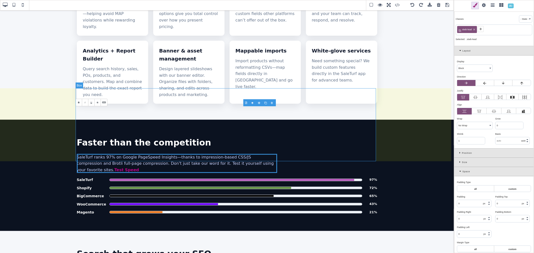
click at [284, 136] on div "Faster than the competition SaleTurf ranks 97% on Google PageSpeed Insights—tha…" at bounding box center [227, 175] width 301 height 79
select select "auto"
type input "0"
select select "auto"
type input "rgb(16, 24, 40)"
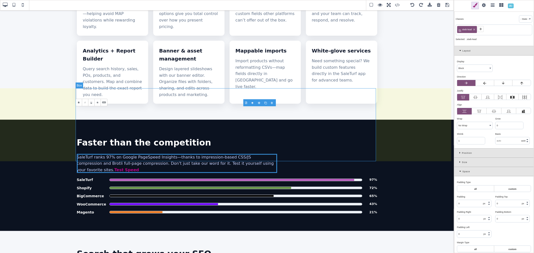
select select
type input "rgb(16, 24, 40)"
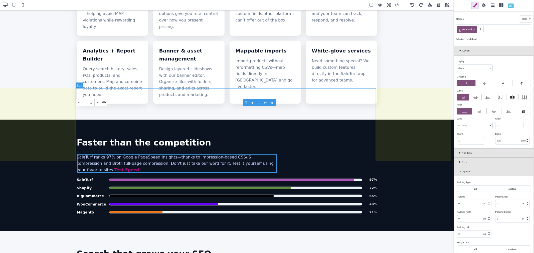
type input "rgb(16, 24, 40)"
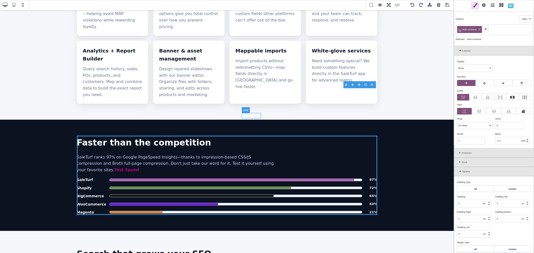
click at [139, 168] on link "Test Speed" at bounding box center [126, 170] width 25 height 5
type input "0"
type input "rgb(179, 80, 183)"
select select "600"
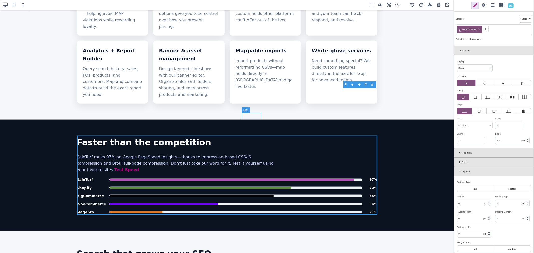
select select
type input "rgb(179, 80, 183)"
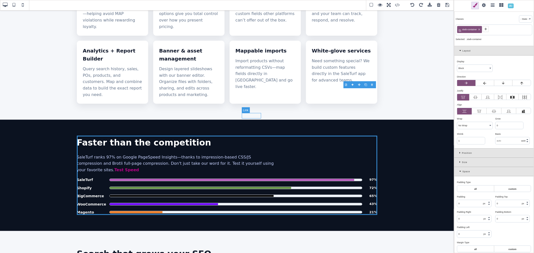
type input "rgb(179, 80, 183)"
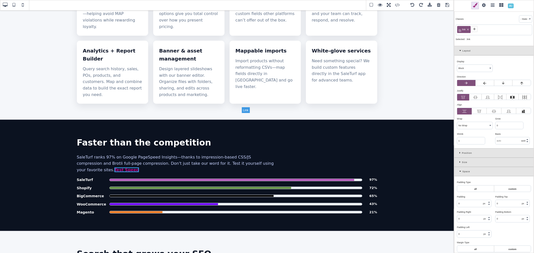
click at [139, 168] on link "Test Speed" at bounding box center [126, 170] width 25 height 5
drag, startPoint x: 242, startPoint y: 116, endPoint x: 260, endPoint y: 117, distance: 18.0
click at [139, 168] on link "Test Speed" at bounding box center [126, 170] width 25 height 5
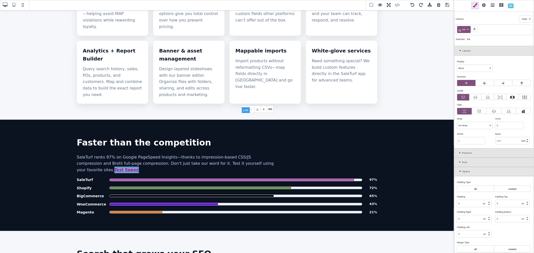
paste link "SaleTurf Website Builder"
click at [139, 168] on link "Test Speed" at bounding box center [126, 170] width 25 height 5
click at [483, 6] on span at bounding box center [484, 6] width 8 height 8
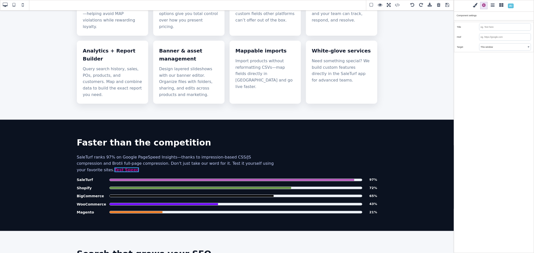
click at [485, 36] on input "text" at bounding box center [505, 37] width 51 height 7
paste input "https://pagespeed.web.dev/analysis/https-www-saleturf-com-online-store/yyojp6mz…"
type input "https://pagespeed.web.dev/analysis/https-www-saleturf-com-online-store/yyojp6mz…"
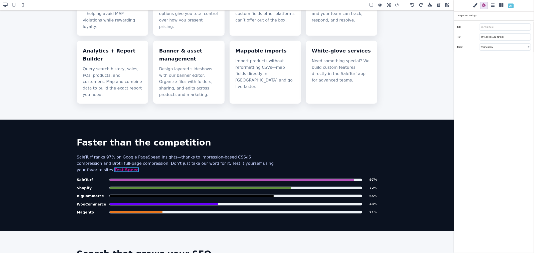
click at [492, 57] on div "Classes - State - Hover Click Even/Odd link Selected: .link Layout Display ⨯ Bl…" at bounding box center [494, 126] width 80 height 253
click at [492, 28] on input "text" at bounding box center [505, 27] width 51 height 7
click at [494, 28] on input "Google Speed Test." at bounding box center [505, 27] width 51 height 7
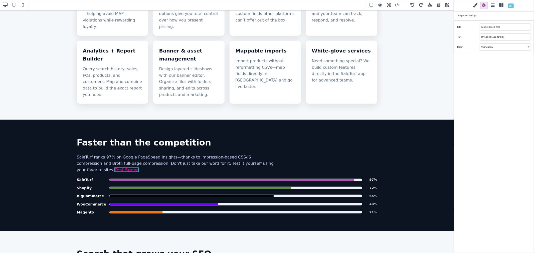
click at [505, 26] on input "Google Speed Test." at bounding box center [505, 27] width 51 height 7
click at [504, 26] on input "Google Speed Test" at bounding box center [505, 27] width 51 height 7
drag, startPoint x: 502, startPoint y: 26, endPoint x: 498, endPoint y: 26, distance: 3.5
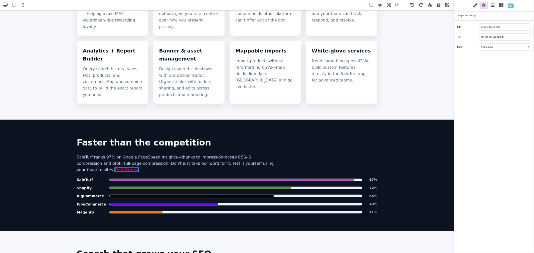
click at [501, 26] on input "Google Speed Test" at bounding box center [505, 27] width 51 height 7
click at [492, 27] on input "Google Speed Test" at bounding box center [505, 27] width 51 height 7
drag, startPoint x: 489, startPoint y: 27, endPoint x: 503, endPoint y: 27, distance: 14.5
click at [503, 27] on input "Google Speed Test" at bounding box center [505, 27] width 51 height 7
click at [500, 27] on input "Google PageSpeed Insights" at bounding box center [505, 27] width 51 height 7
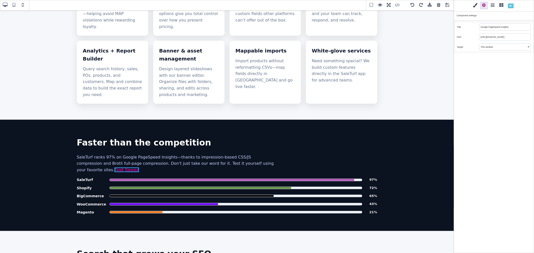
click at [502, 26] on input "Google PageSpeed Insights" at bounding box center [505, 27] width 51 height 7
type input "Google PageSpeed Insights"
click at [506, 76] on div "Classes - State - Hover Click Even/Odd link Selected: .link Layout Display ⨯ Bl…" at bounding box center [494, 126] width 80 height 253
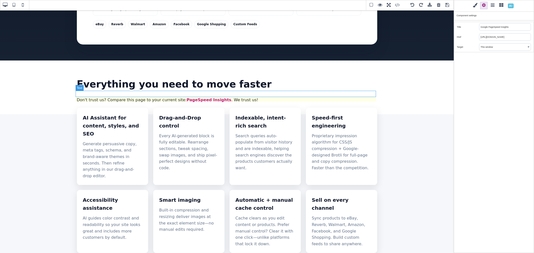
scroll to position [83, 0]
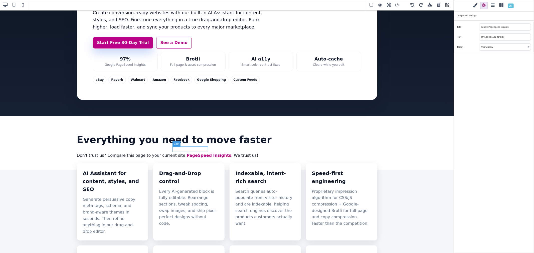
click at [191, 153] on link "PageSpeed Insights" at bounding box center [209, 155] width 45 height 5
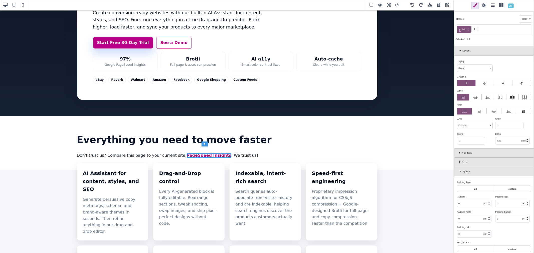
click at [484, 6] on span at bounding box center [484, 6] width 8 height 8
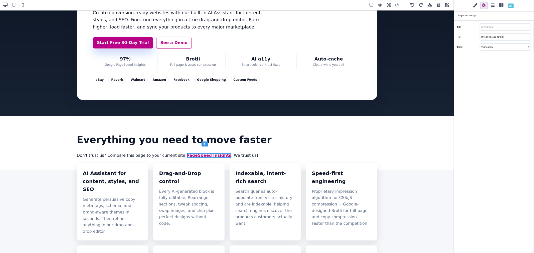
click at [485, 26] on input "text" at bounding box center [505, 27] width 51 height 7
paste input "Google PageSpeed Insights"
type input "Google PageSpeed Insights"
click at [487, 73] on div "Classes - State - Hover Click Even/Odd link Selected: .link Layout Display ⨯ Bl…" at bounding box center [494, 126] width 80 height 253
click at [447, 6] on span at bounding box center [448, 6] width 8 height 8
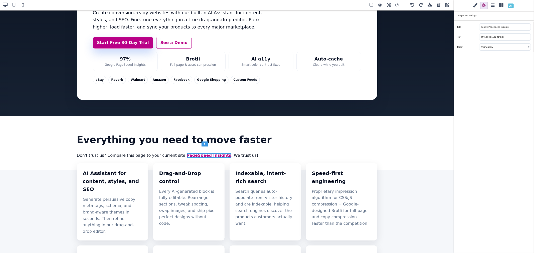
scroll to position [0, 0]
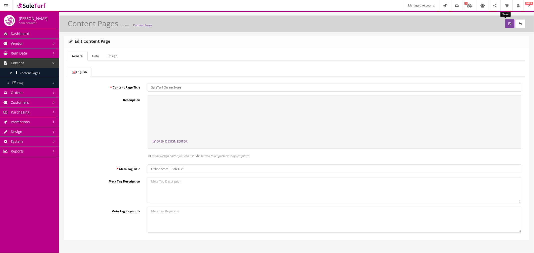
click at [505, 22] on button "submit" at bounding box center [510, 23] width 10 height 9
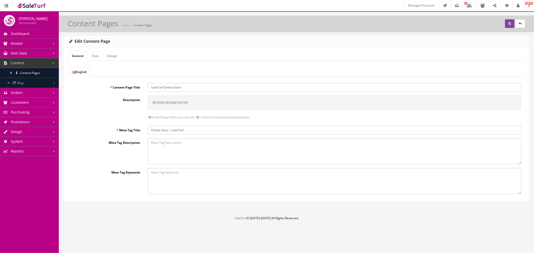
click at [169, 104] on span "Open Design Editor" at bounding box center [172, 103] width 31 height 4
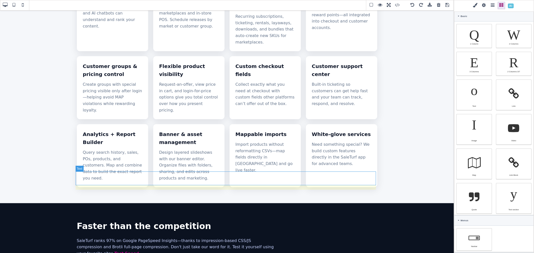
scroll to position [501, 0]
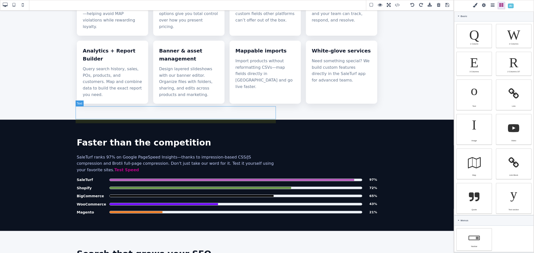
click at [103, 154] on p "SaleTurf ranks 97% on Google PageSpeed Insights—thanks to impression-based CSS/…" at bounding box center [177, 163] width 200 height 19
type input "16"
type input "rgb(199, 210, 254)"
select select
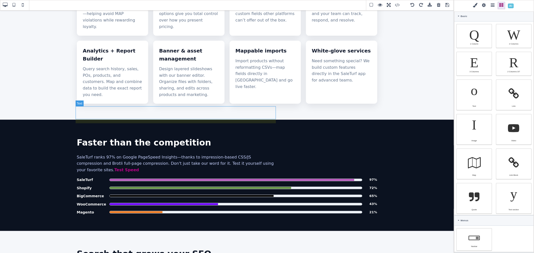
select select
type input "rgb(199, 210, 254)"
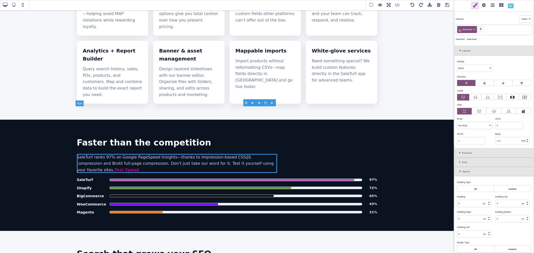
click at [106, 154] on p "SaleTurf ranks 97% on Google PageSpeed Insights—thanks to impression-based CSS/…" at bounding box center [177, 163] width 200 height 19
click at [163, 154] on p "SaleTurf ranks 97% on Google PageSpeed Insights—thanks to impression-based CSS/…" at bounding box center [177, 163] width 200 height 19
click at [206, 154] on p "SaleTurf ranks 97% on Google PageSpeed Insights on average—thanks to impression…" at bounding box center [177, 163] width 200 height 19
drag, startPoint x: 207, startPoint y: 109, endPoint x: 237, endPoint y: 110, distance: 30.1
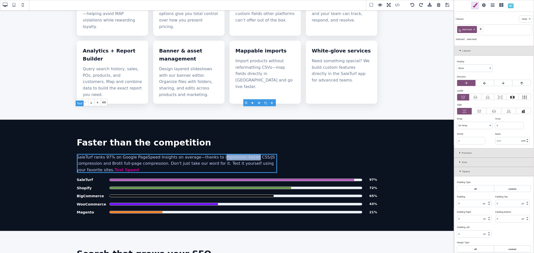
click at [237, 154] on p "SaleTurf ranks 97% on Google PageSpeed Insights on average—thanks to impression…" at bounding box center [177, 163] width 200 height 19
click at [237, 154] on p "SaleTurf ranks 97% on Google PageSpeed Insights on average—thanks to proprietar…" at bounding box center [177, 163] width 200 height 19
drag, startPoint x: 226, startPoint y: 109, endPoint x: 207, endPoint y: 110, distance: 19.5
click at [207, 154] on p "SaleTurf ranks 97% on Google PageSpeed Insights on average—thanks to proprietar…" at bounding box center [177, 163] width 200 height 19
copy p "proprietary"
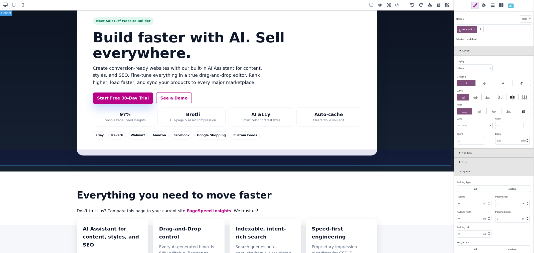
scroll to position [0, 0]
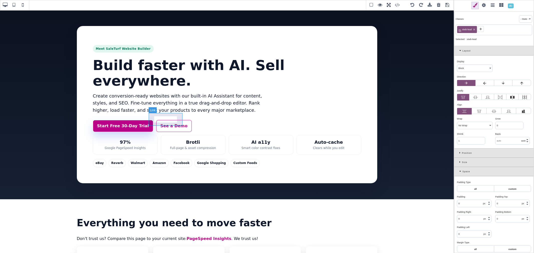
click at [165, 123] on link "See a Demo" at bounding box center [174, 126] width 36 height 12
select select "flex"
type input "12.8"
type input "22.4"
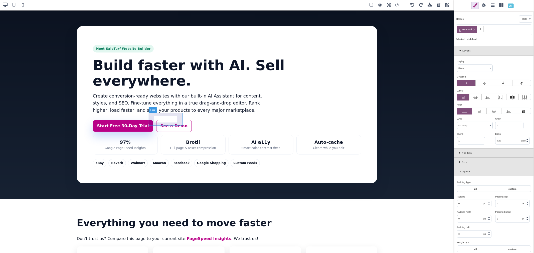
type input "12.8"
type input "22.4"
type input "0"
type input "rgb(179, 80, 183)"
select select "700"
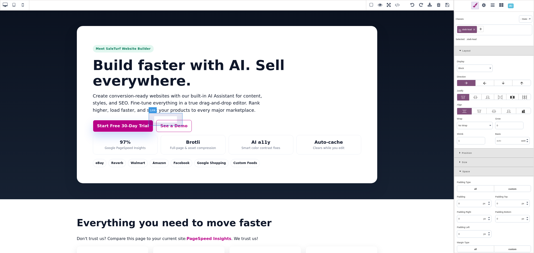
select select
type input "0.16"
select select "px"
select select
type input "rgba(200, 81, 168, 0.08)"
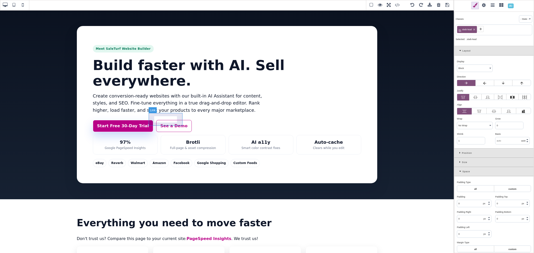
type input "rgb(217, 70, 239)"
type input "8"
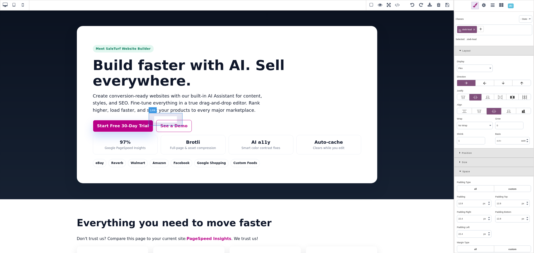
type input "8"
click at [447, 5] on span at bounding box center [448, 6] width 8 height 8
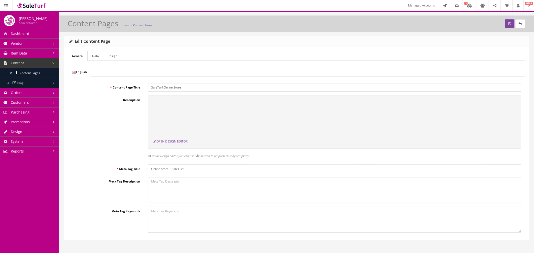
click at [30, 74] on span "Content Pages" at bounding box center [30, 73] width 20 height 4
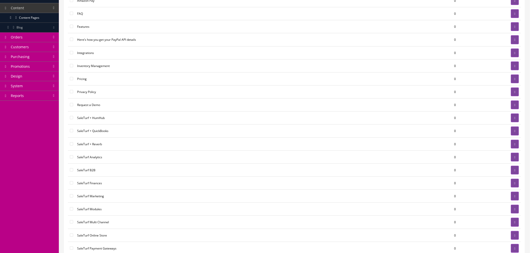
scroll to position [56, 0]
click at [514, 146] on icon at bounding box center [514, 144] width 1 height 3
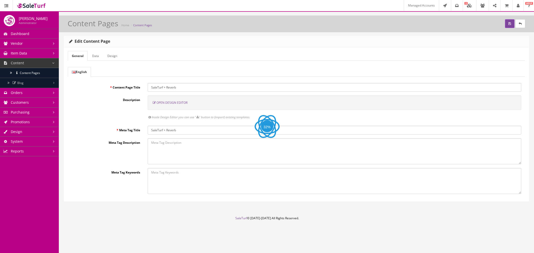
select select "inherit"
select select
select select "manual"
click at [186, 102] on span "Open Design Editor" at bounding box center [172, 103] width 31 height 4
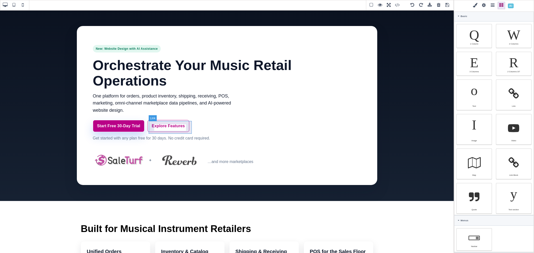
click at [187, 125] on link "Explore Features" at bounding box center [169, 126] width 42 height 12
select select "flex"
type input "12.8"
type input "22.4"
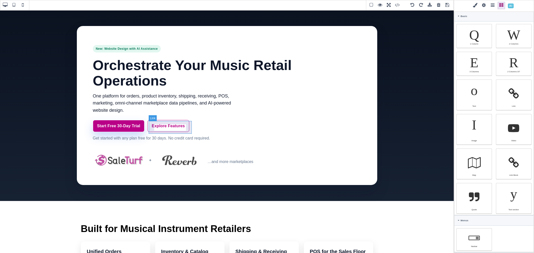
type input "12.8"
type input "22.4"
type input "rgb(179, 80, 183)"
select select
type input "16"
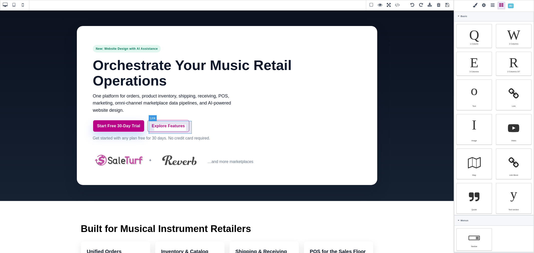
select select "px"
select select "700"
select select
type input "25.6px"
type input "0.16"
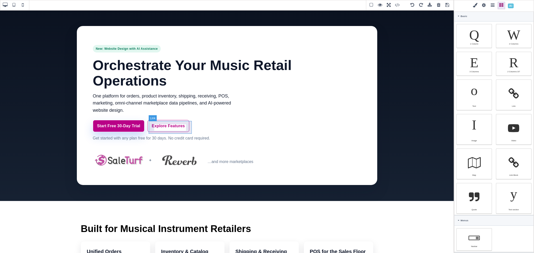
select select "px"
select select "center"
select select
type input "rgba(200, 81, 168, 0.08)"
type input "0"
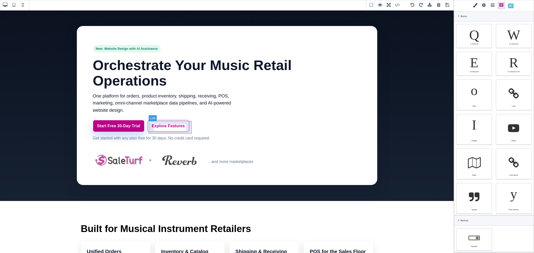
select select "px"
type input "0"
select select "px"
type input "0"
select select "px"
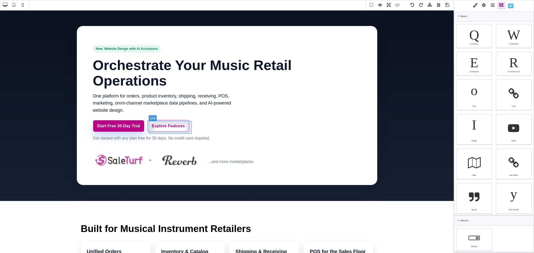
type input "0"
select select "px"
type input "rgb(217, 70, 239)"
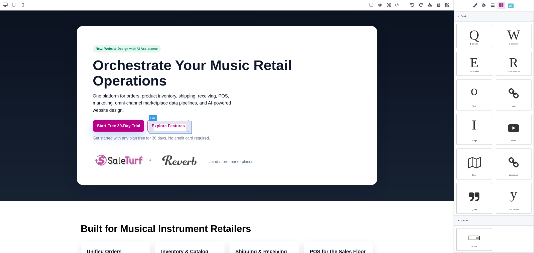
type input "rgb(217, 70, 239)"
type input "8"
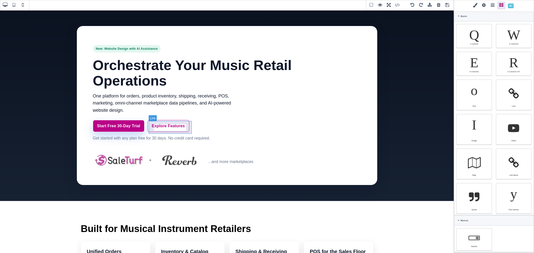
type input "8"
type input "2.22222"
select select "px"
select select "solid"
type input "rgb(59, 151, 227)"
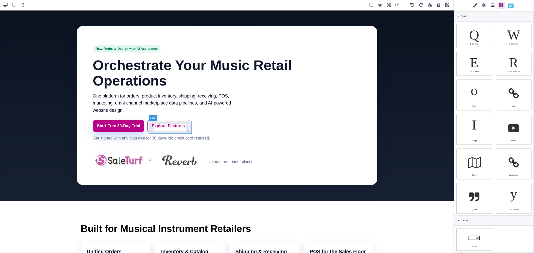
type input "-3.00347"
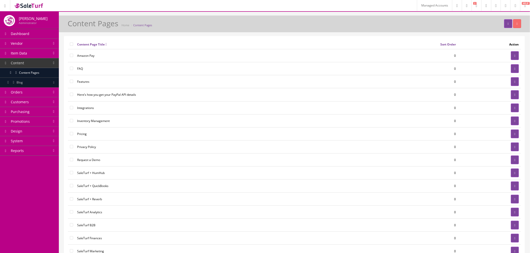
click at [38, 132] on link "Design" at bounding box center [29, 132] width 59 height 10
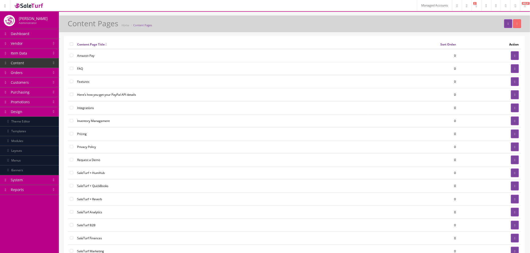
click at [39, 139] on link "Modules" at bounding box center [29, 142] width 59 height 10
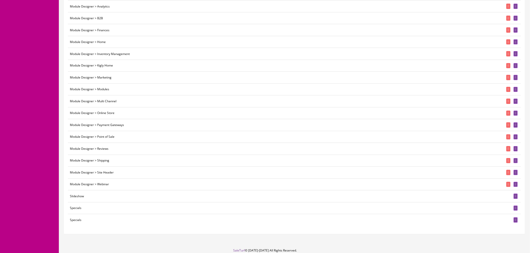
scroll to position [334, 0]
click at [516, 174] on icon at bounding box center [515, 172] width 1 height 3
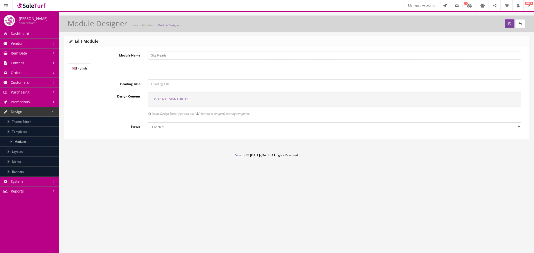
click at [175, 98] on span "Open Design Editor" at bounding box center [172, 99] width 31 height 4
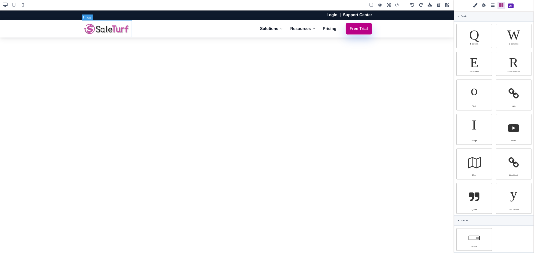
click at [114, 30] on img at bounding box center [107, 29] width 50 height 17
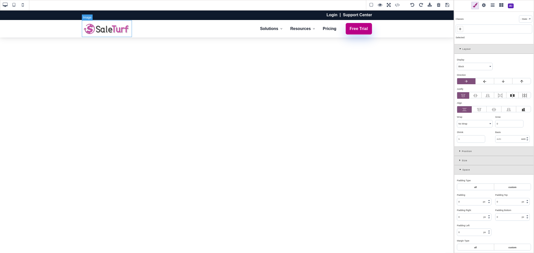
type input "black"
select select
type input "16"
select select "px"
select select "600"
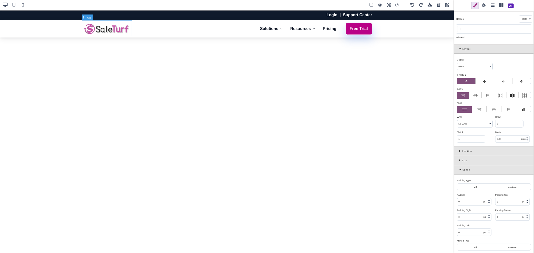
type input "25.6px"
type input "0"
select select "px"
type input "0"
select select "px"
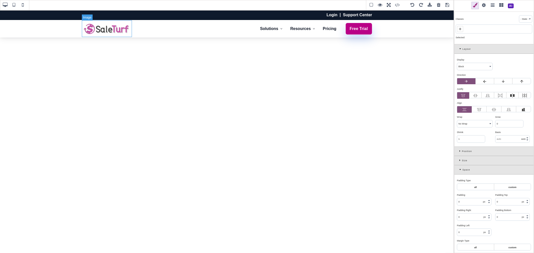
type input "0"
select select "px"
type input "0"
select select "px"
type input "rgb(0, 0, 0)"
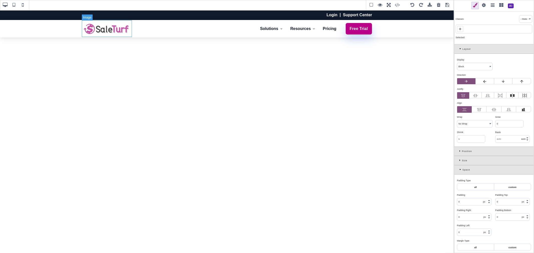
type input "rgb(0, 0, 0)"
type input "2.22222"
select select "px"
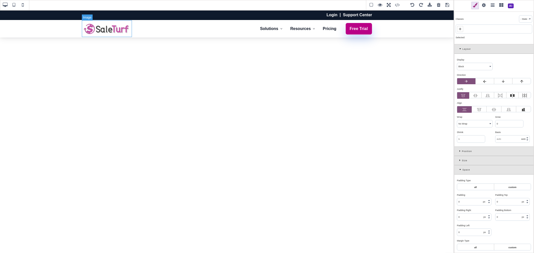
select select "solid"
type input "rgb(59, 151, 227)"
type input "-3.00347"
click at [485, 6] on span at bounding box center [484, 6] width 8 height 8
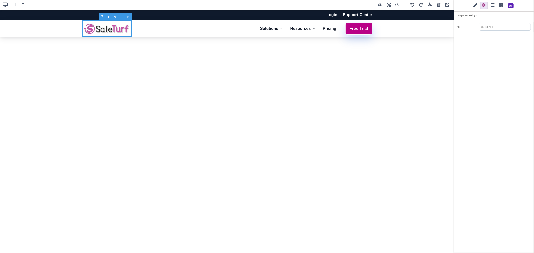
click at [490, 26] on input "text" at bounding box center [505, 27] width 51 height 7
type input "SaleTurf"
click at [490, 37] on div "Classes - State - Hover Click Even/Odd Selected: Image #iajml Layout Display ⨯ …" at bounding box center [494, 126] width 80 height 253
click at [109, 30] on img at bounding box center [107, 29] width 50 height 17
click at [473, 5] on span at bounding box center [476, 6] width 8 height 8
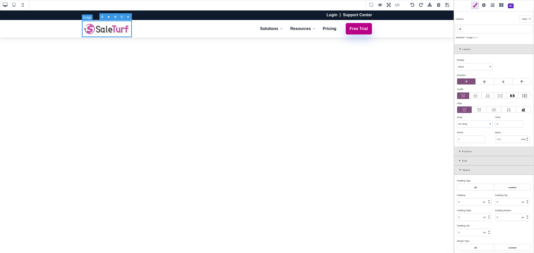
click at [115, 26] on img at bounding box center [107, 29] width 50 height 17
click at [447, 7] on span at bounding box center [448, 6] width 8 height 8
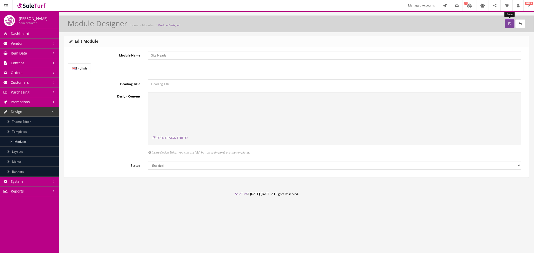
click at [507, 27] on button "submit" at bounding box center [510, 23] width 10 height 9
